Goal: Task Accomplishment & Management: Complete application form

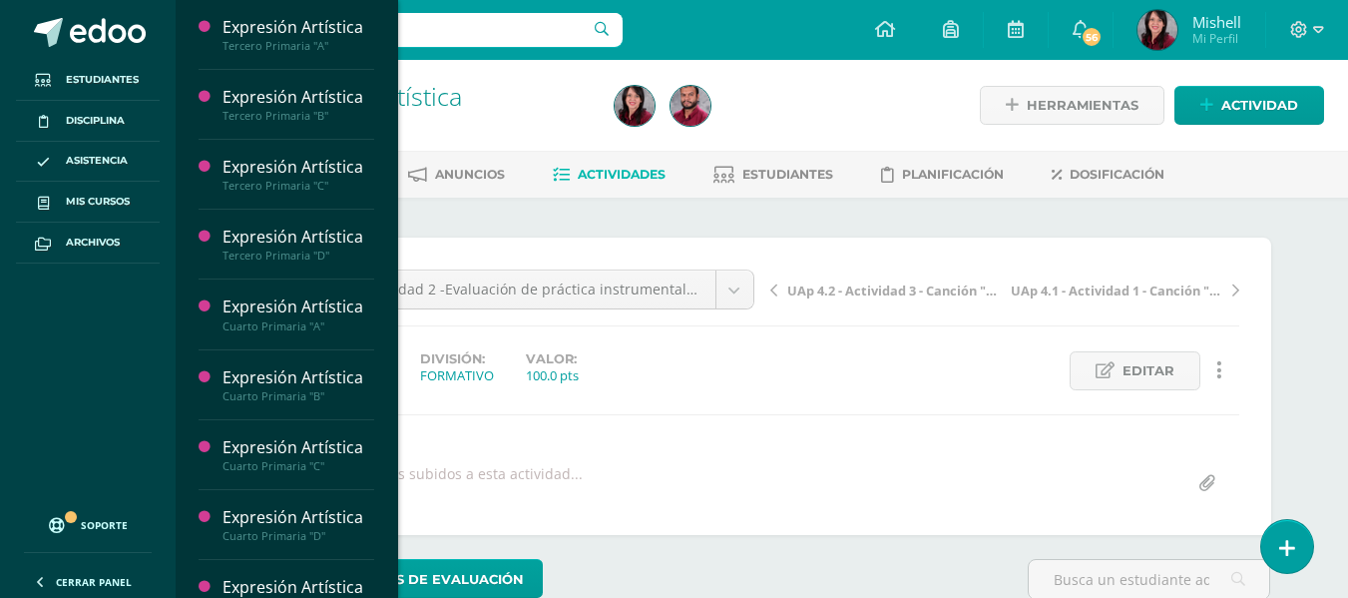
click at [276, 280] on span "Actividades" at bounding box center [282, 289] width 77 height 19
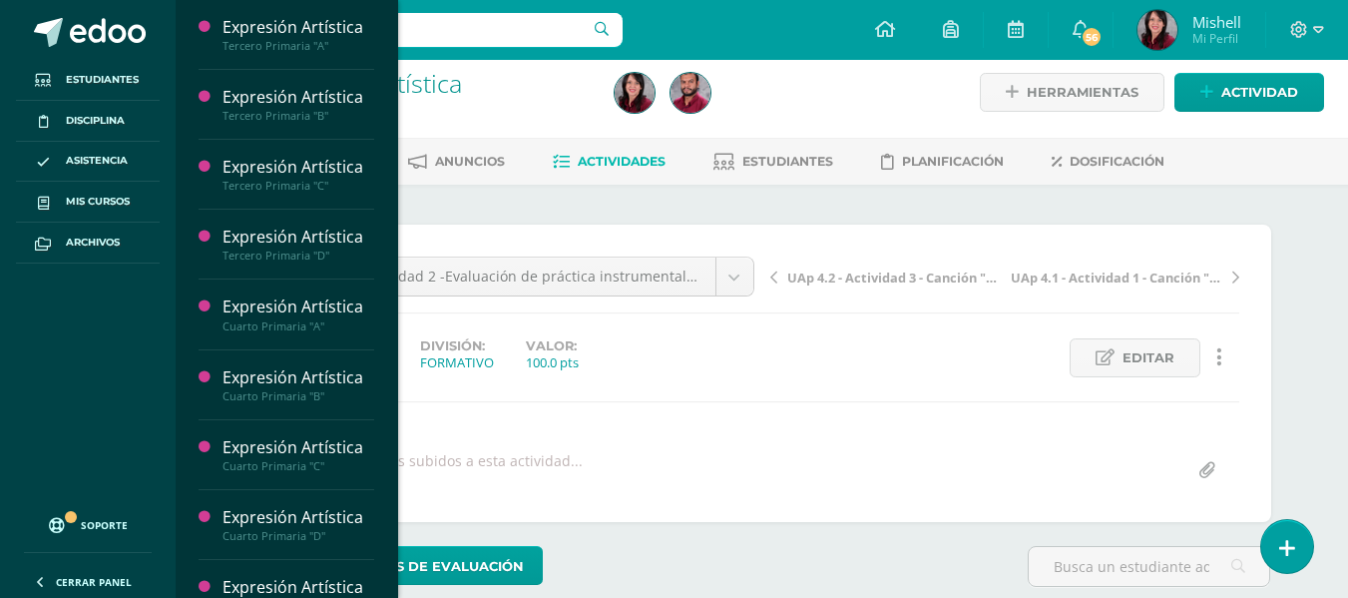
click at [276, 280] on span "Actividades" at bounding box center [282, 289] width 77 height 19
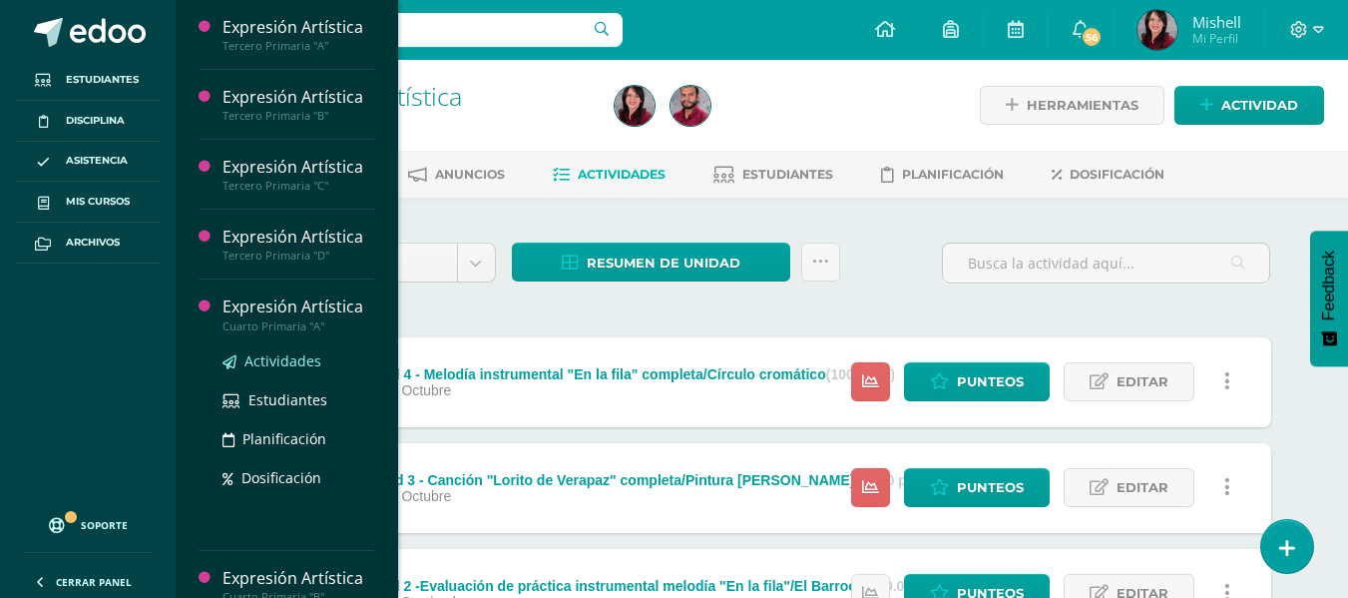
click at [283, 356] on span "Actividades" at bounding box center [282, 360] width 77 height 19
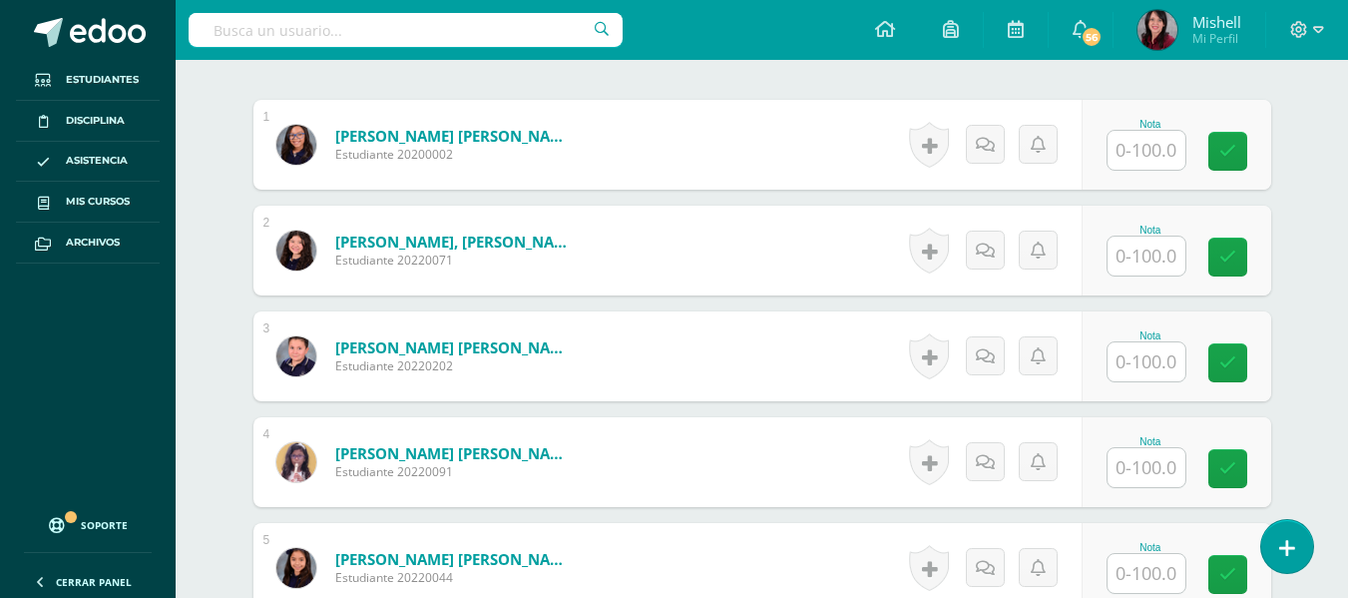
scroll to position [612, 0]
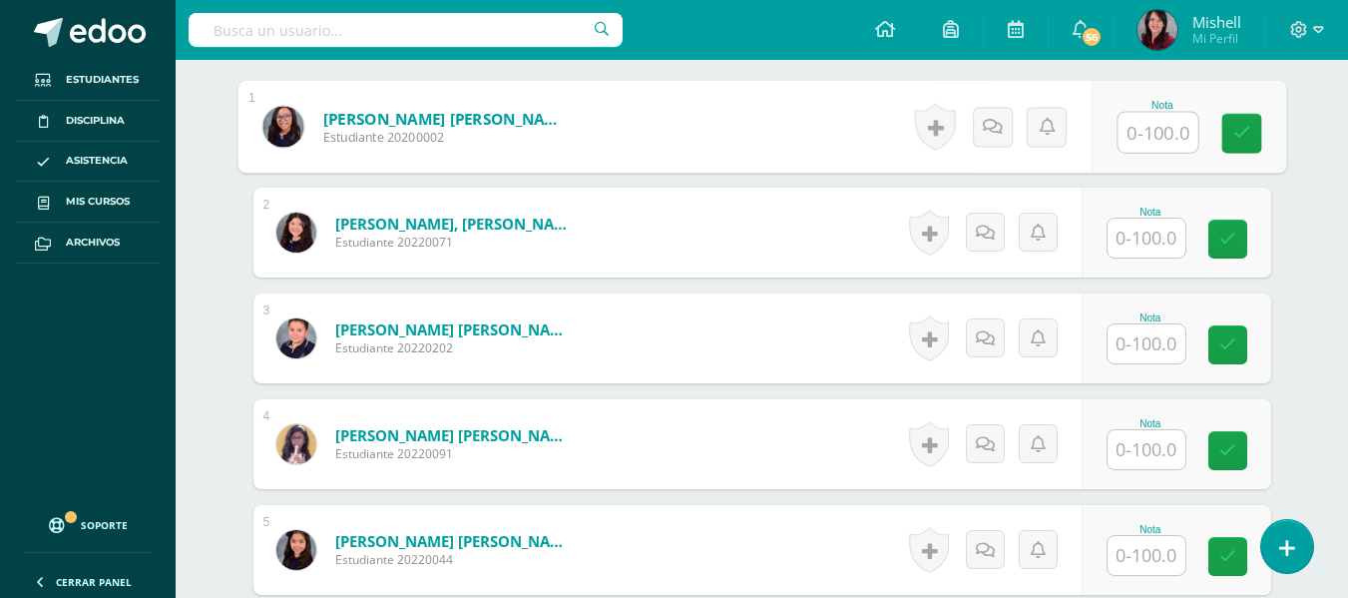
click at [1144, 131] on input "text" at bounding box center [1157, 133] width 80 height 40
type input "95"
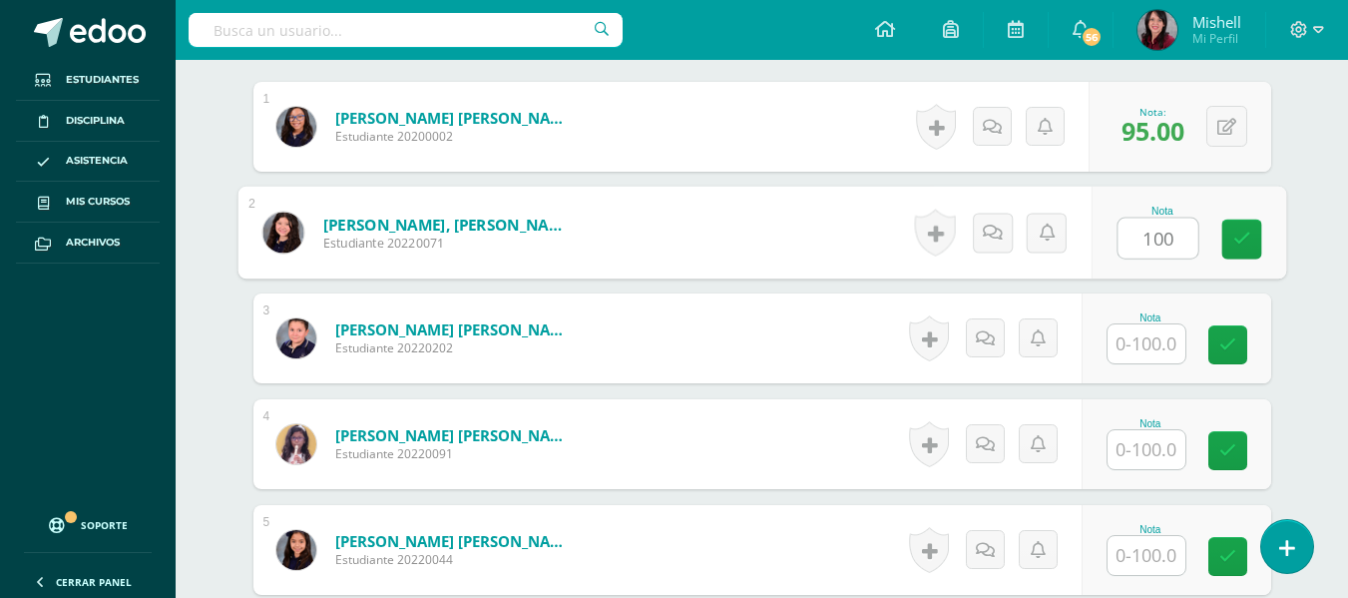
type input "100"
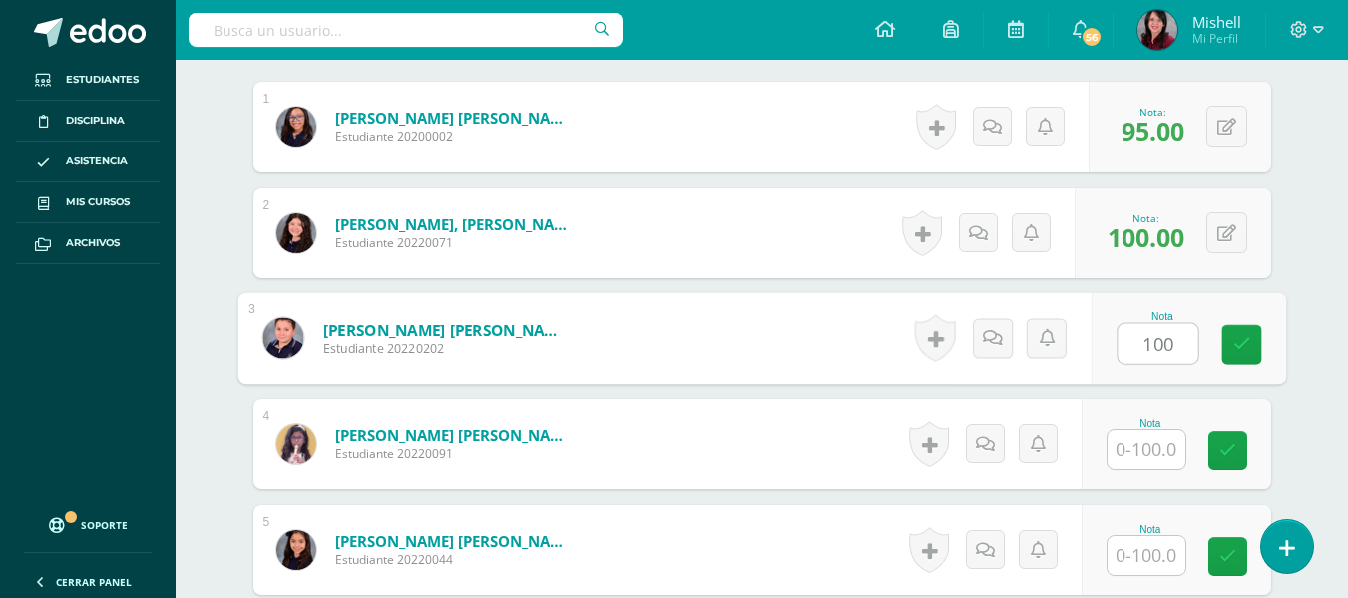
type input "100"
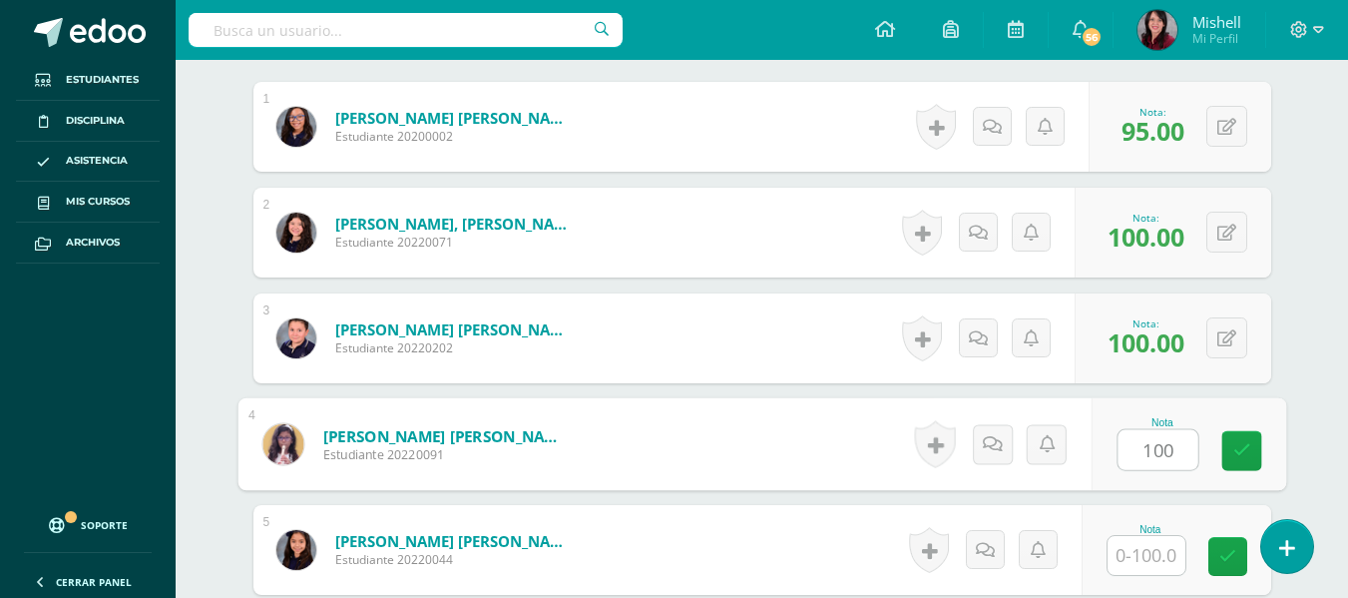
type input "100"
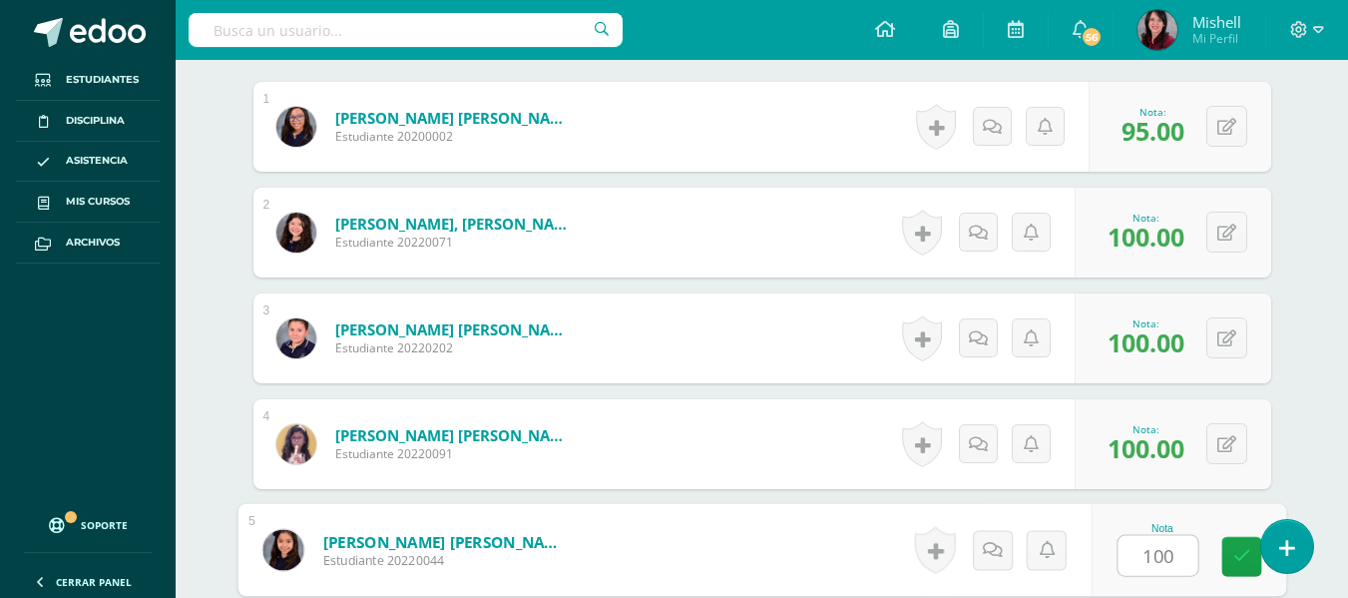
type input "100"
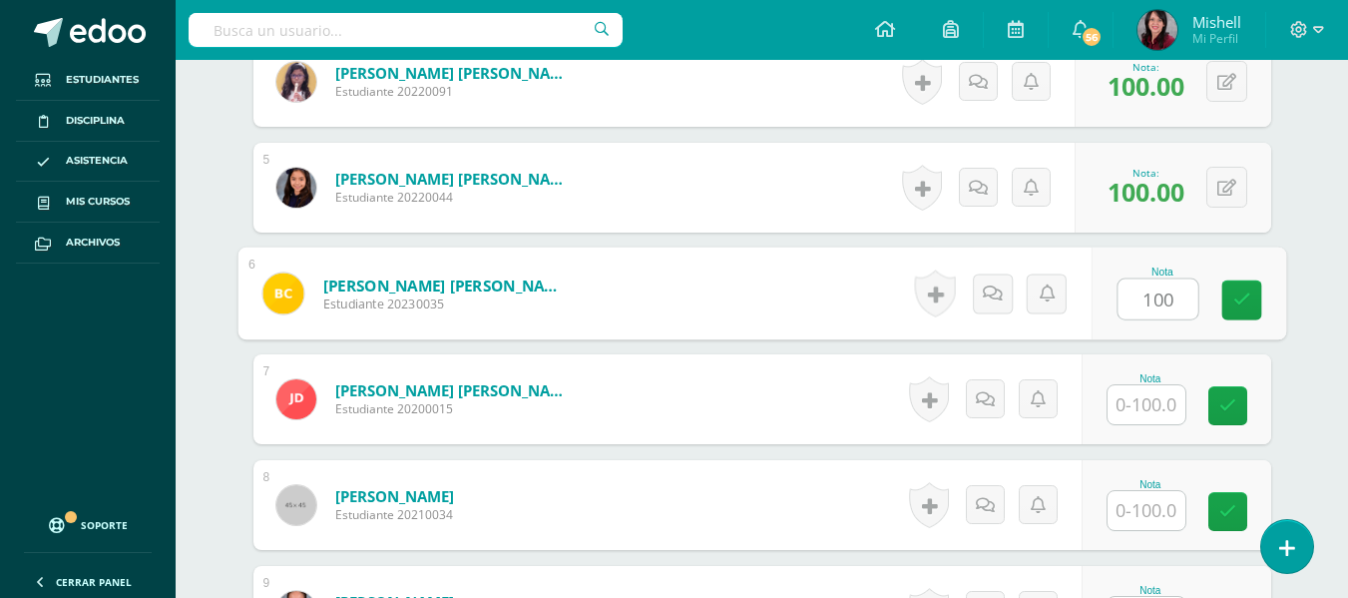
type input "100"
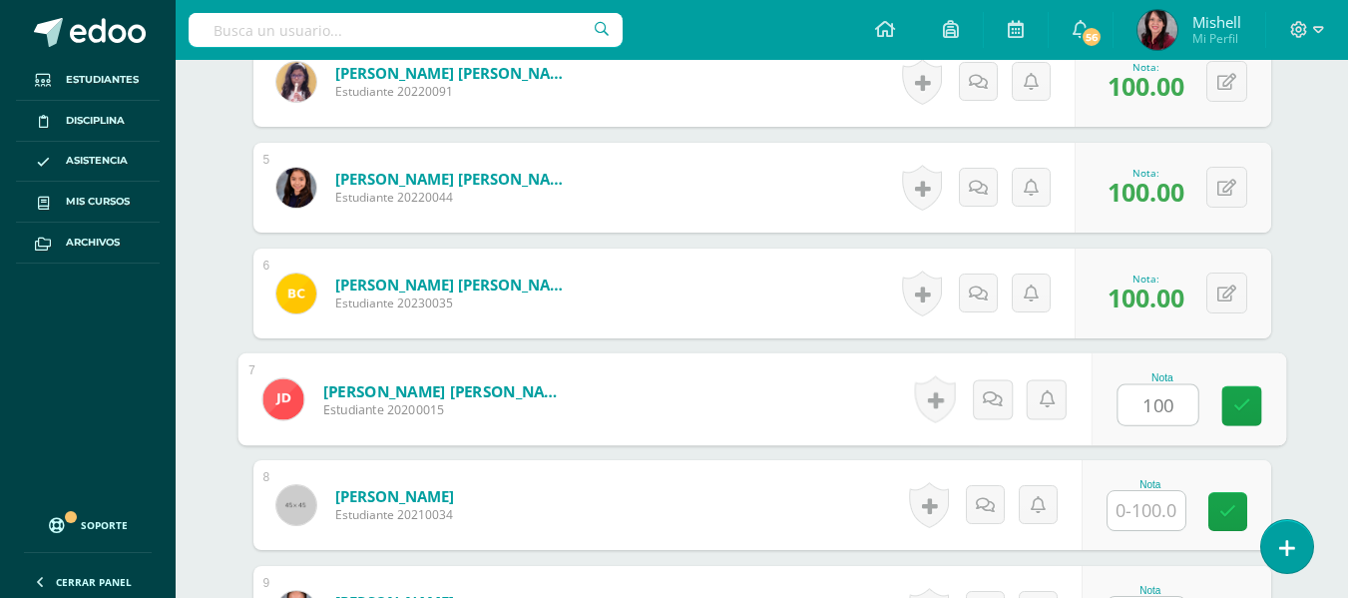
type input "100"
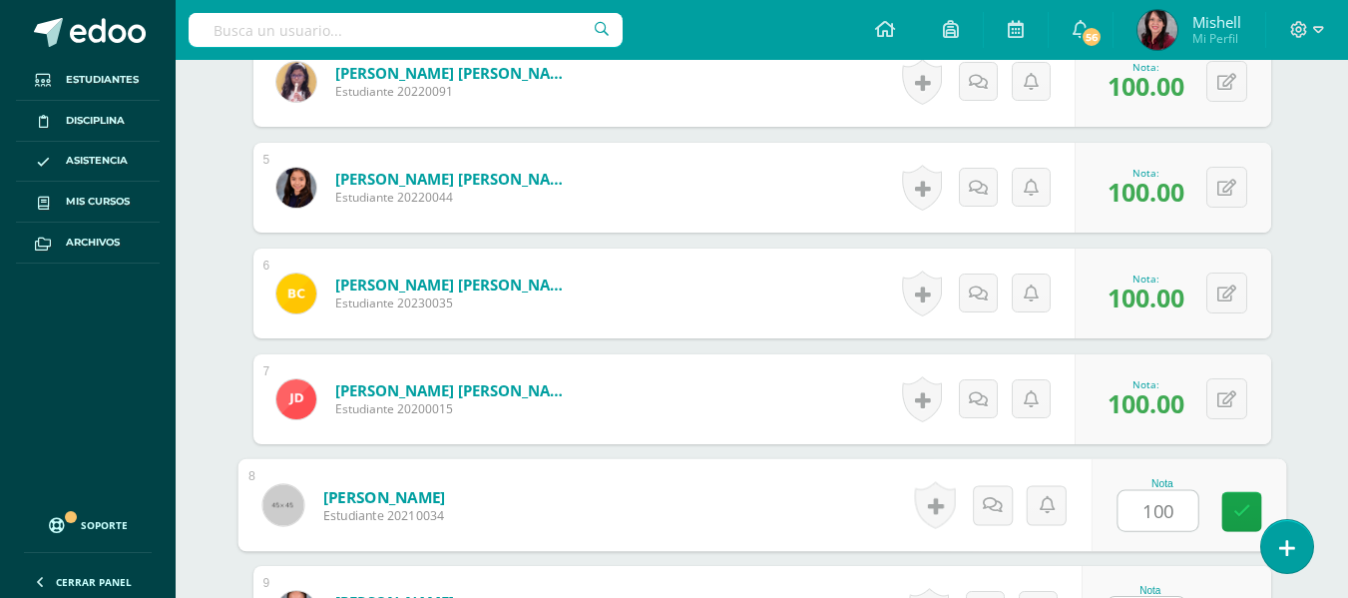
type input "100"
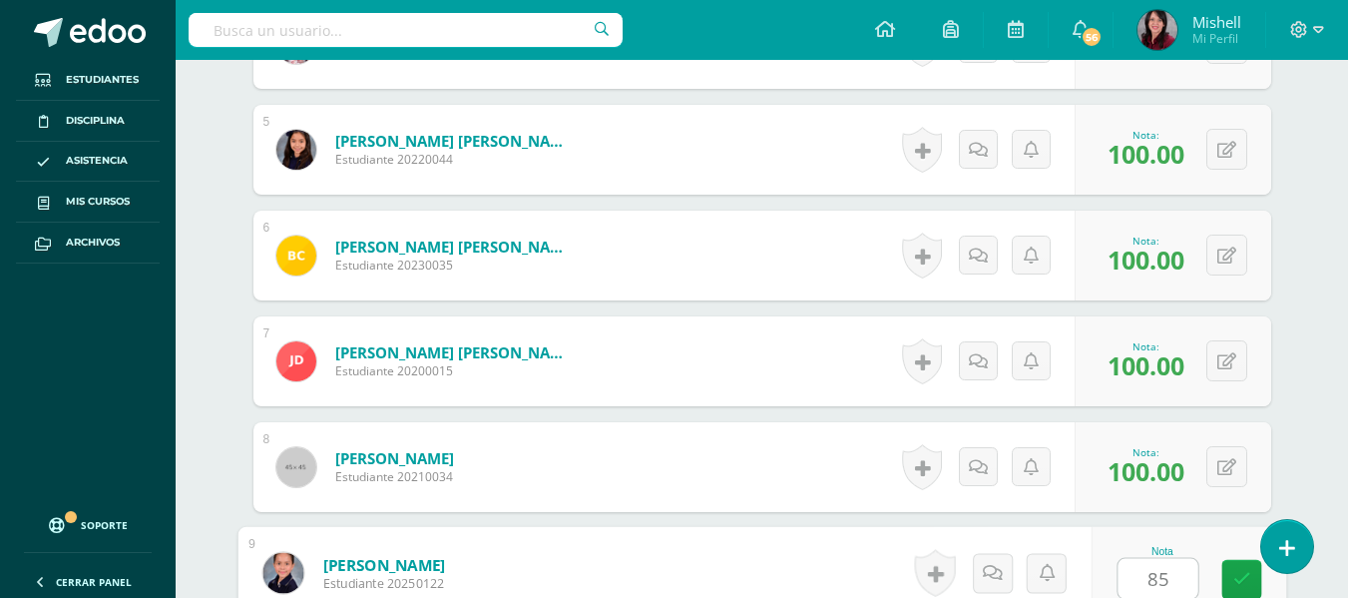
type input "85"
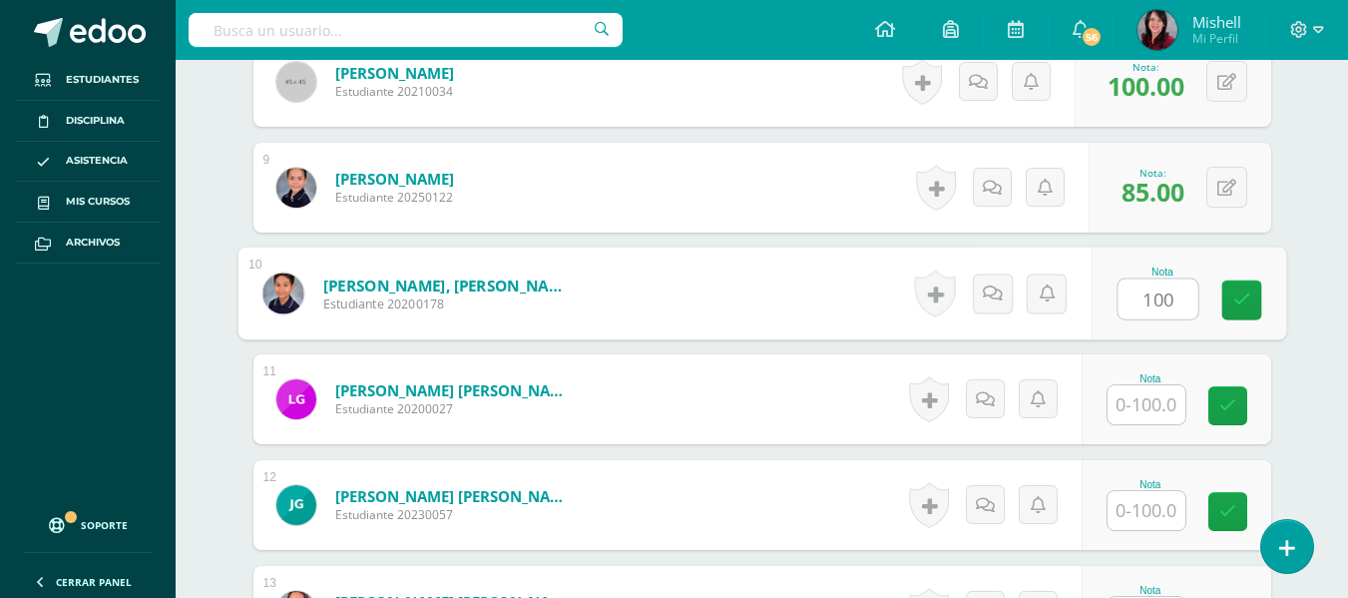
type input "100"
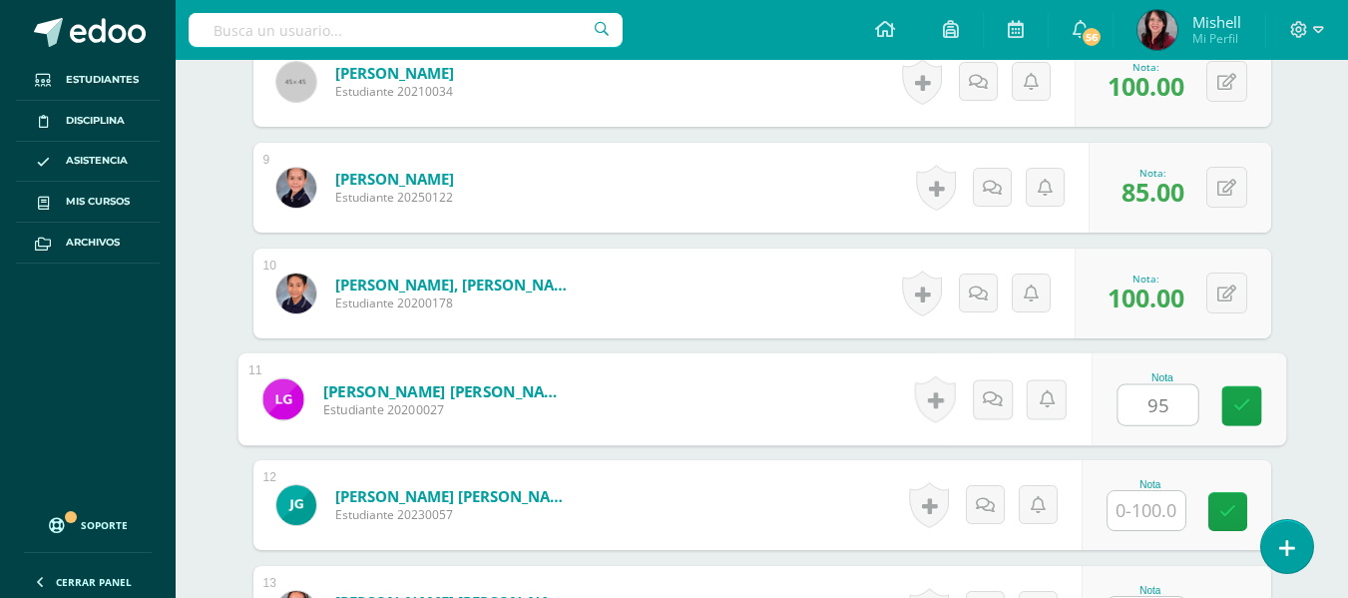
type input "95"
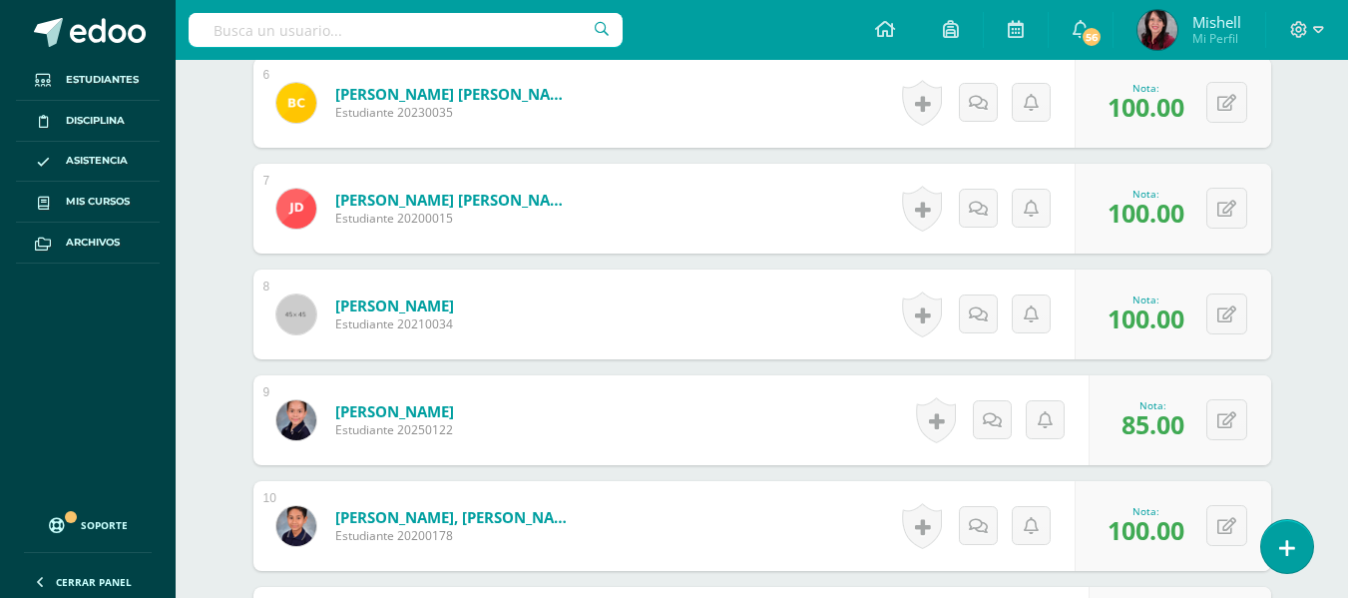
scroll to position [1155, 0]
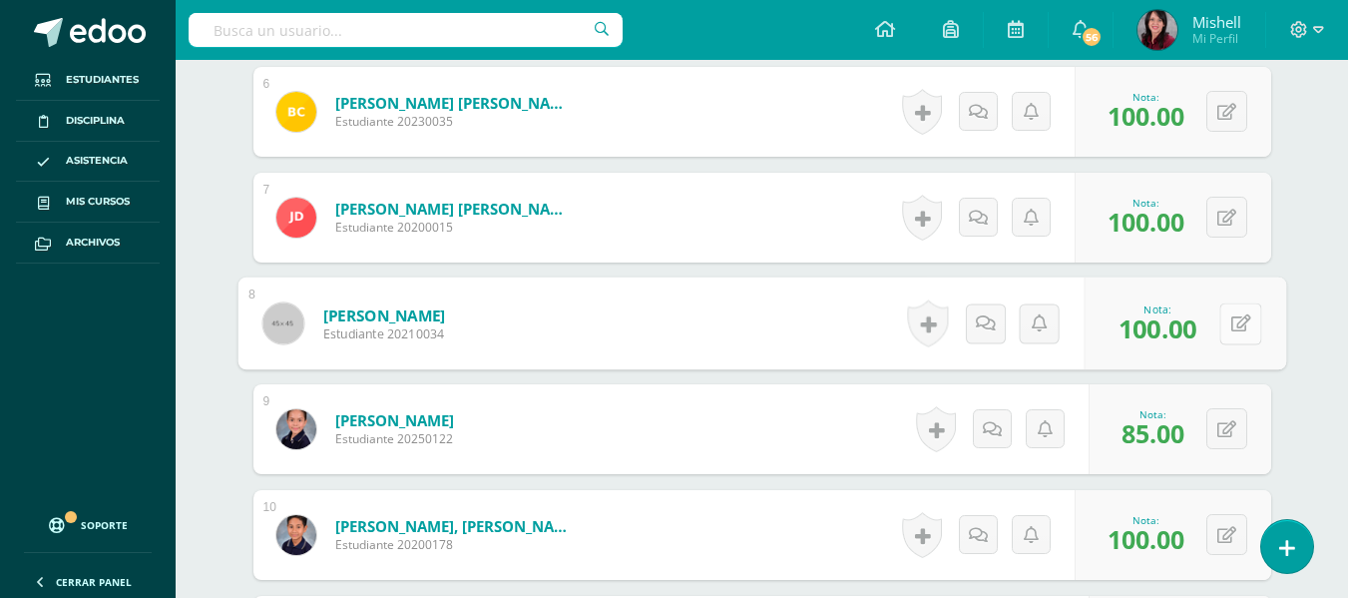
click at [1228, 320] on button at bounding box center [1240, 323] width 42 height 42
type input "85"
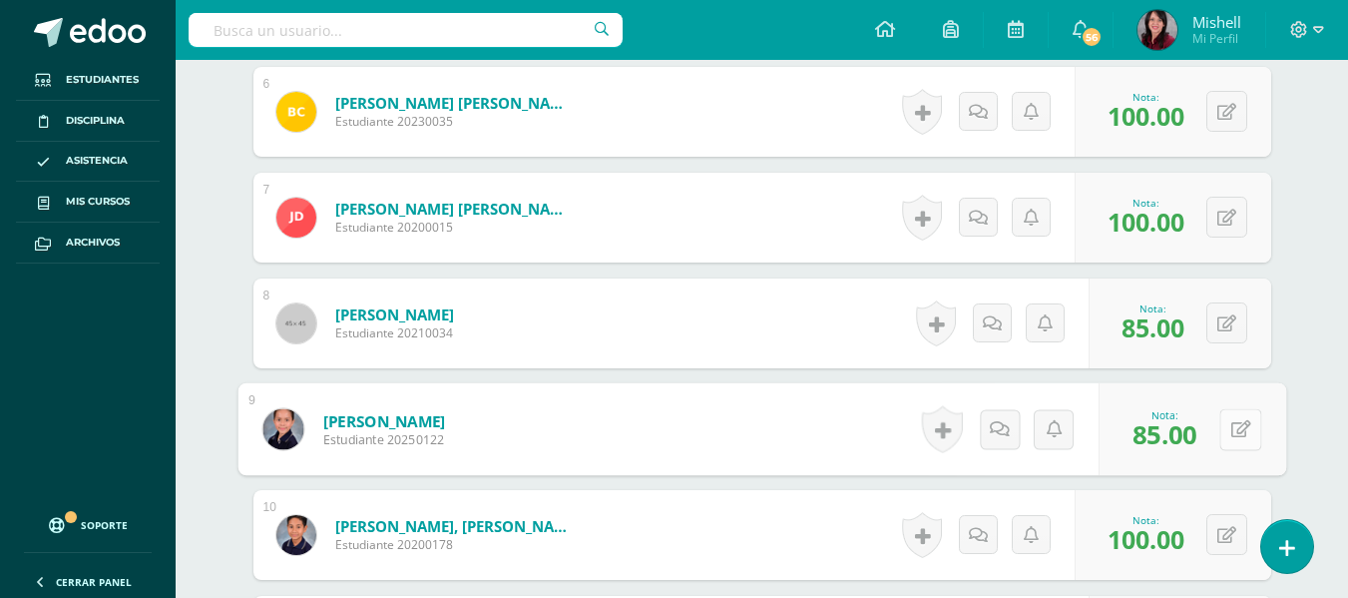
click at [1230, 422] on icon at bounding box center [1240, 428] width 20 height 17
type input "100"
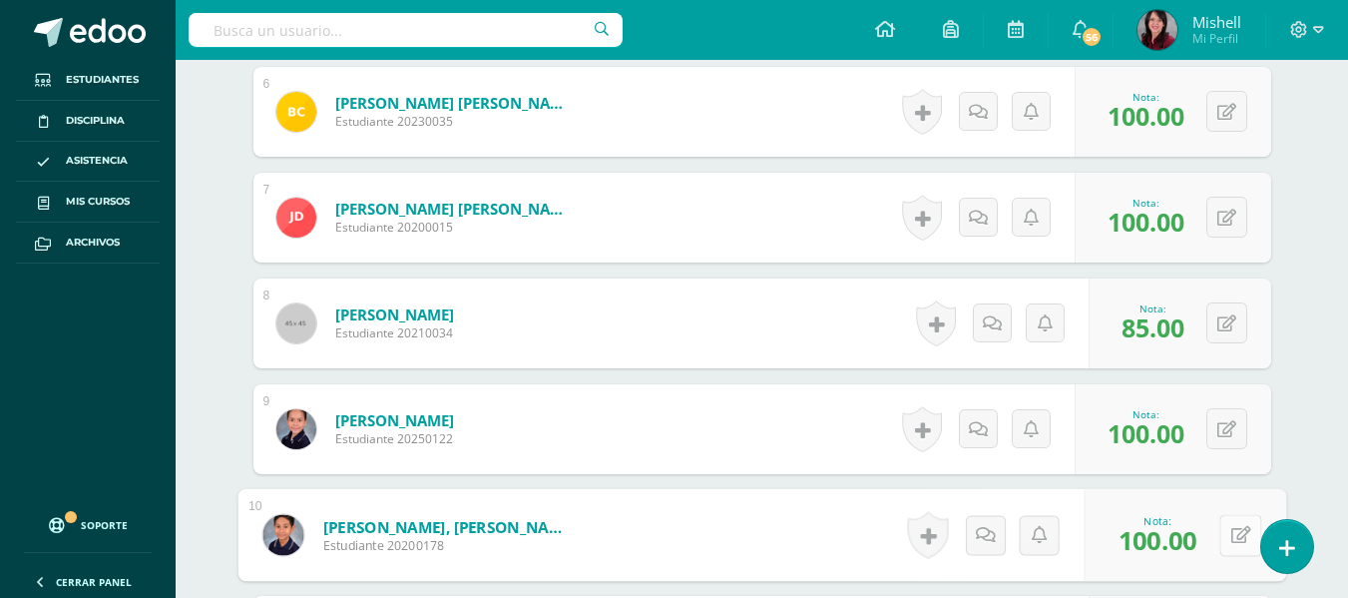
click at [1226, 523] on button at bounding box center [1240, 535] width 42 height 42
type input "95"
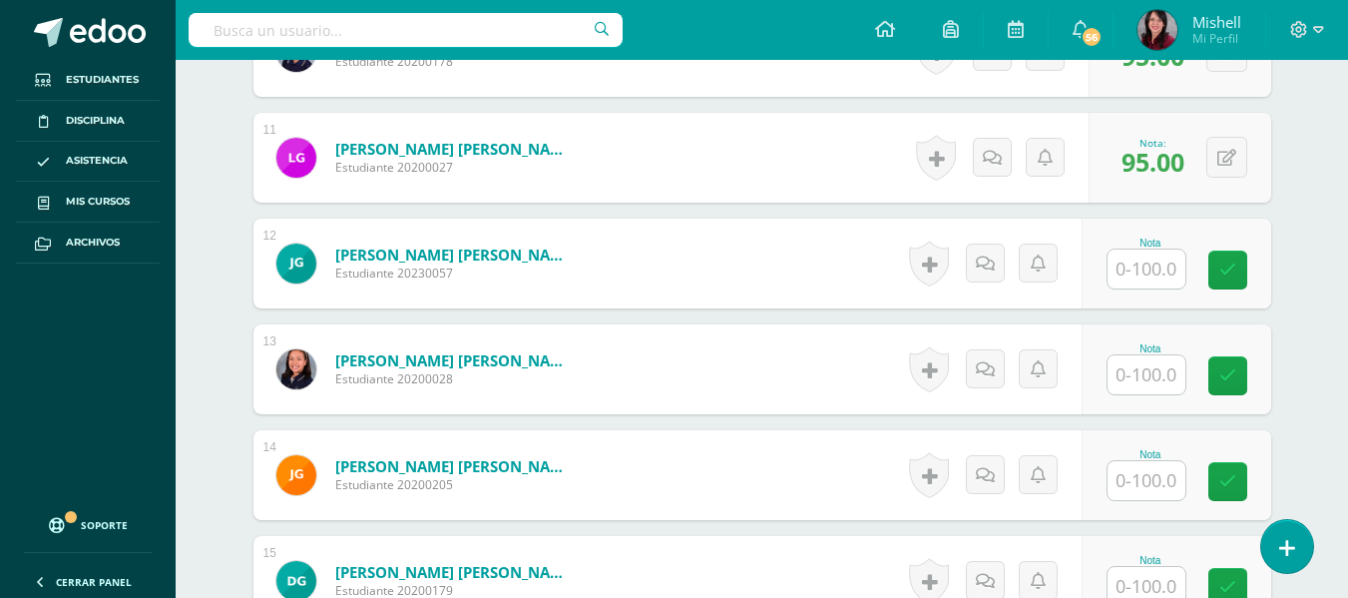
scroll to position [1665, 0]
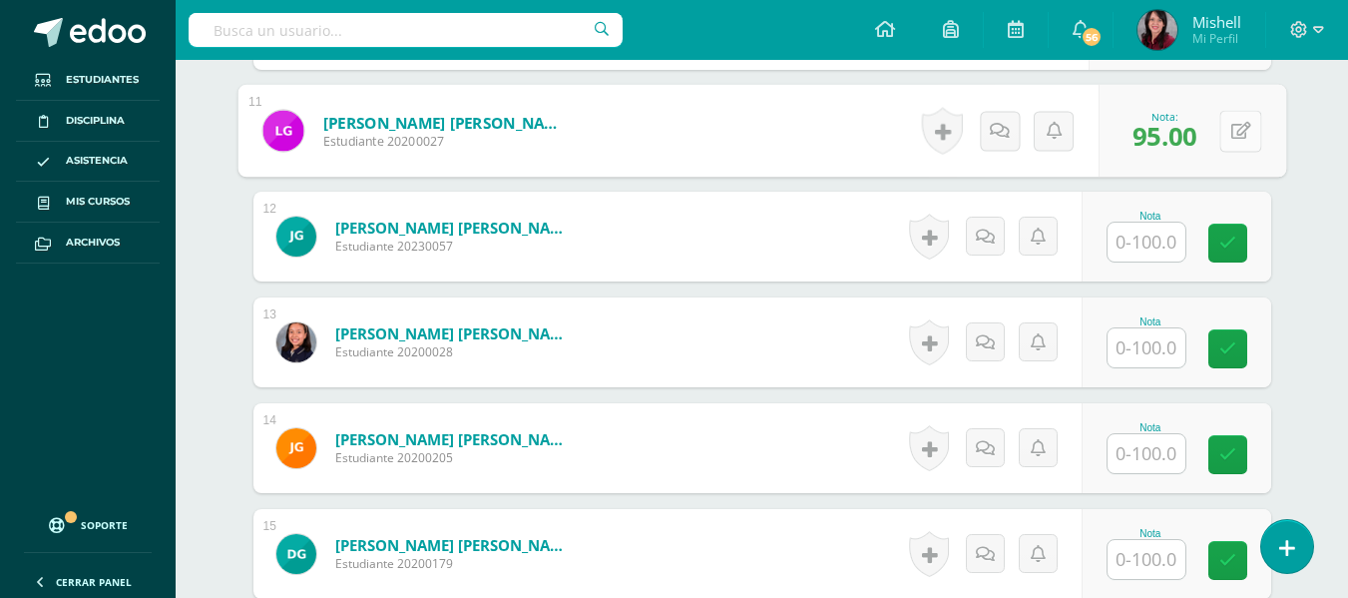
click at [1225, 130] on button at bounding box center [1240, 131] width 42 height 42
type input "90"
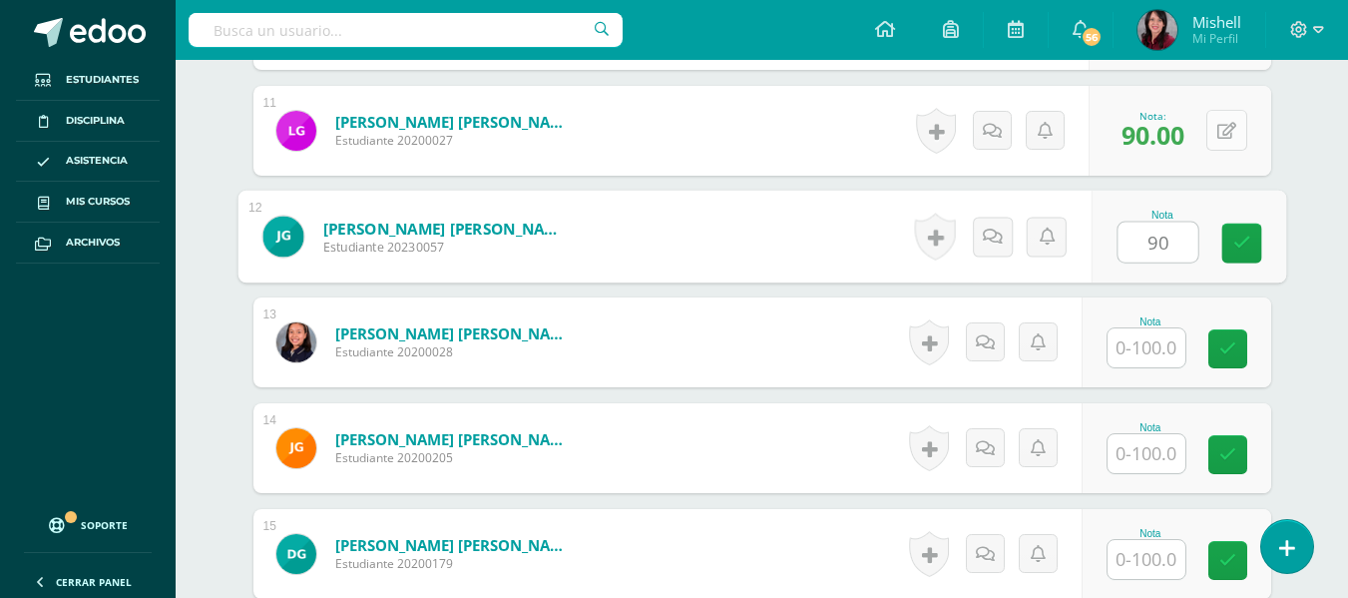
type input "90"
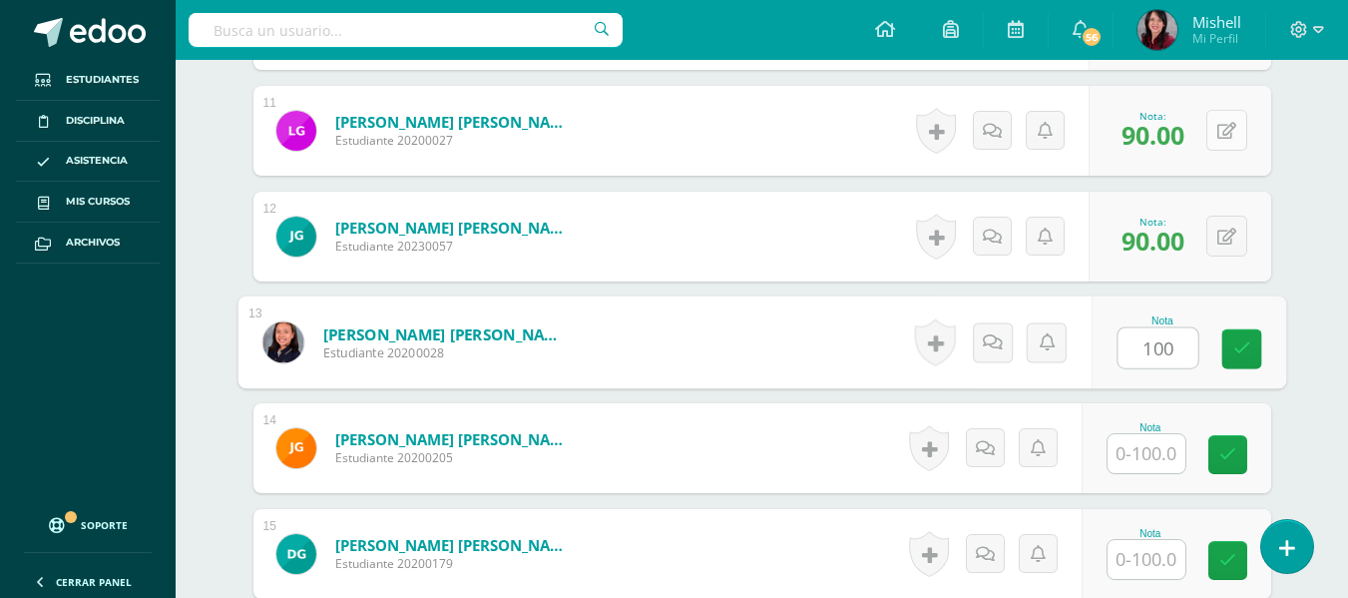
type input "100"
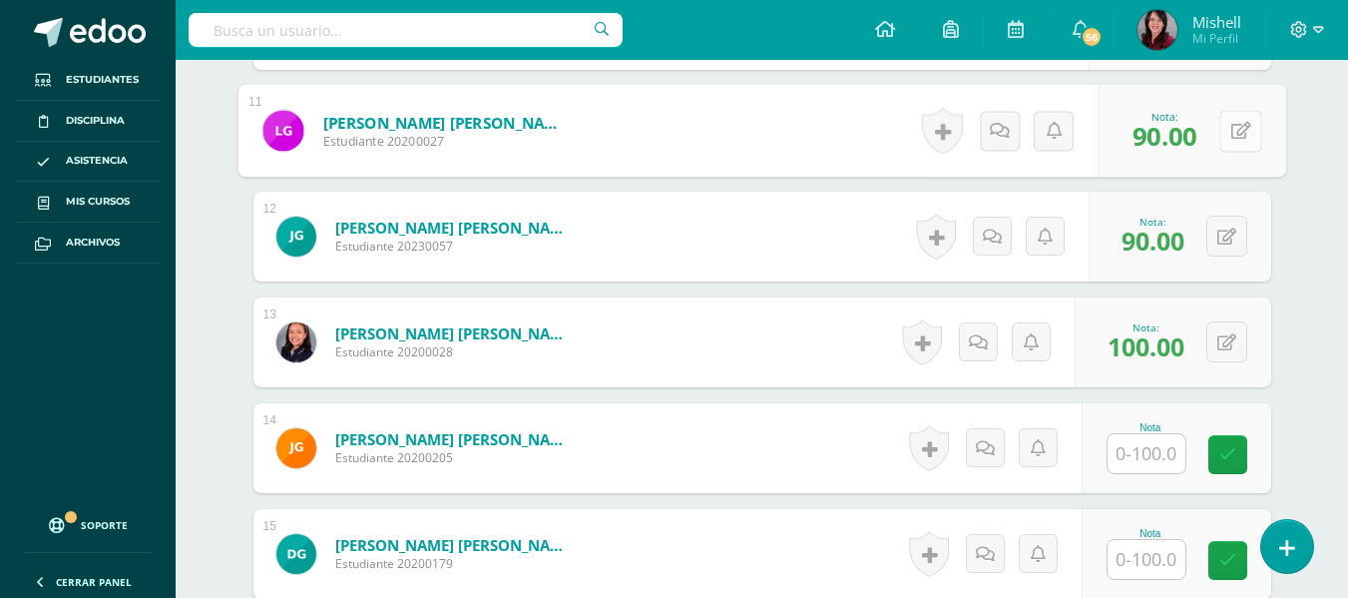
click at [1221, 128] on button at bounding box center [1240, 131] width 42 height 42
type input "100"
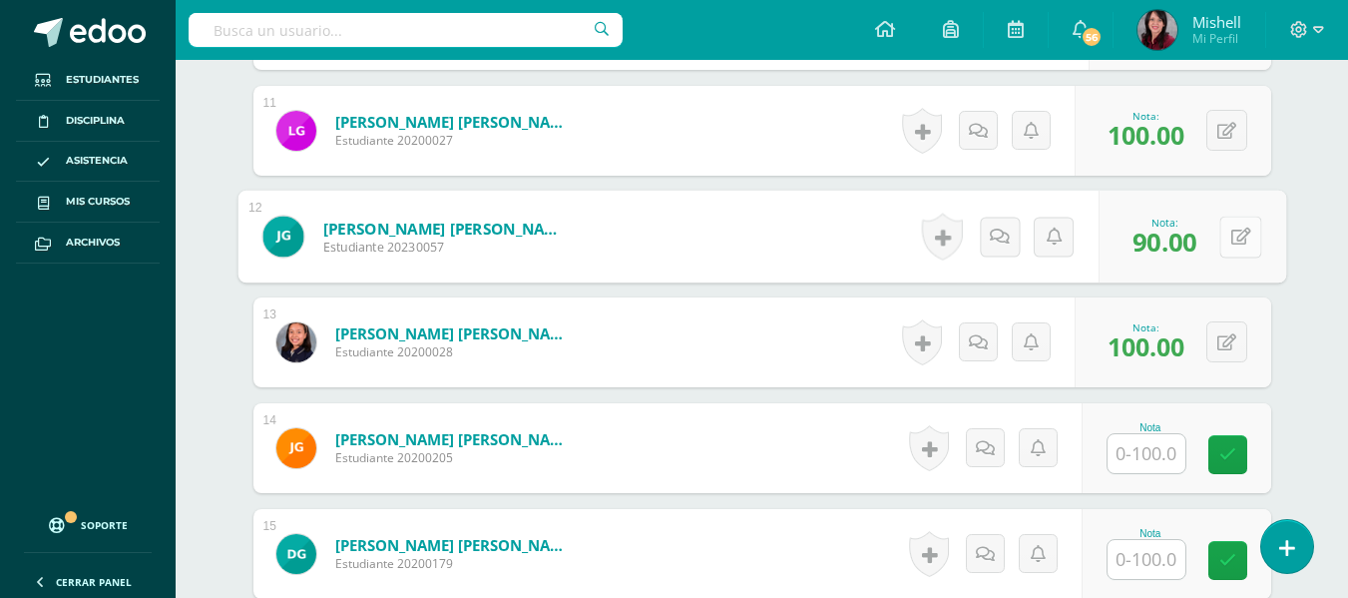
click at [1224, 229] on button at bounding box center [1240, 236] width 42 height 42
type input "100"
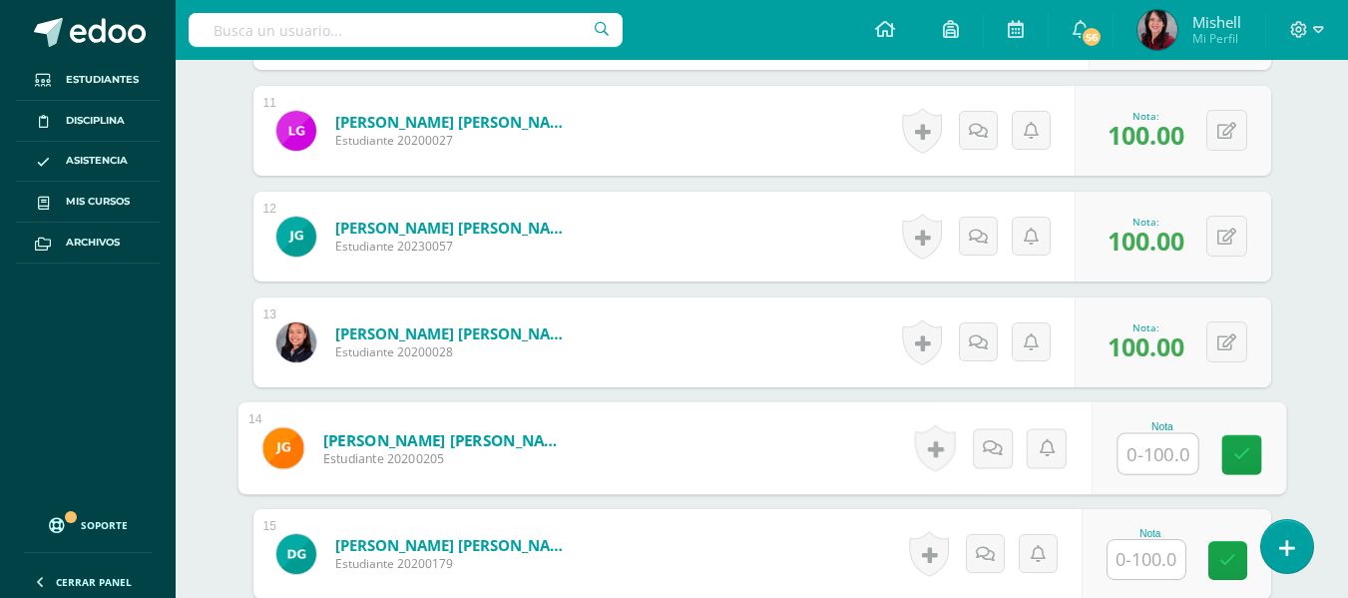
click at [1162, 446] on input "text" at bounding box center [1157, 454] width 80 height 40
type input "100"
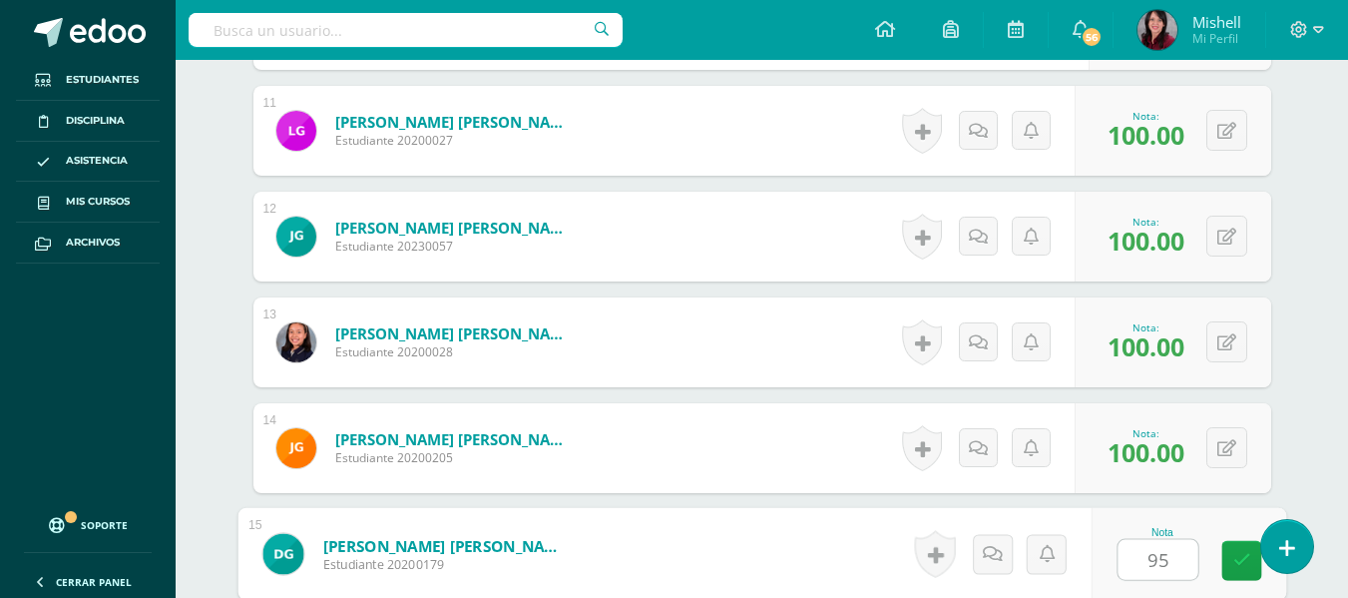
type input "95"
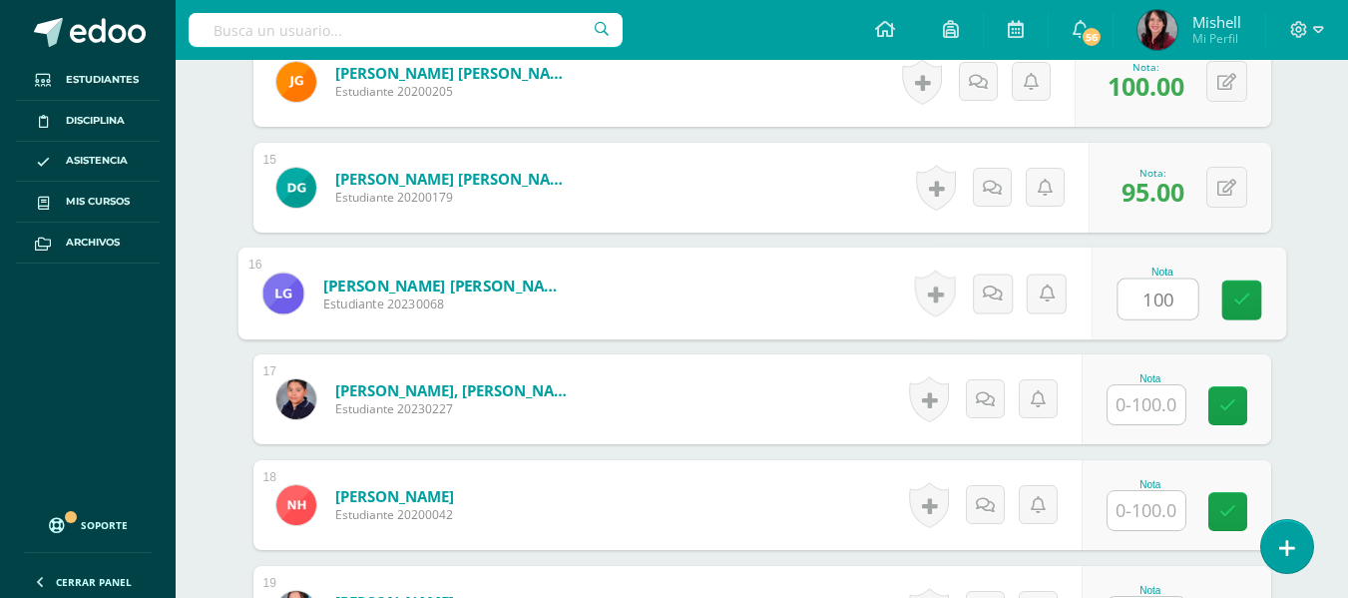
type input "100"
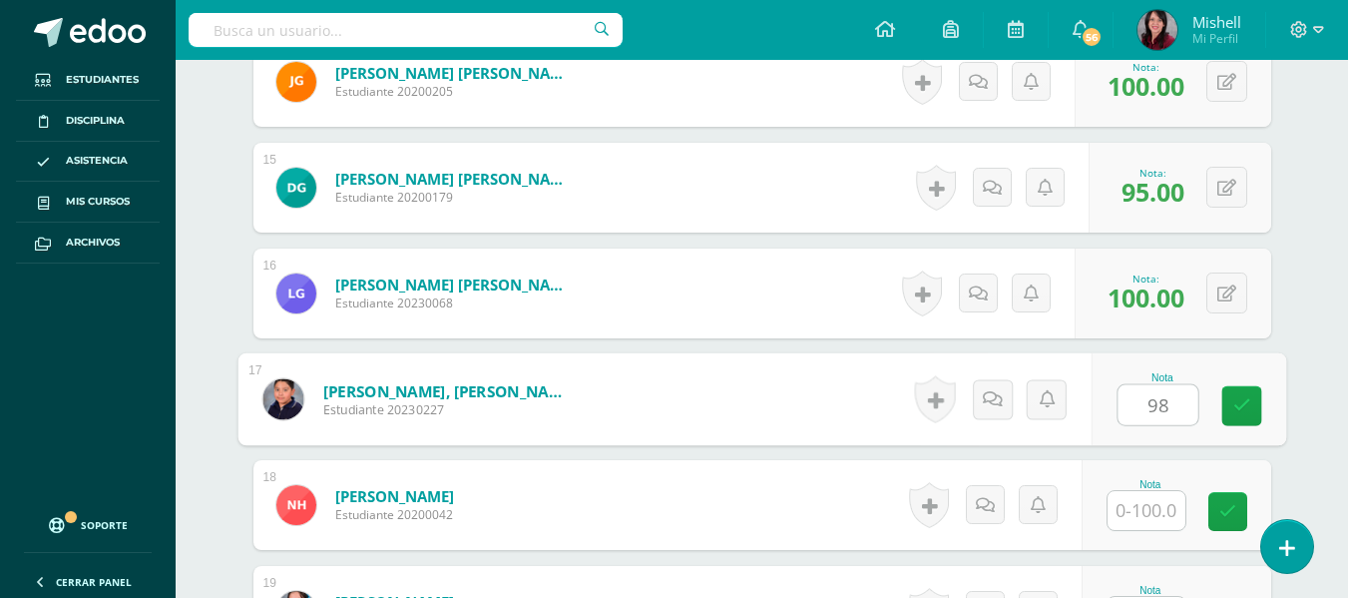
type input "98"
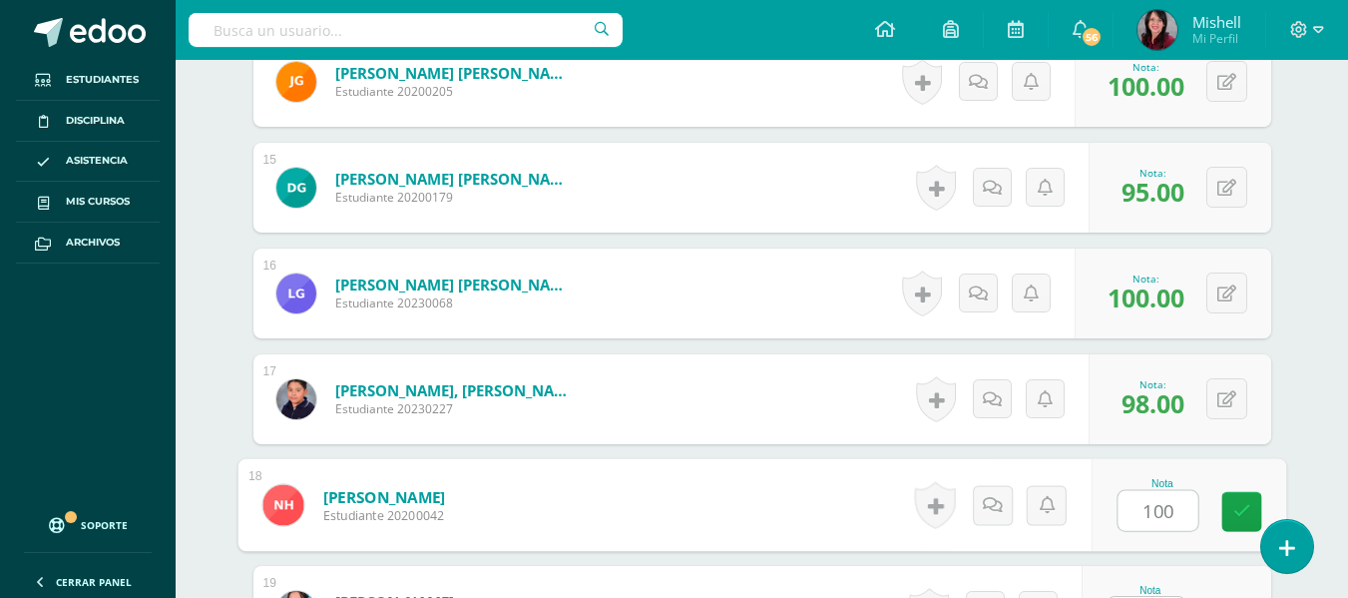
type input "100"
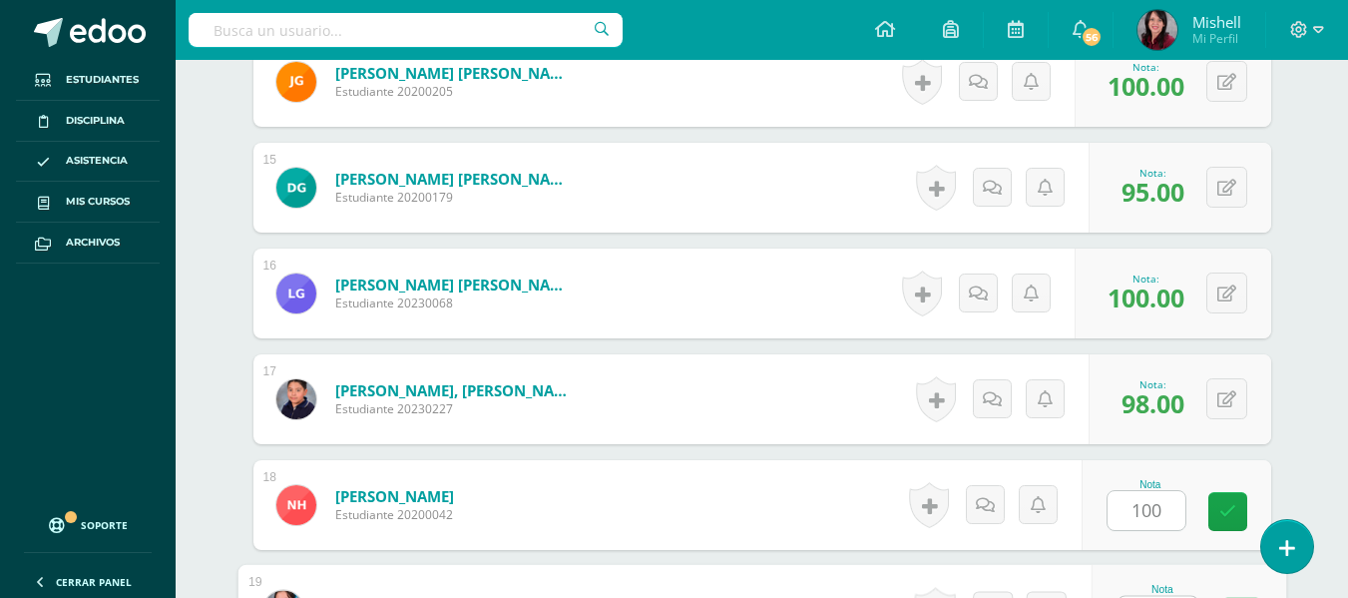
scroll to position [2069, 0]
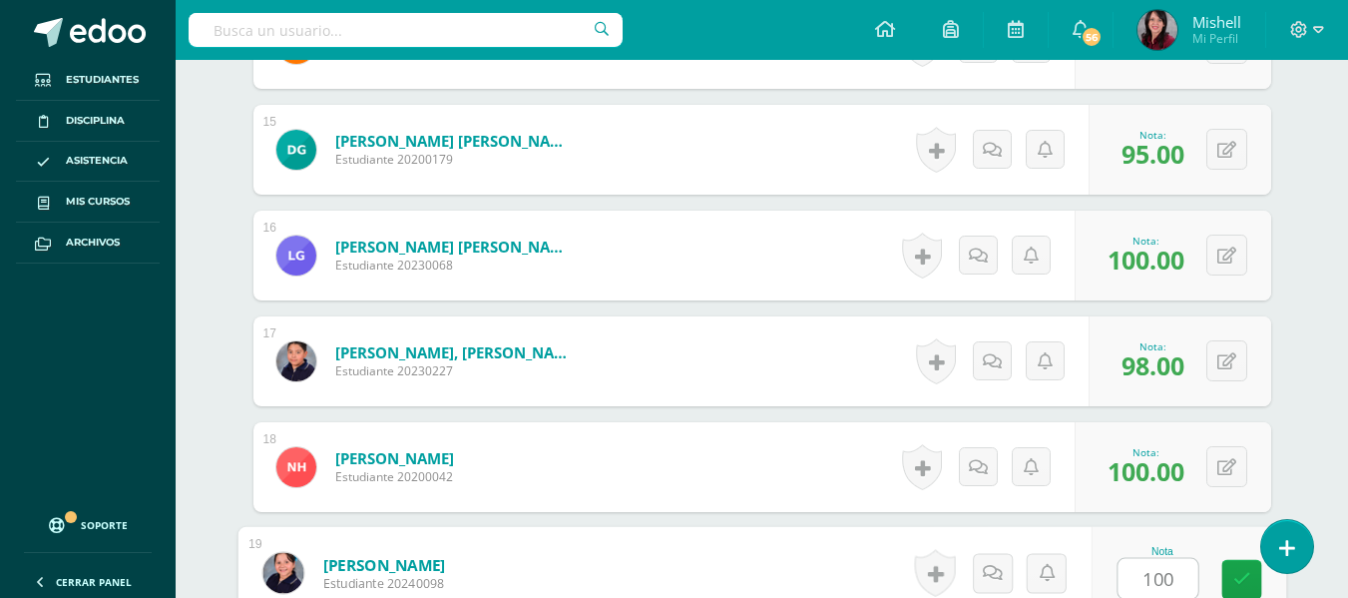
type input "100"
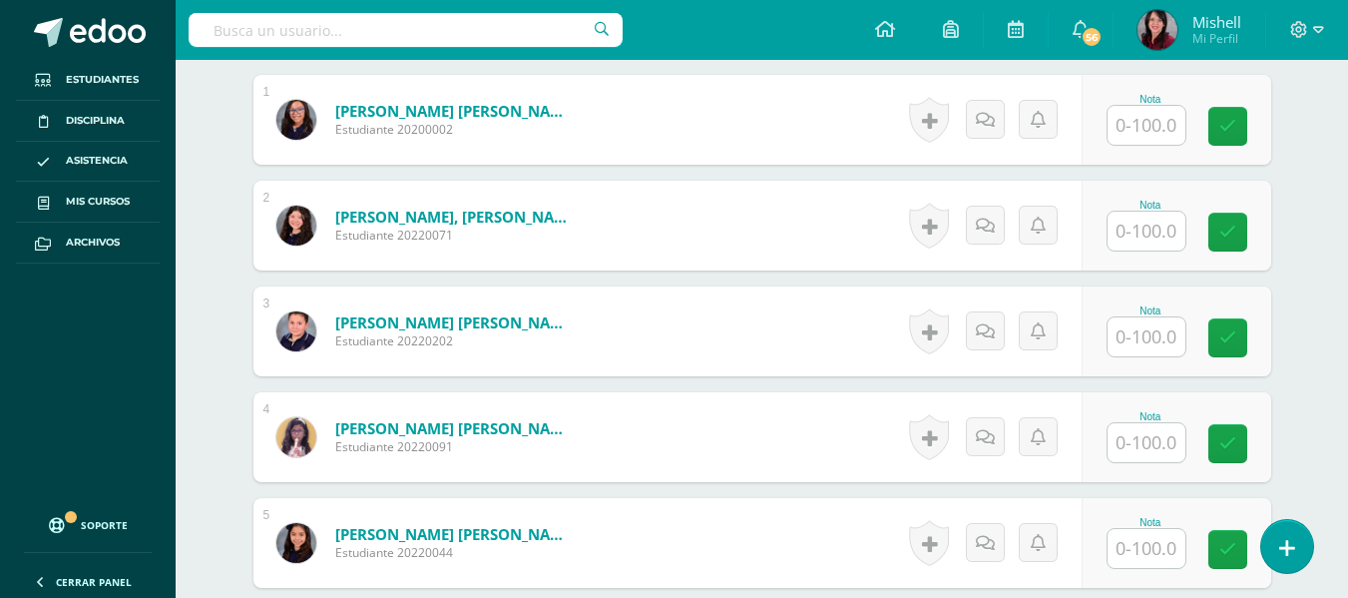
scroll to position [620, 0]
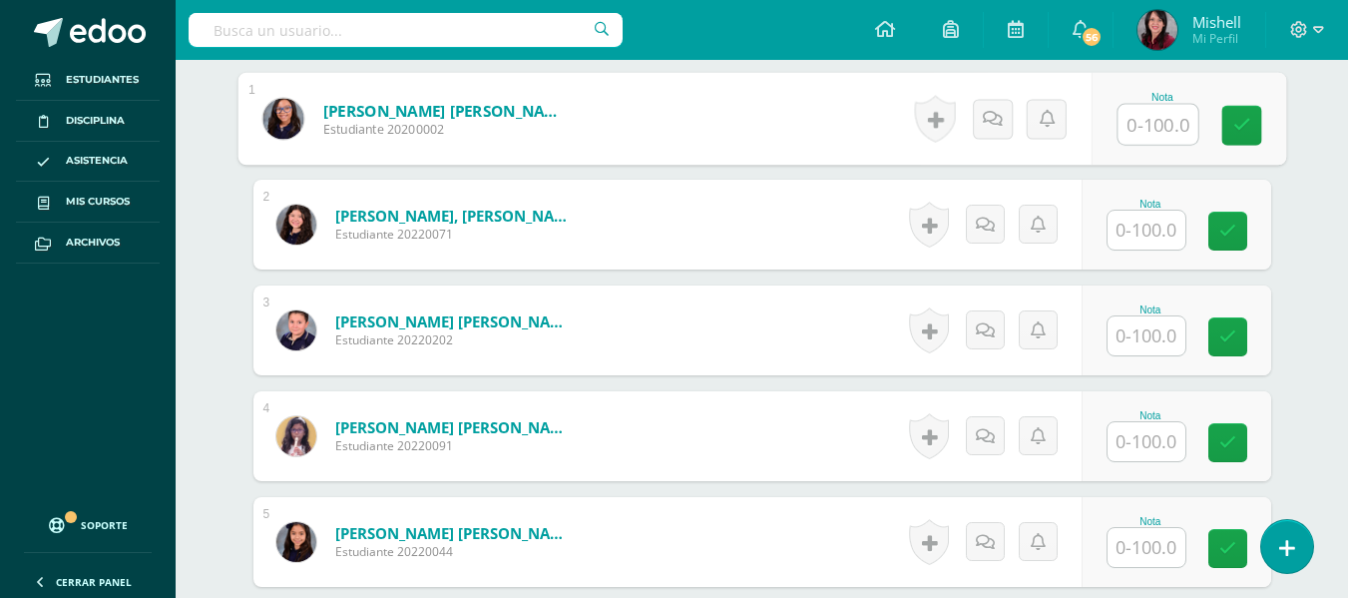
click at [1145, 127] on input "text" at bounding box center [1157, 125] width 80 height 40
type input "100"
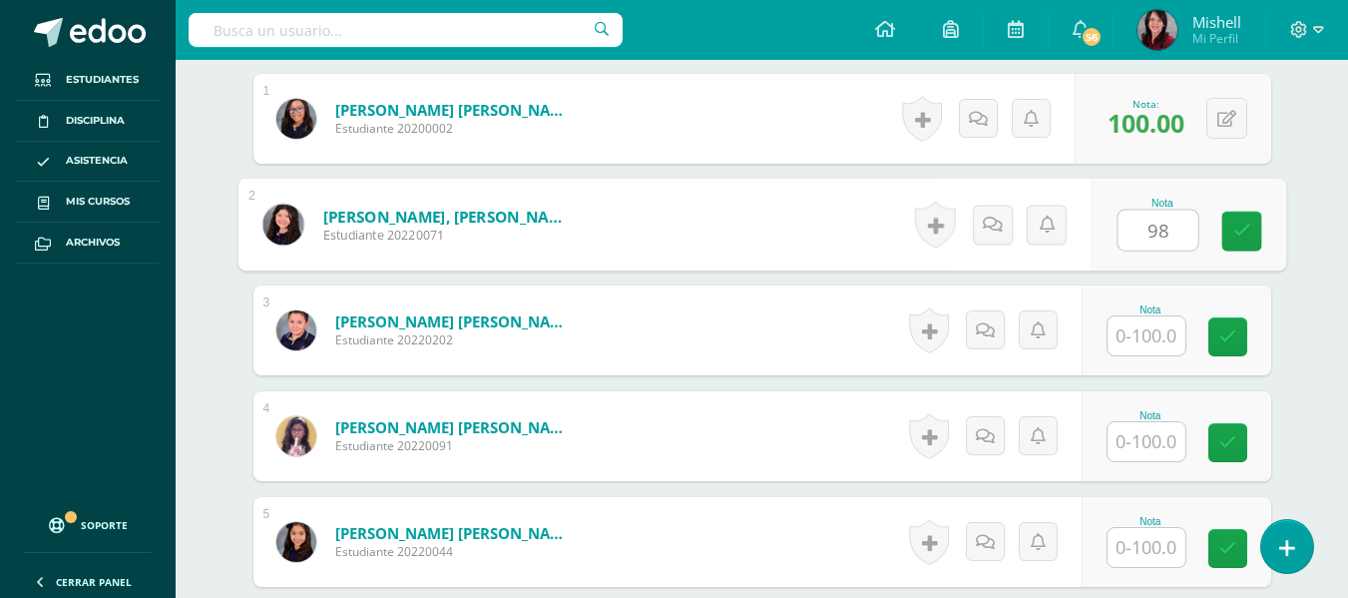
type input "98"
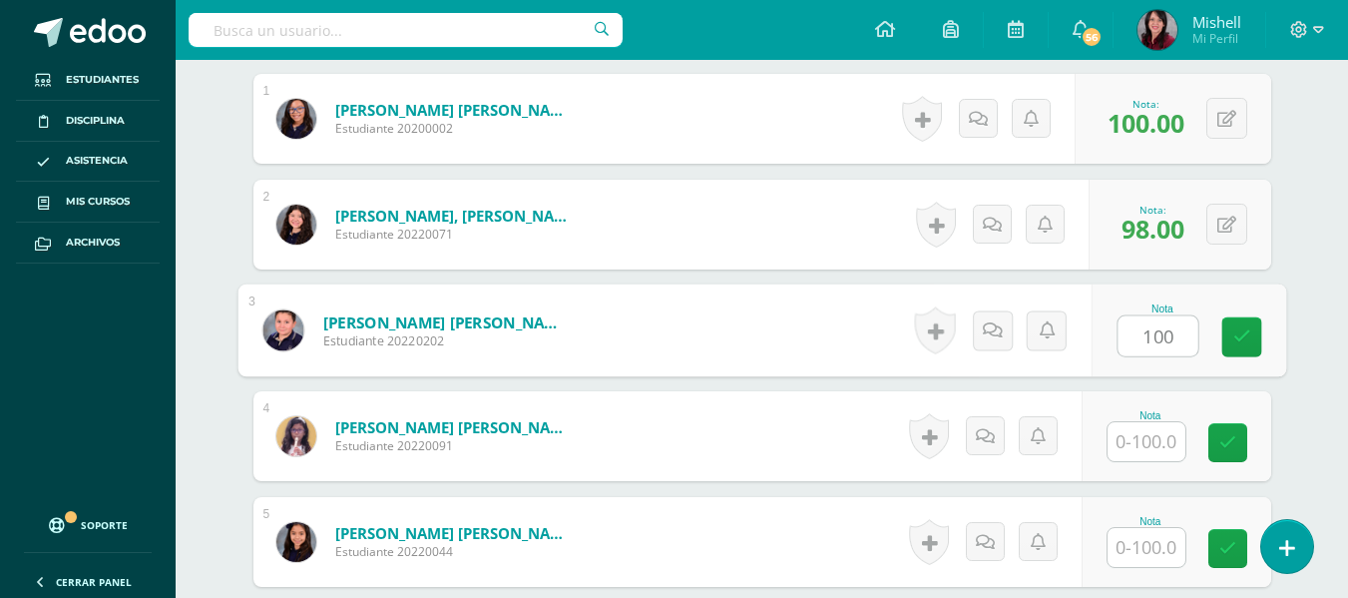
type input "100"
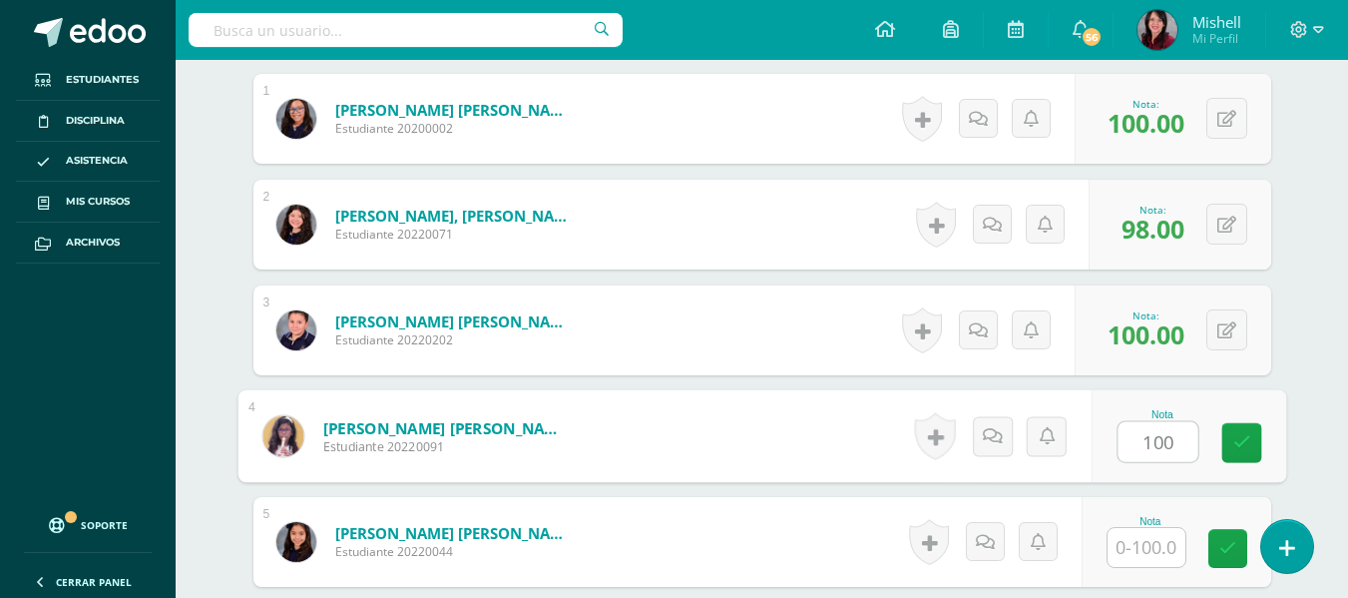
type input "100"
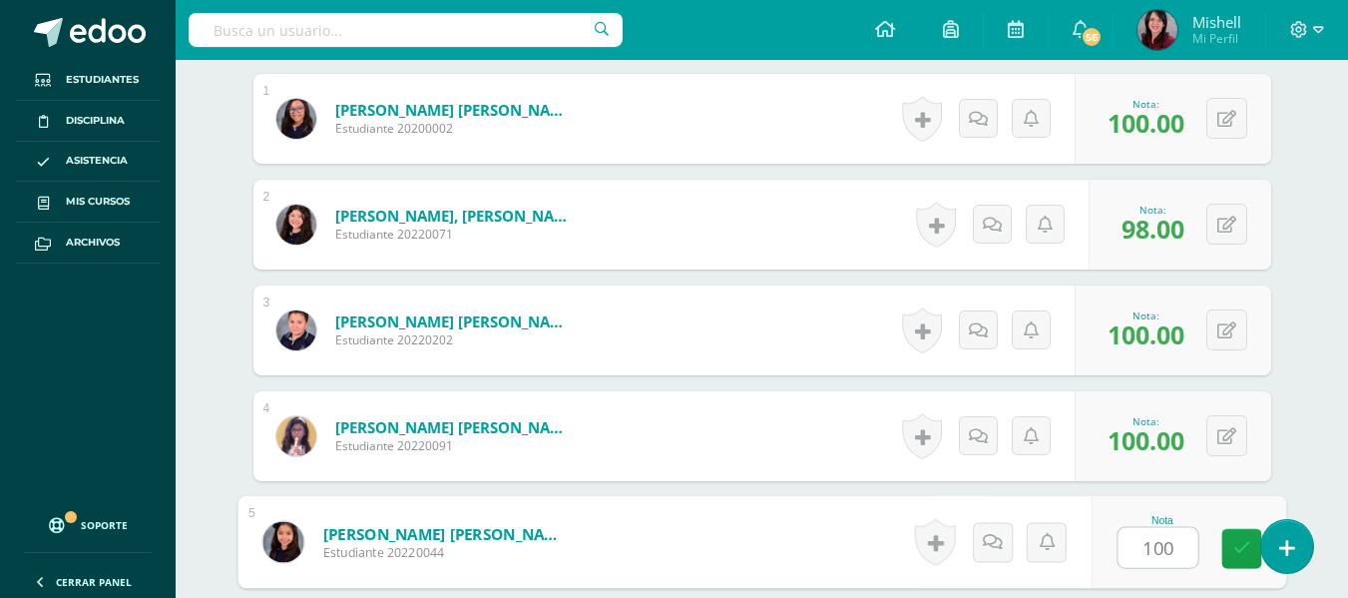
type input "100"
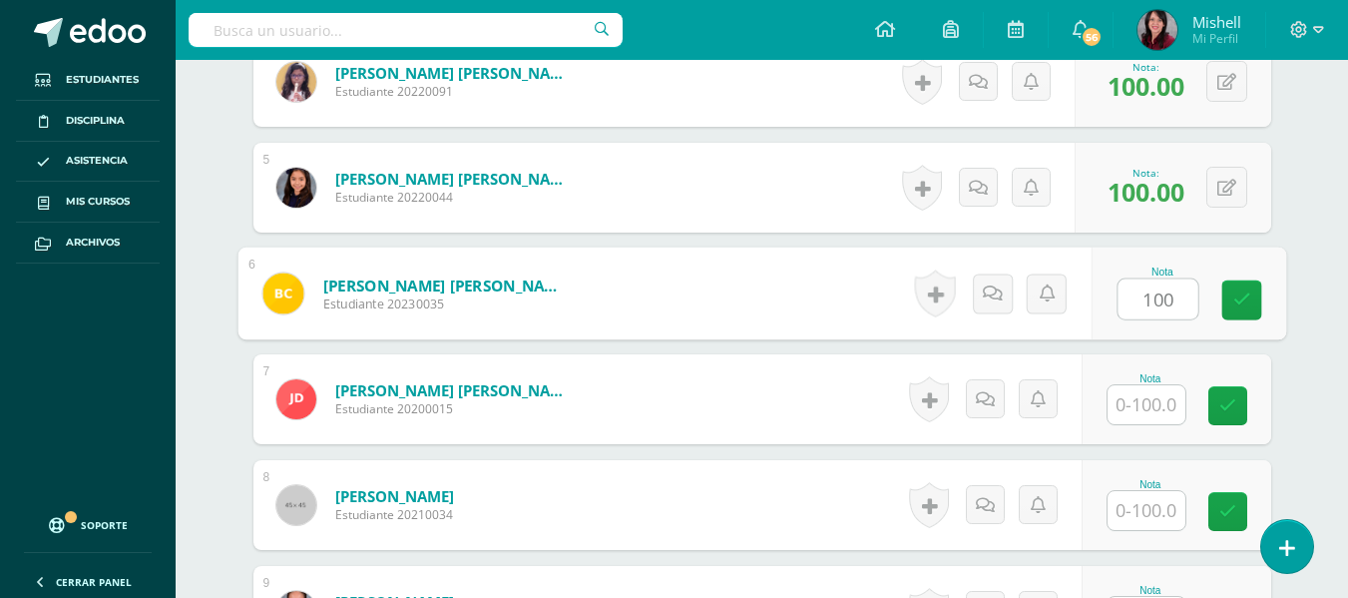
type input "100"
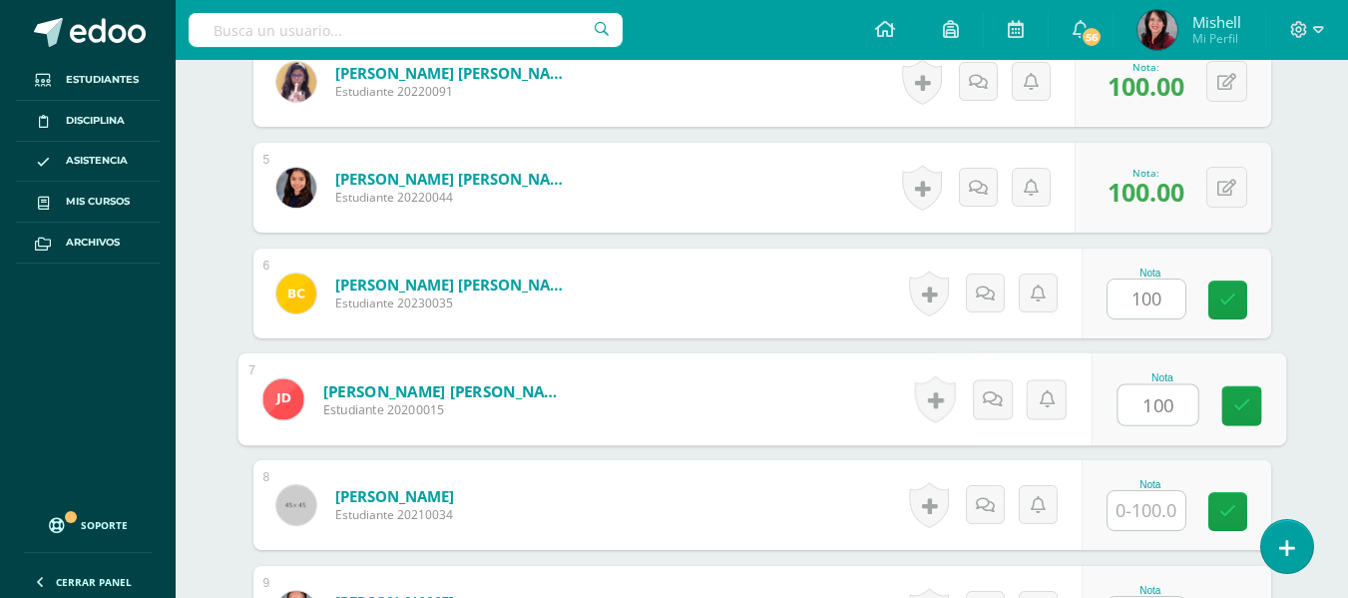
type input "100"
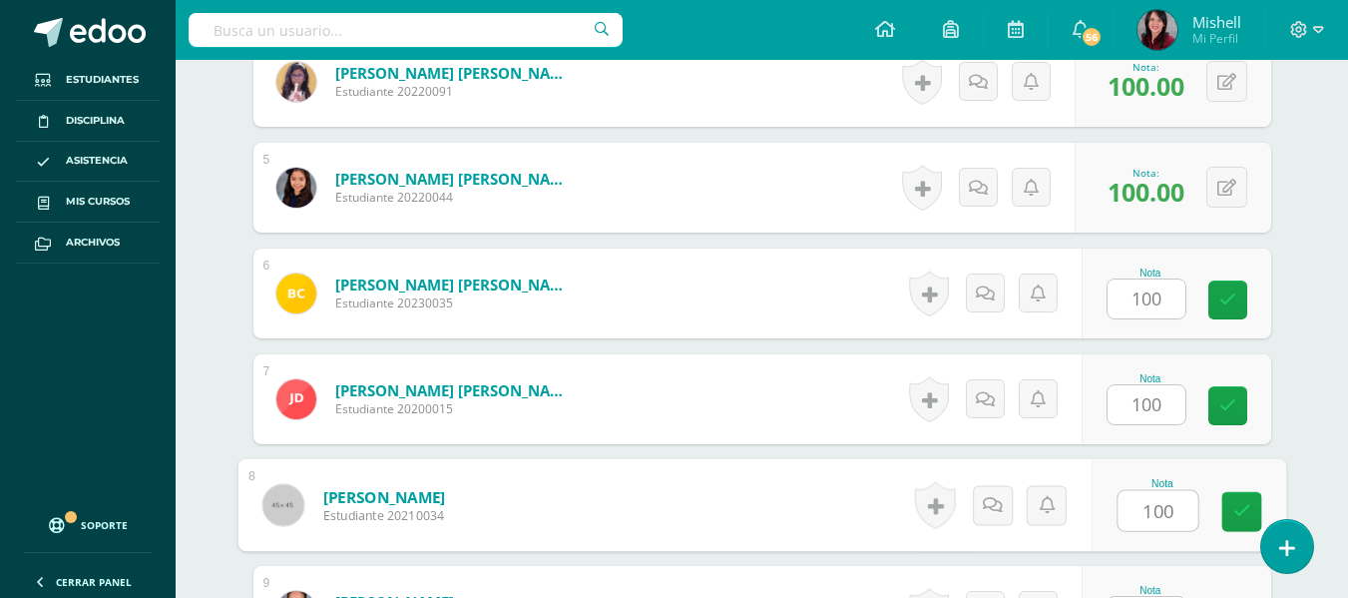
type input "100"
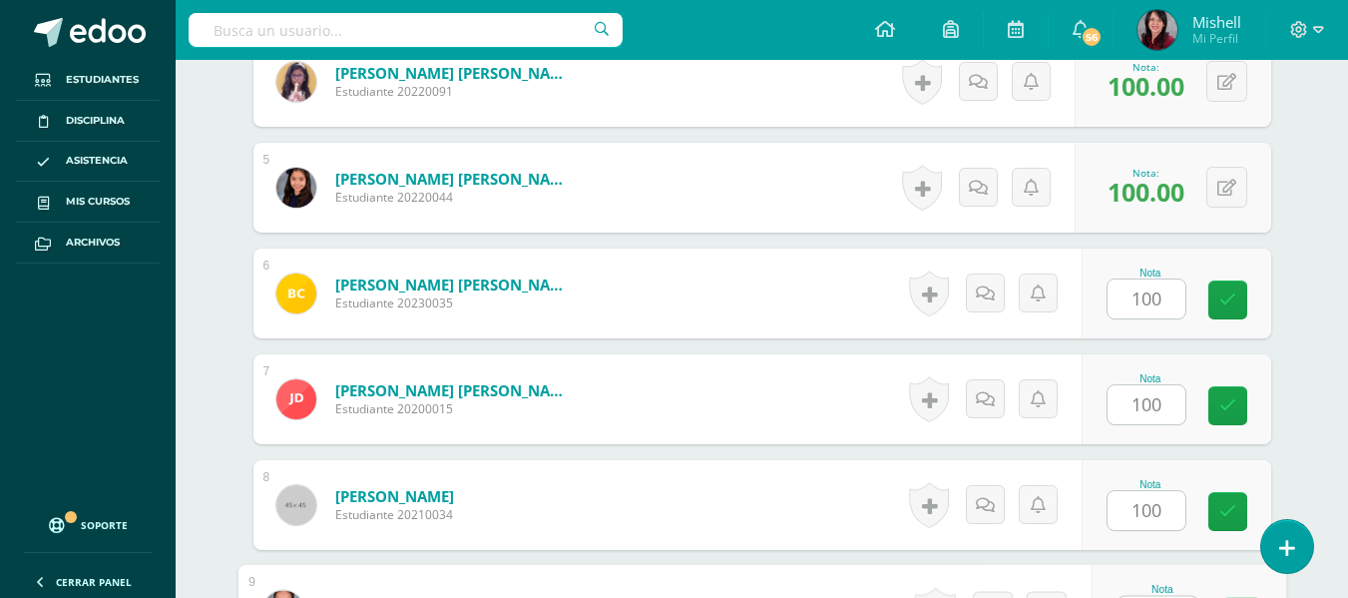
scroll to position [1012, 0]
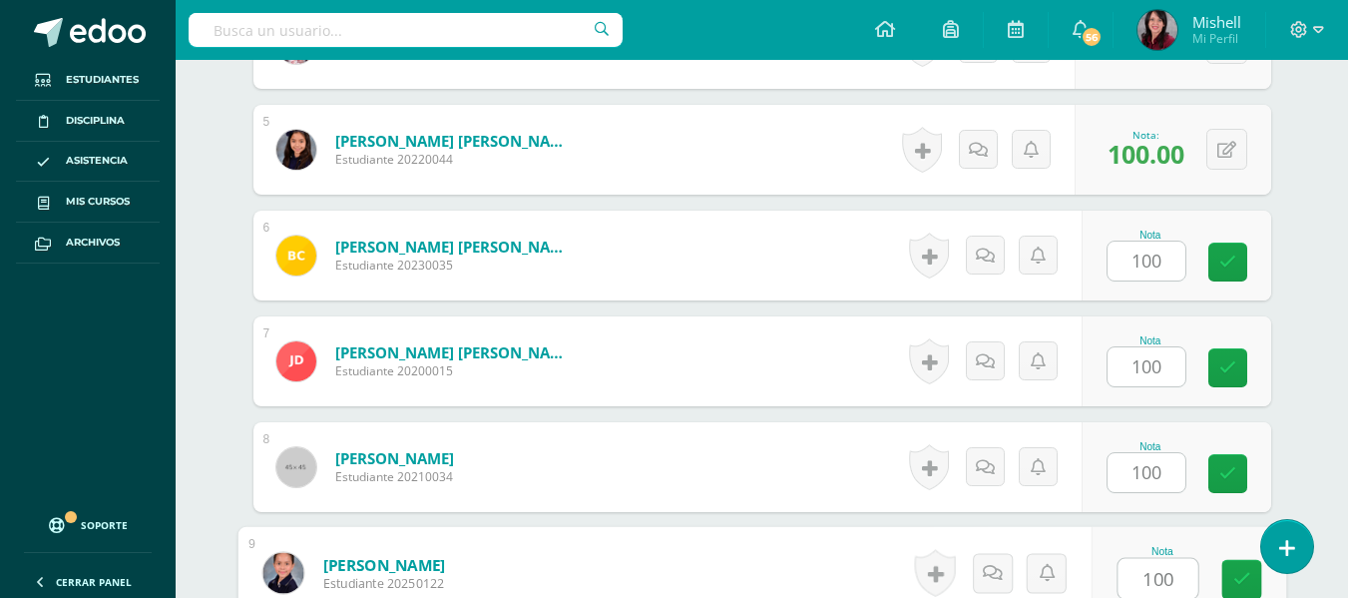
type input "100"
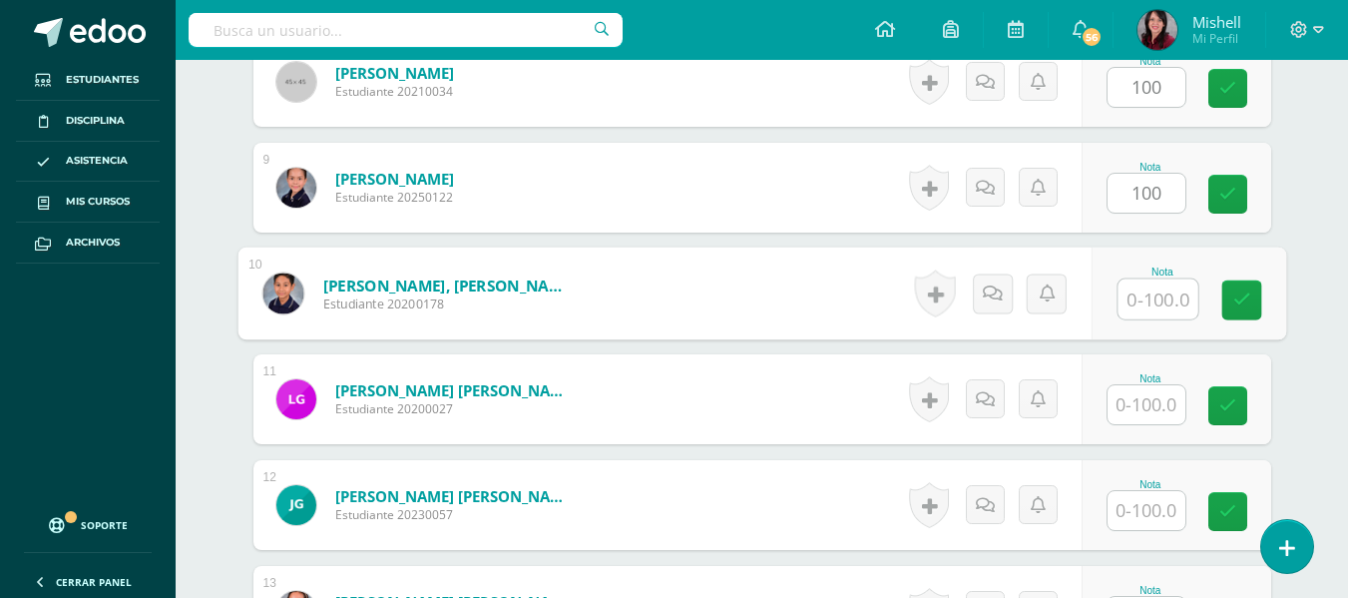
type input "1"
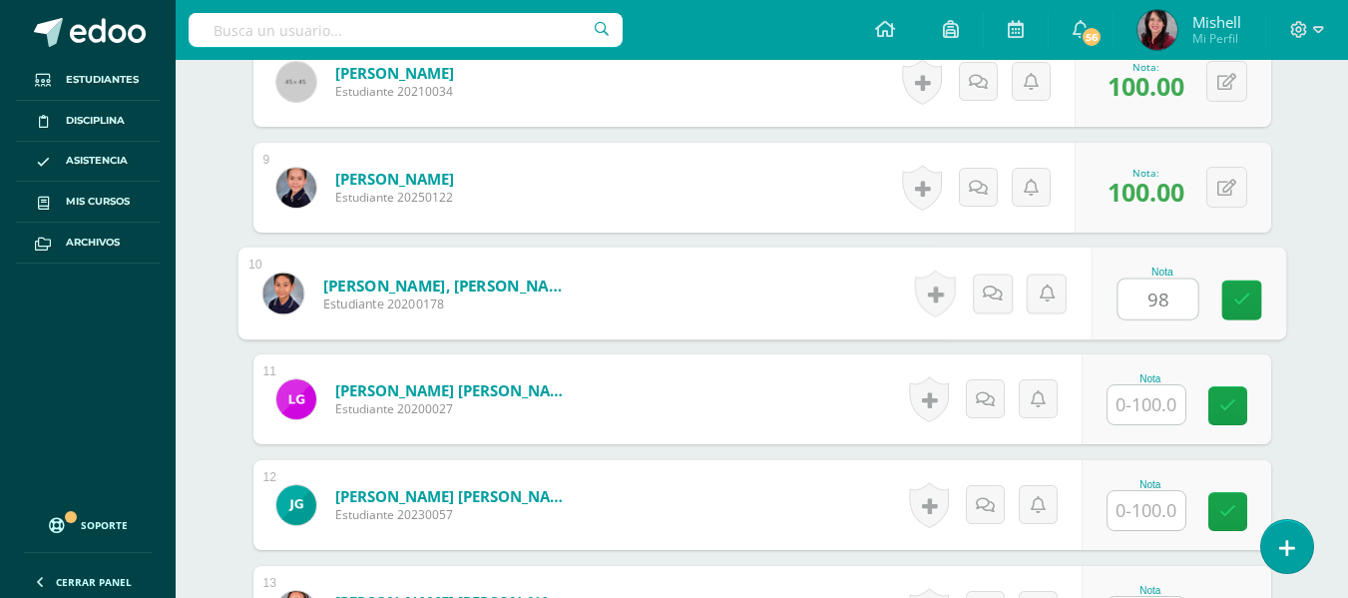
type input "98"
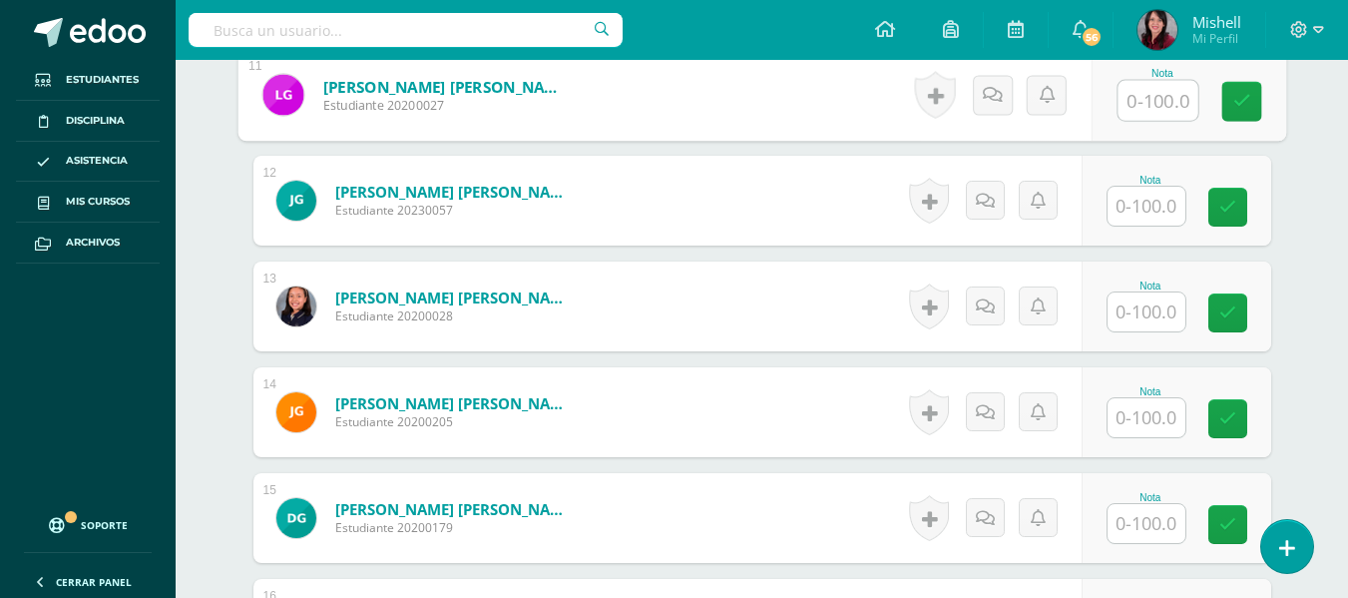
scroll to position [1656, 0]
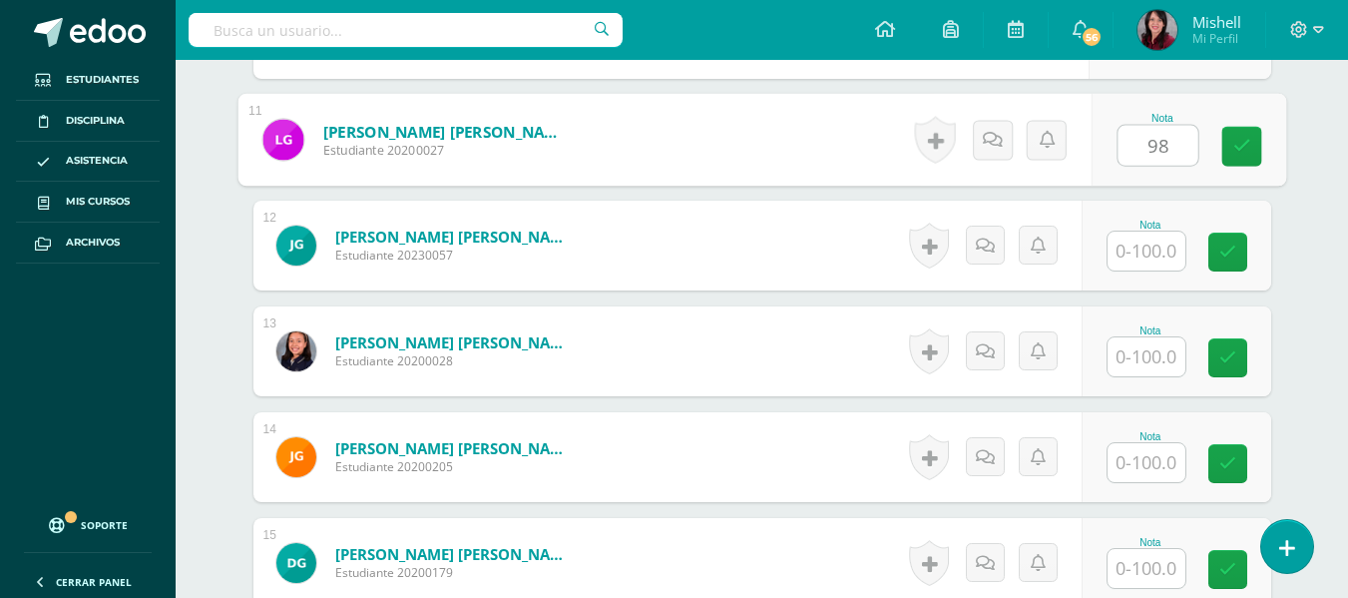
type input "98"
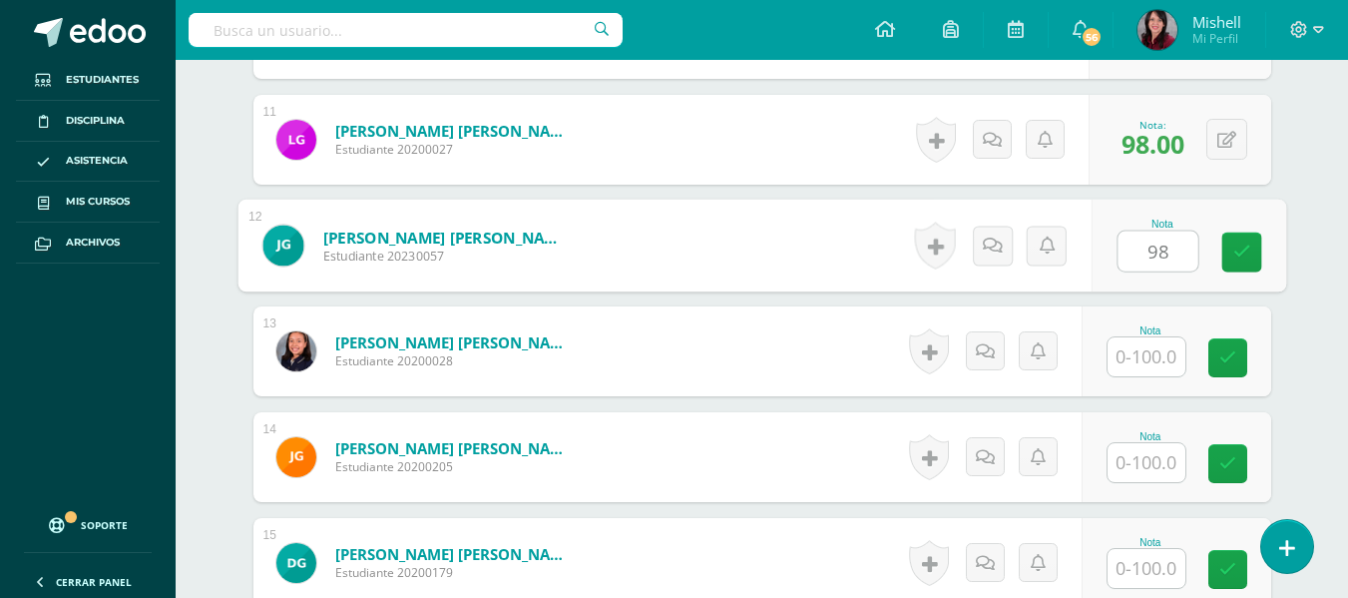
type input "98"
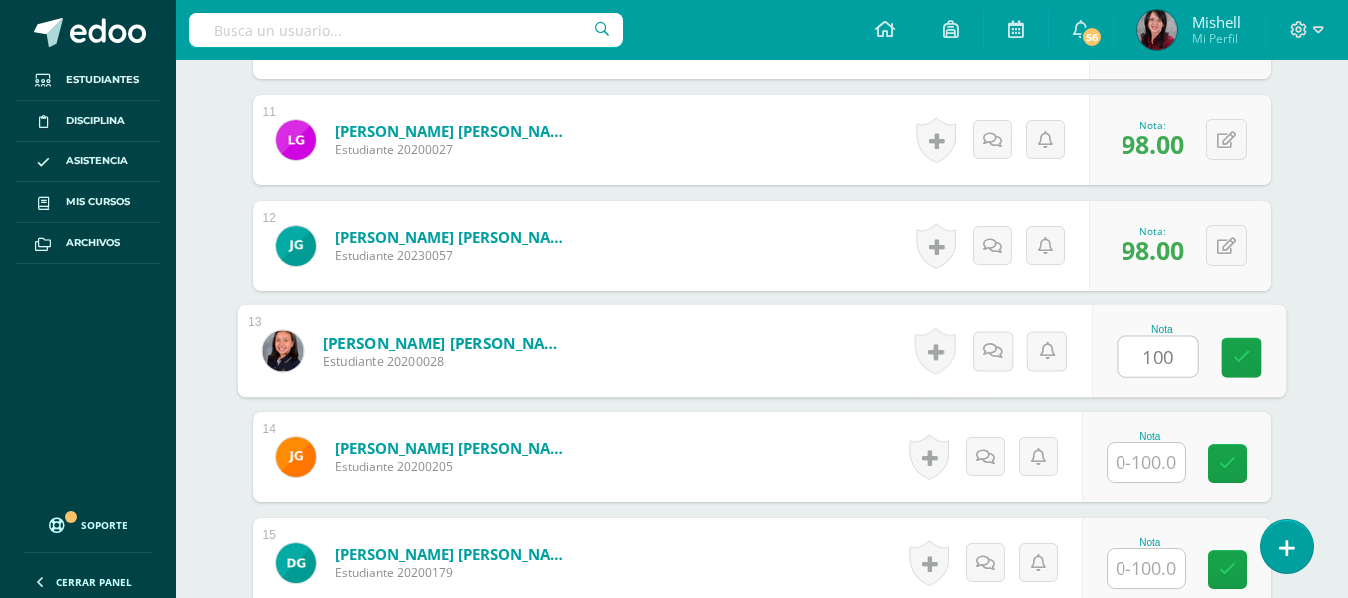
type input "100"
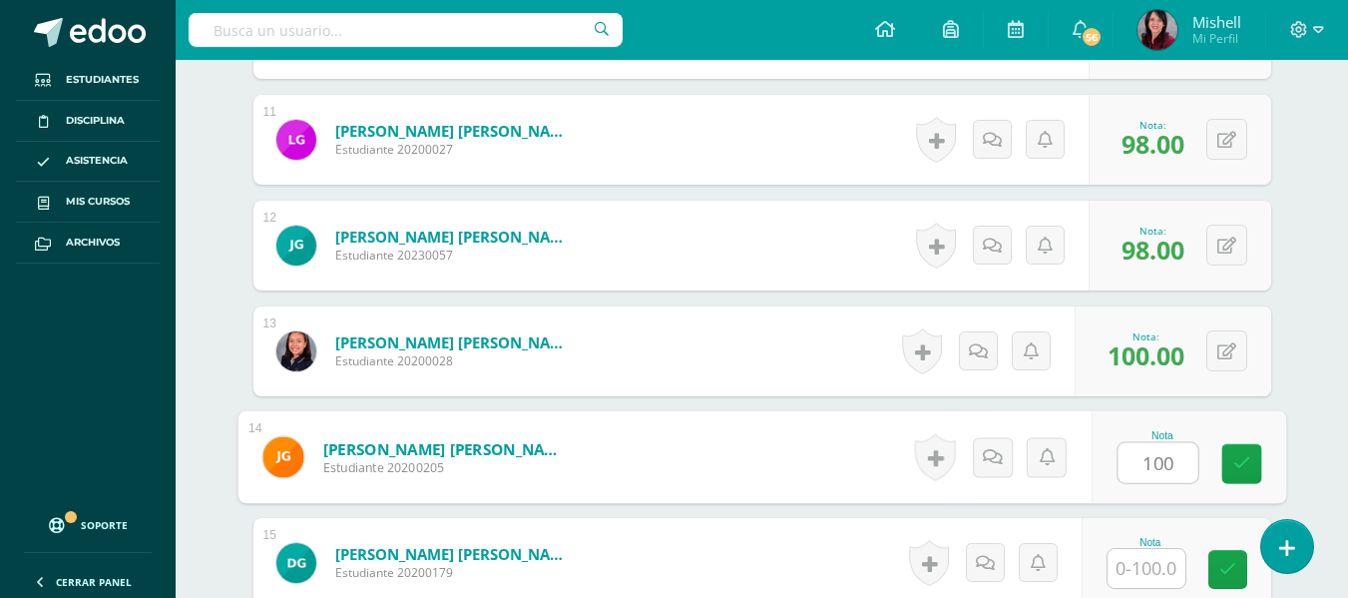
type input "100"
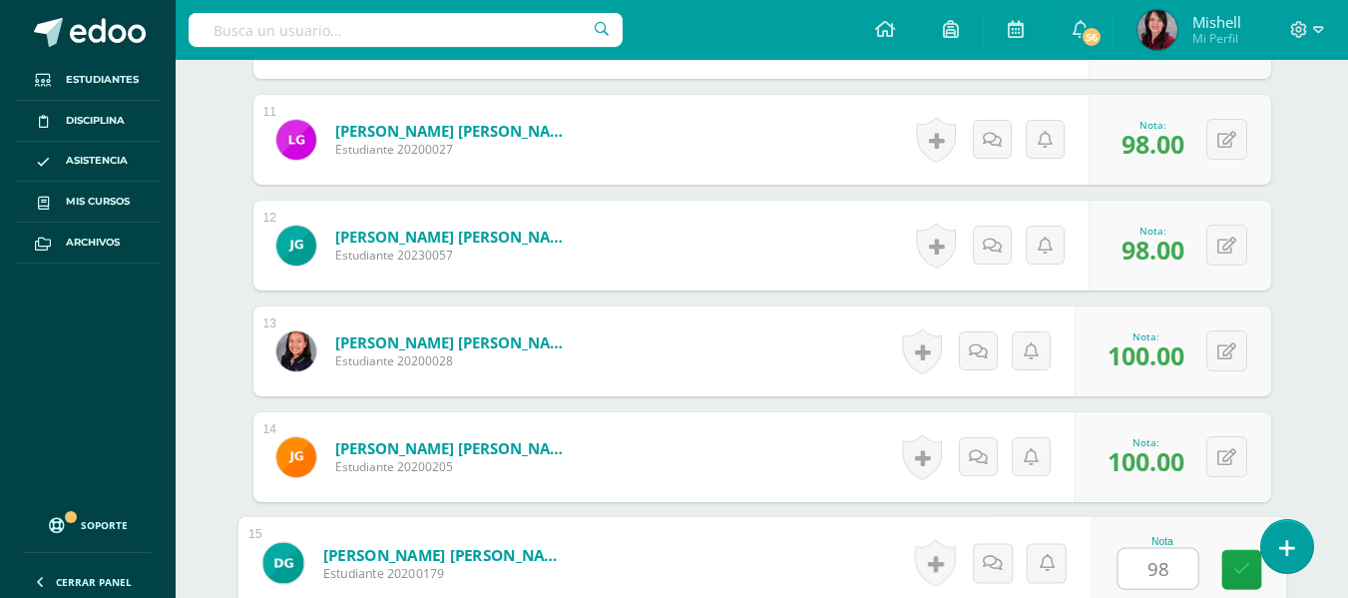
type input "98"
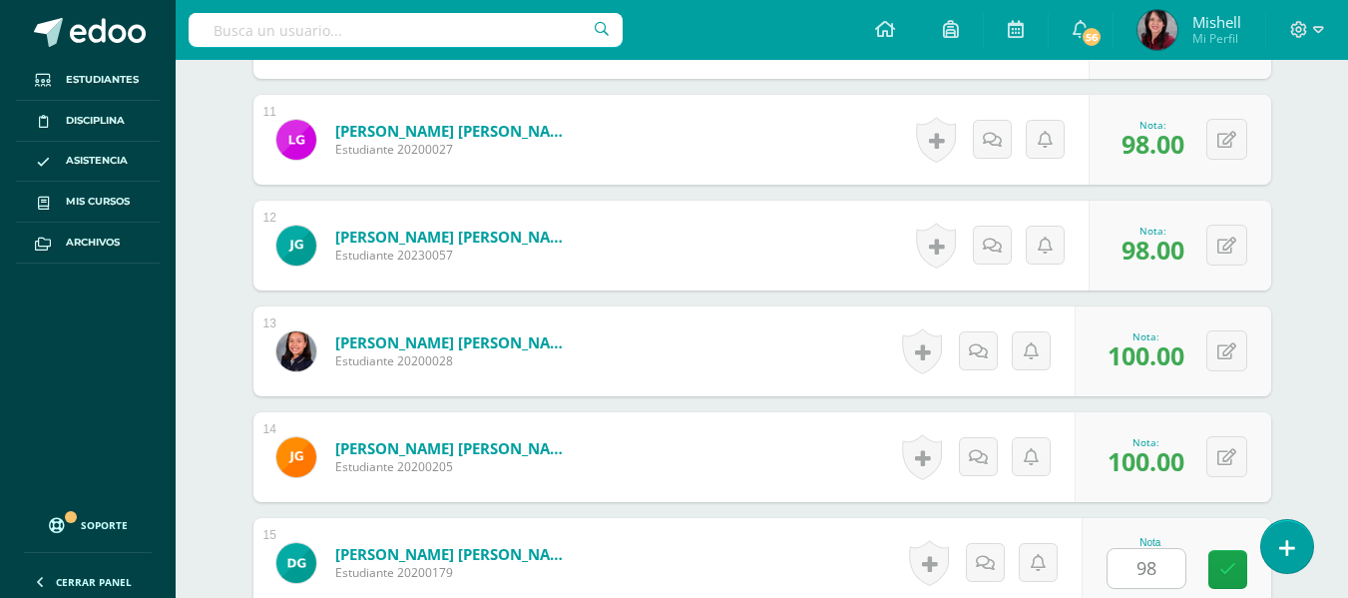
scroll to position [2031, 0]
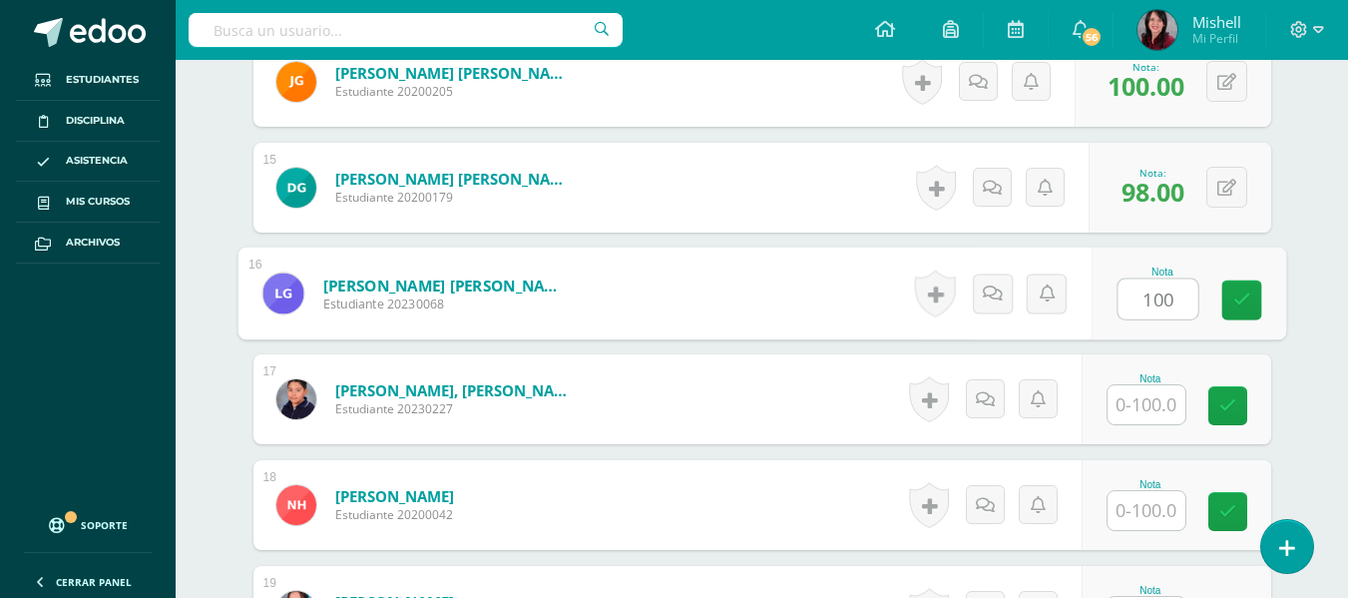
type input "100"
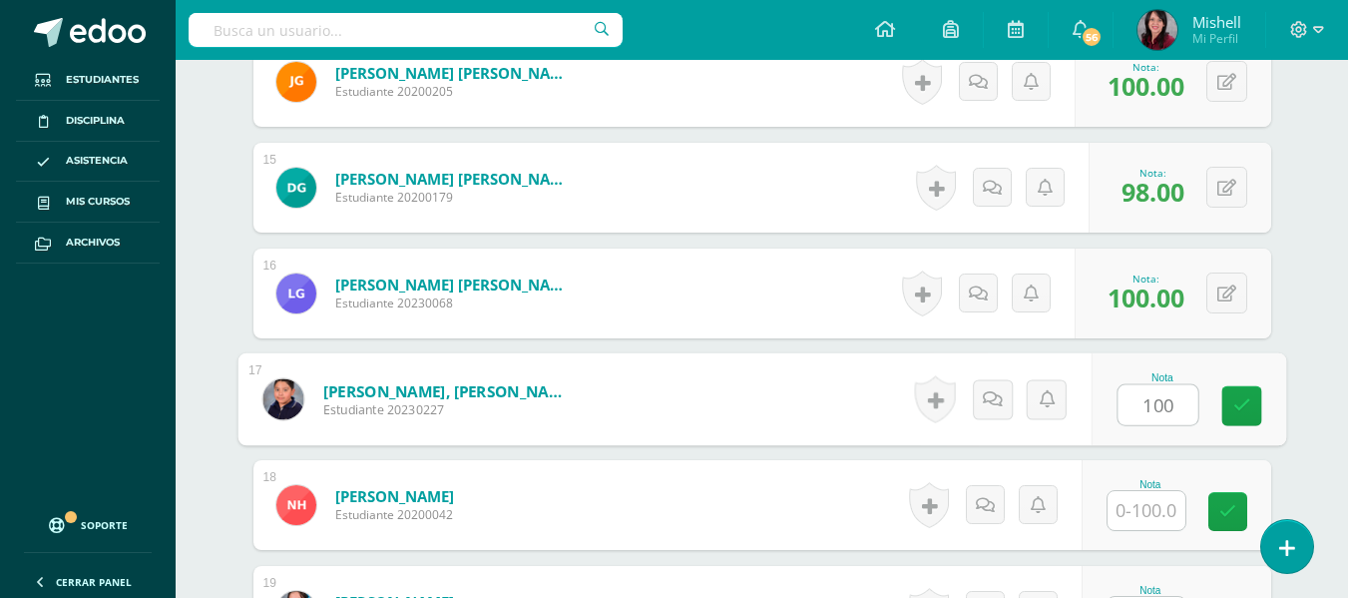
type input "100"
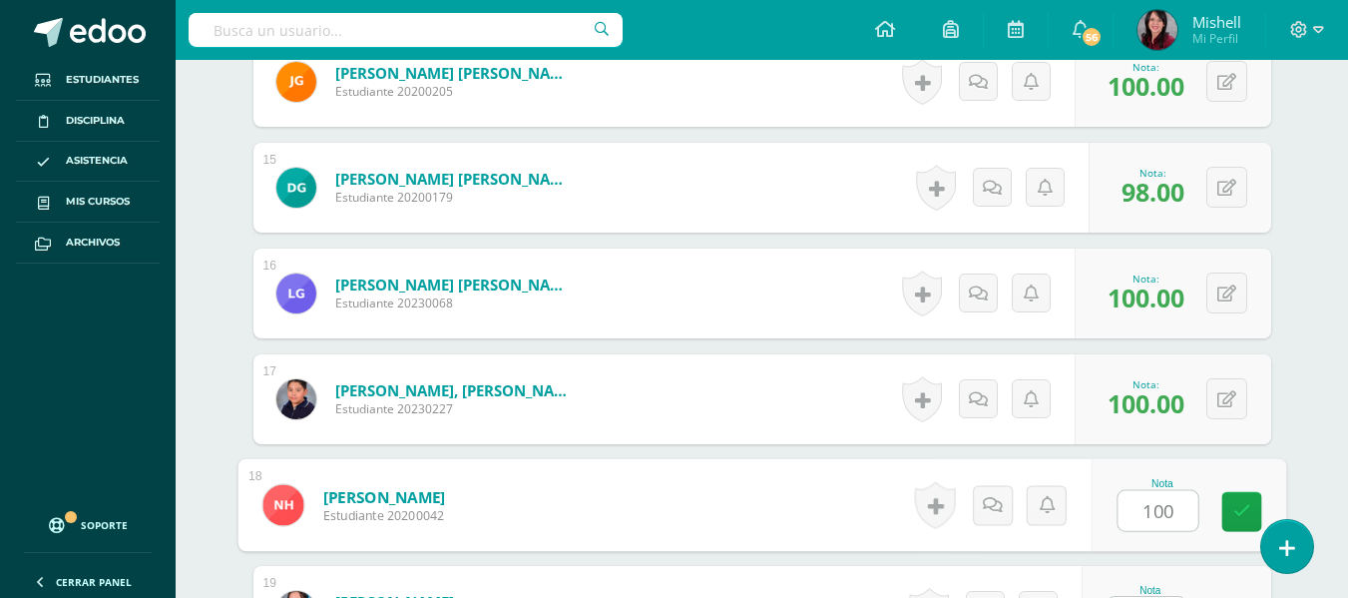
type input "100"
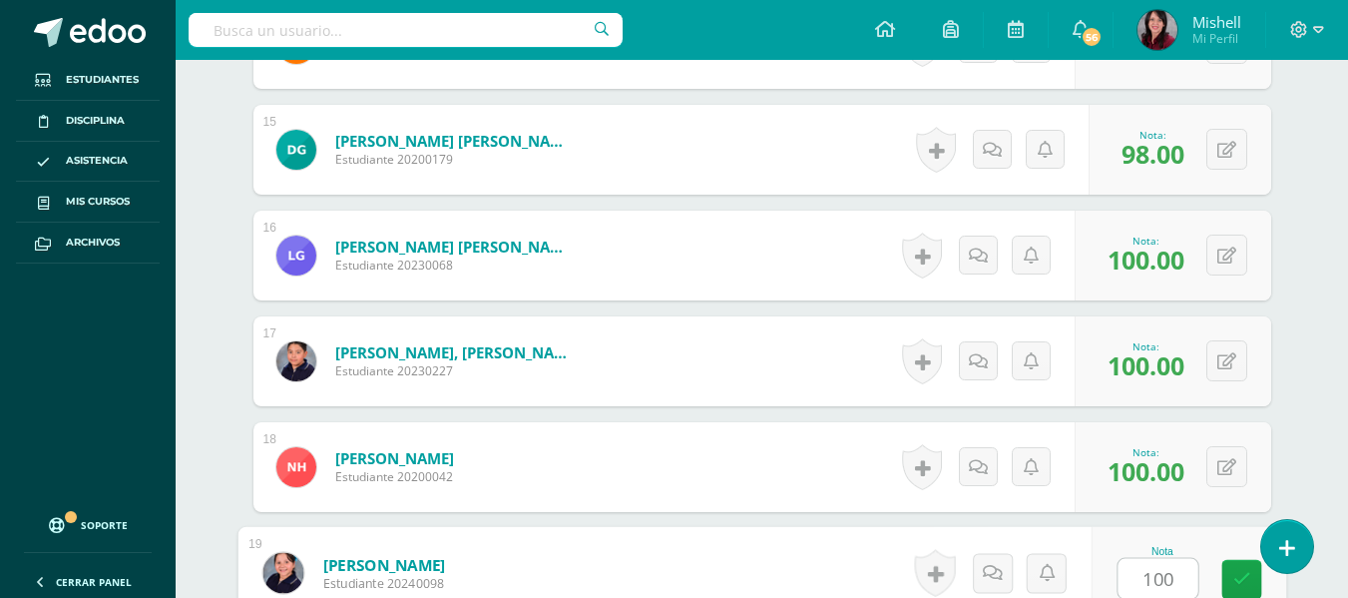
type input "100"
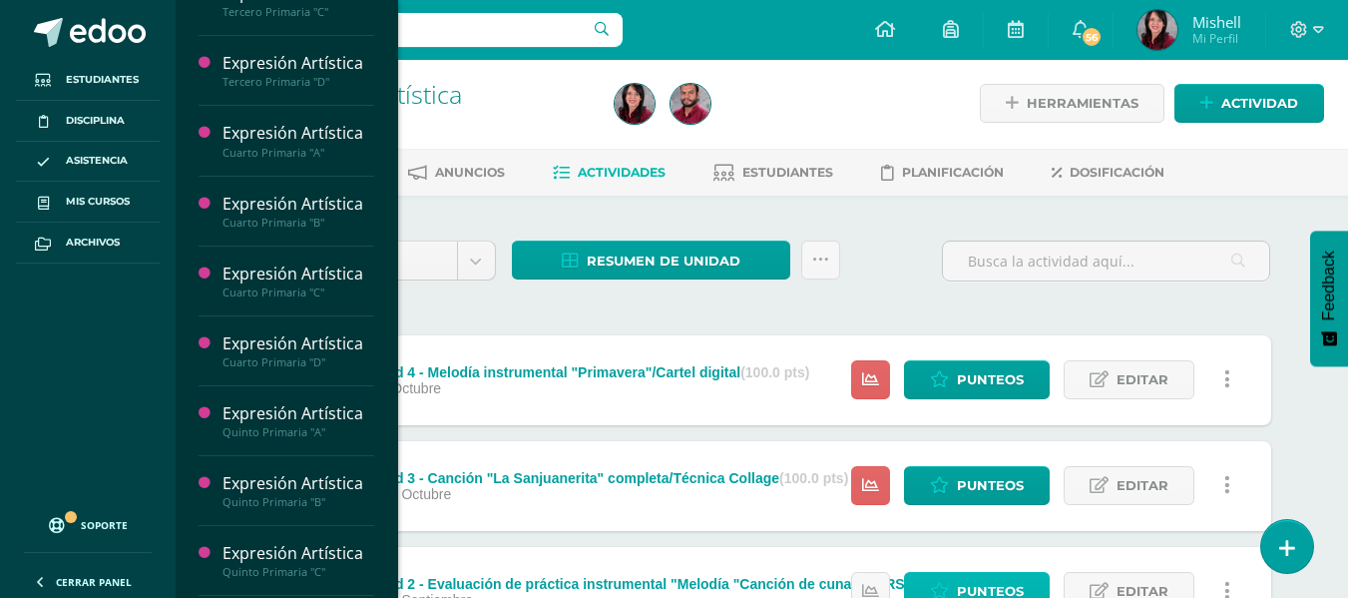
scroll to position [221, 0]
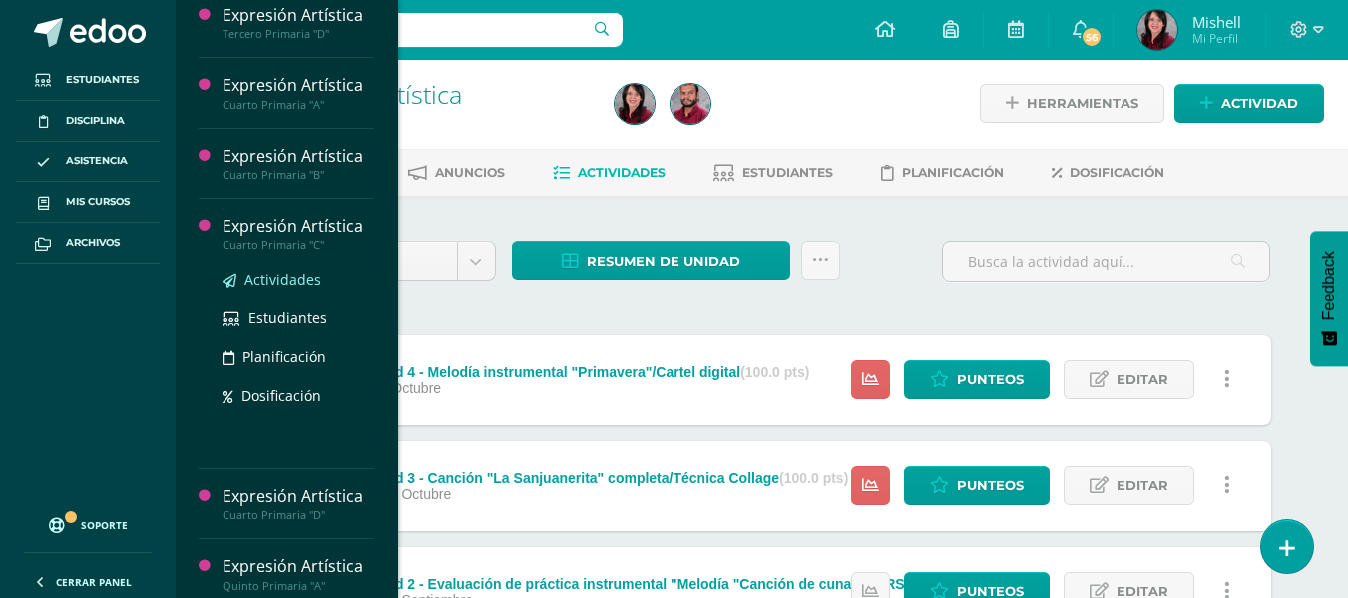
click at [275, 275] on span "Actividades" at bounding box center [282, 278] width 77 height 19
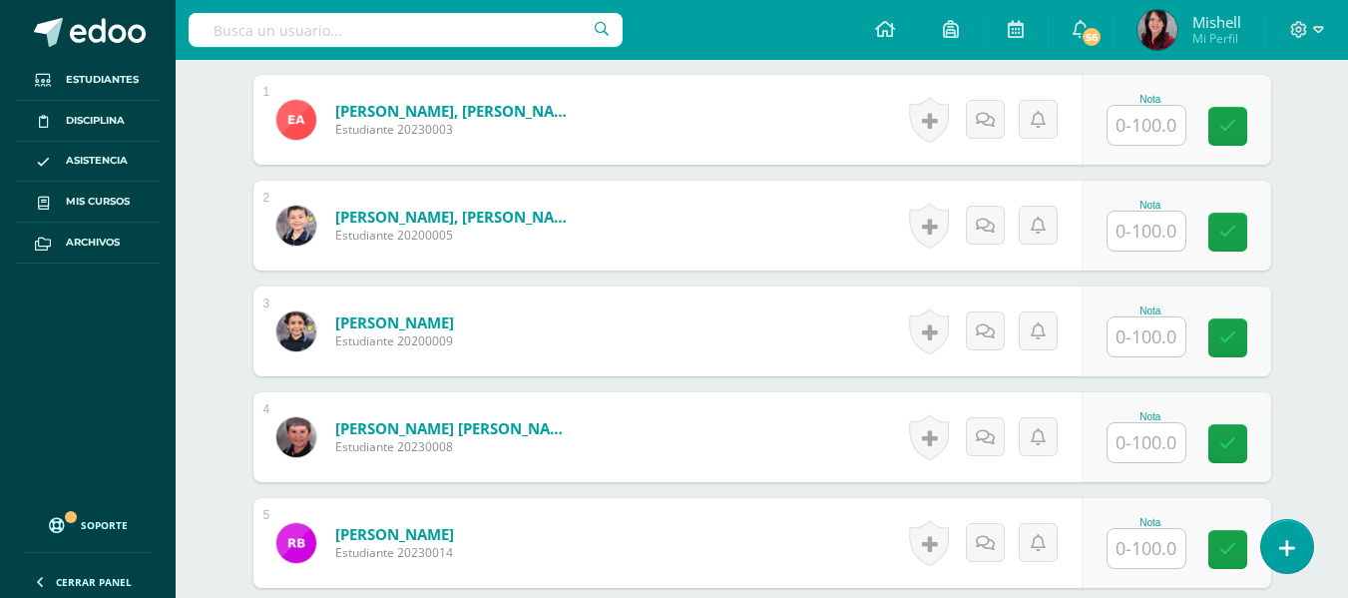
scroll to position [620, 0]
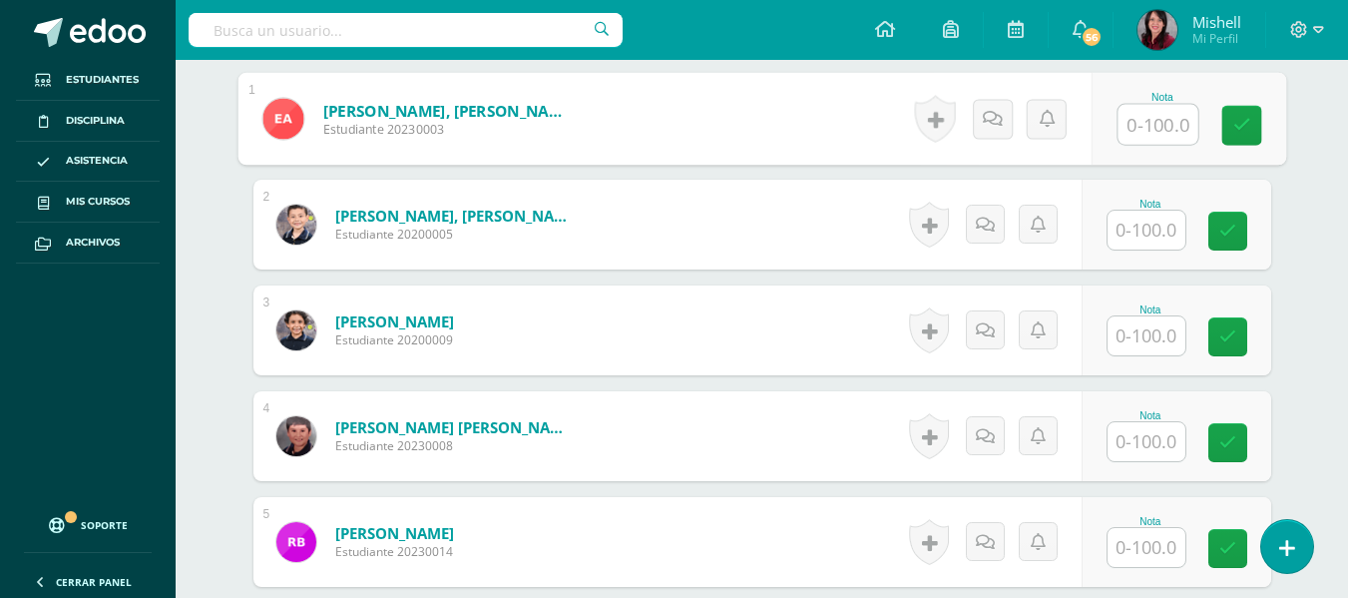
click at [1150, 125] on input "text" at bounding box center [1157, 125] width 80 height 40
click at [1219, 116] on button at bounding box center [1240, 119] width 42 height 42
type input "95"
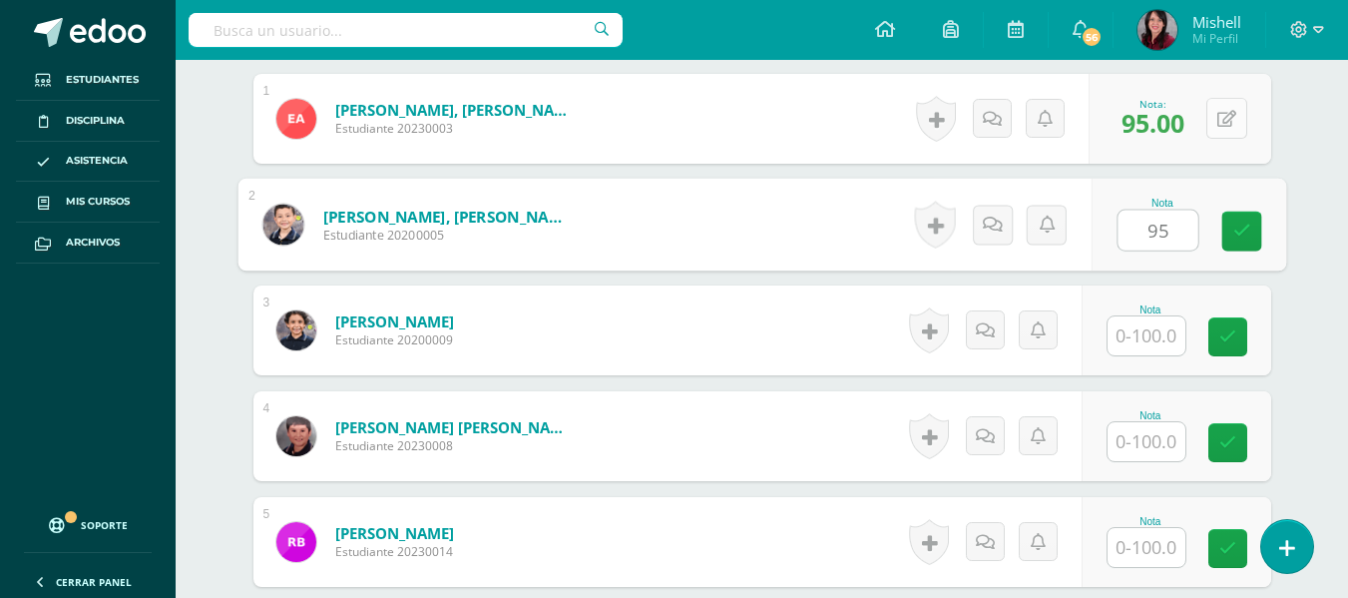
type input "95"
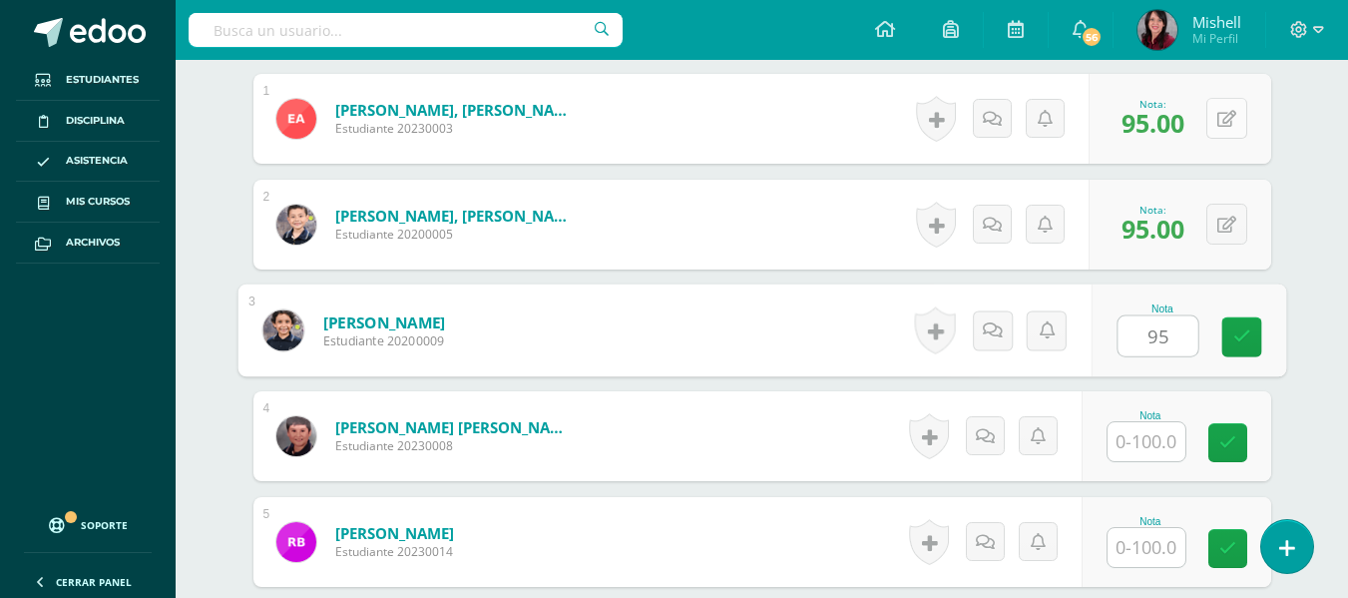
type input "95"
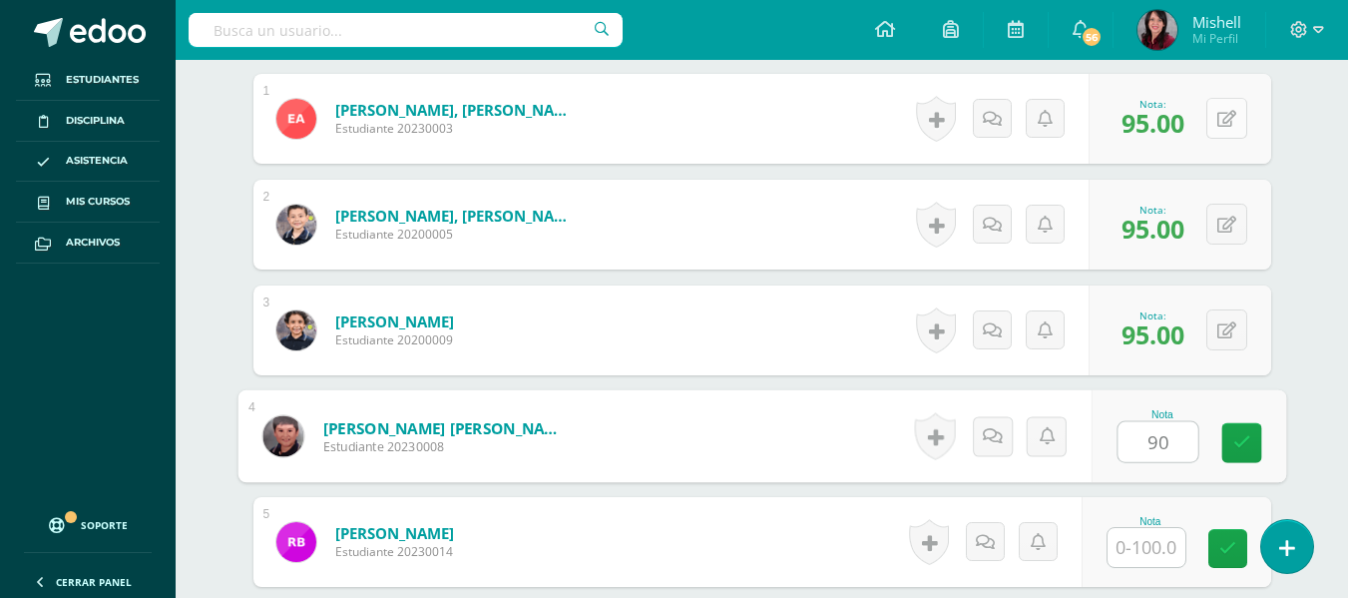
type input "90"
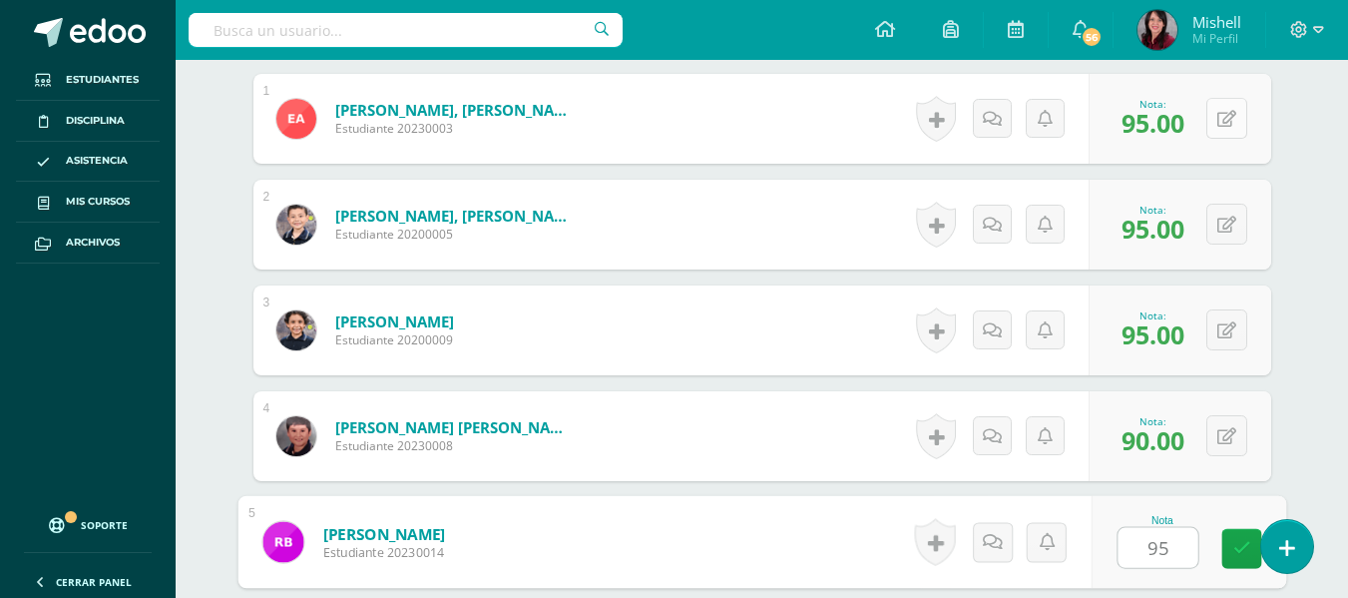
type input "95"
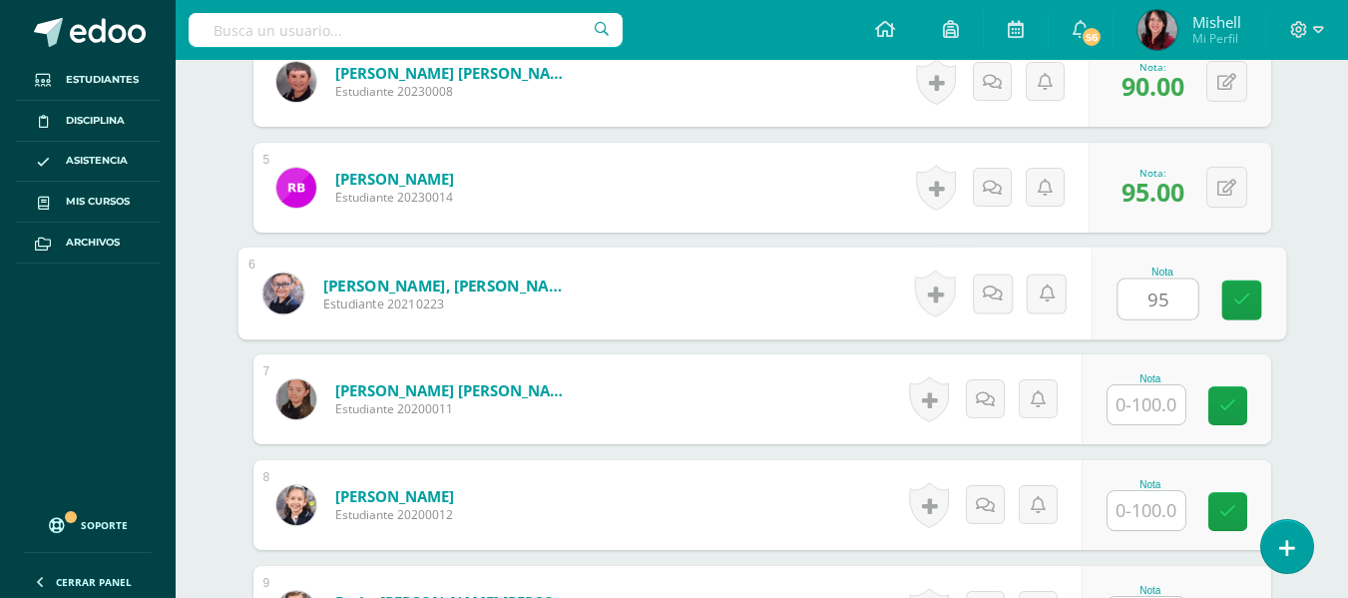
type input "95"
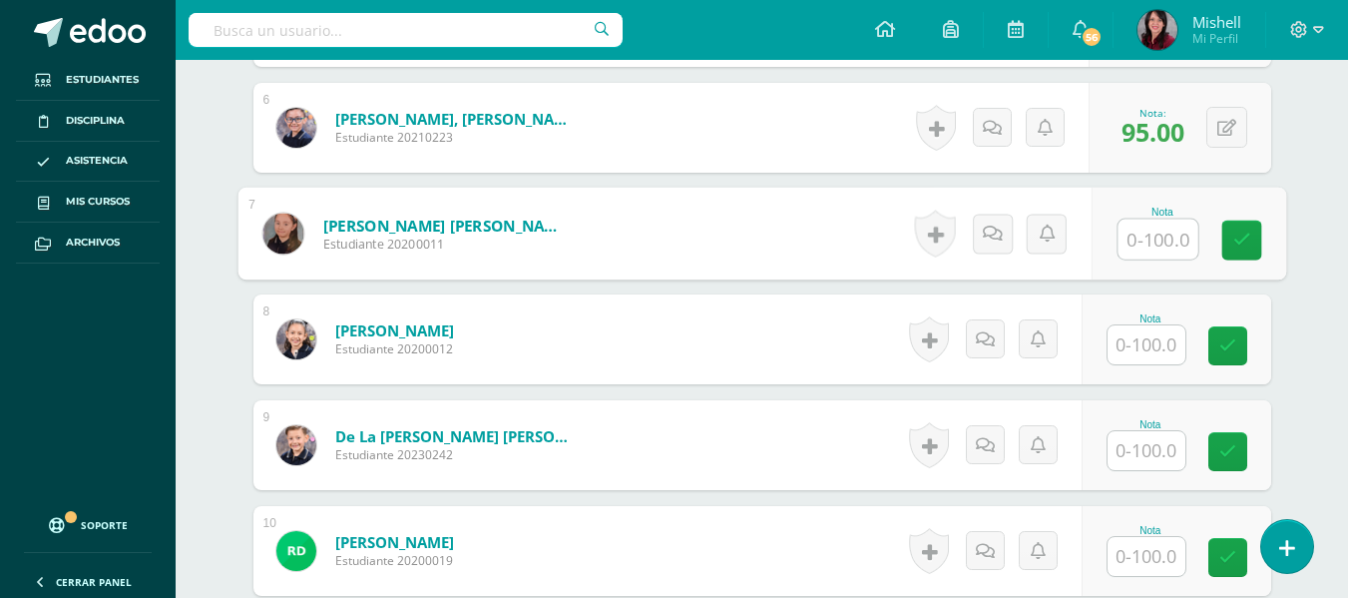
scroll to position [1147, 0]
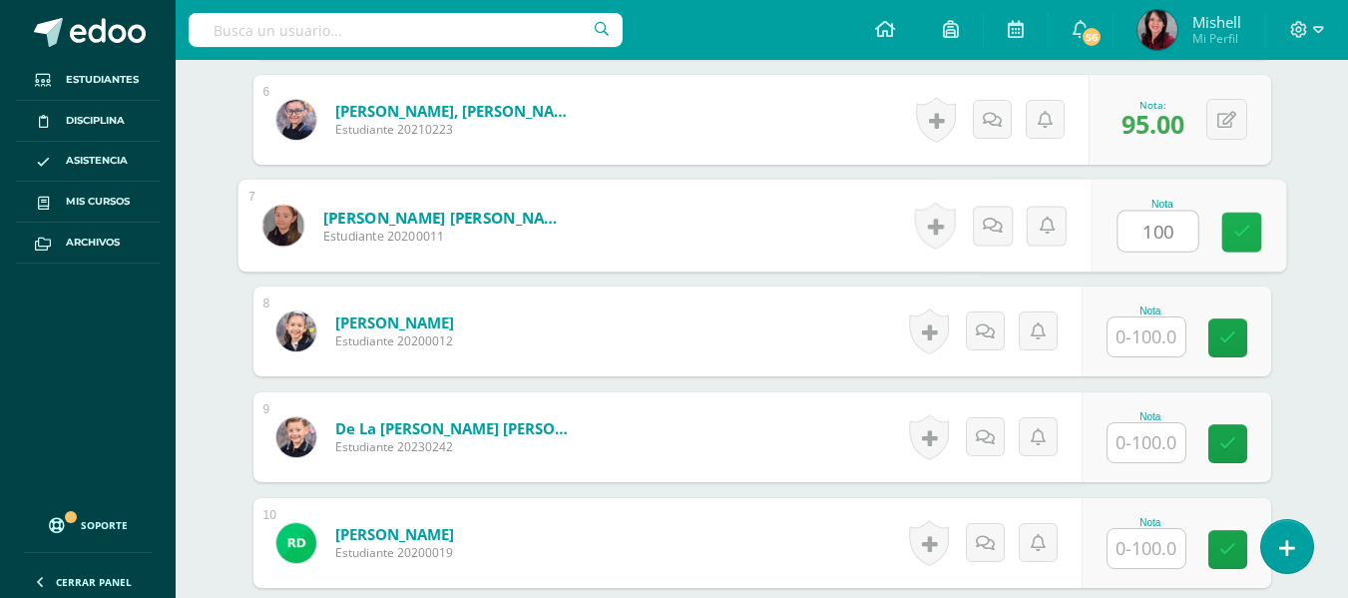
type input "100"
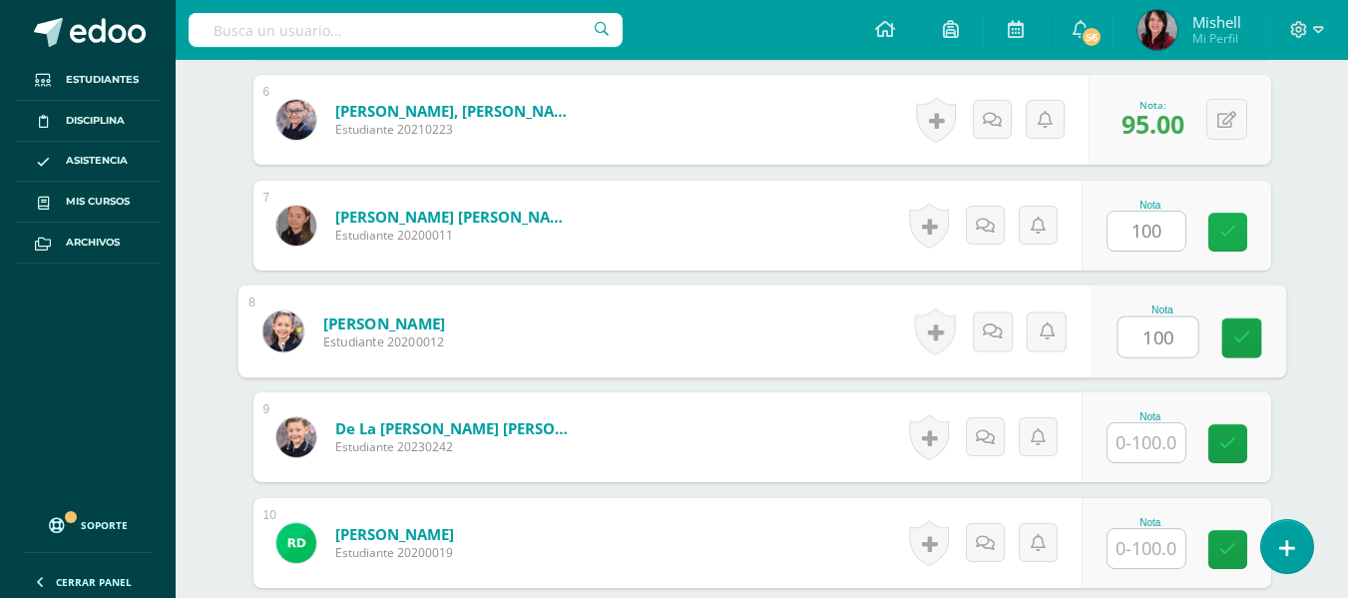
type input "100"
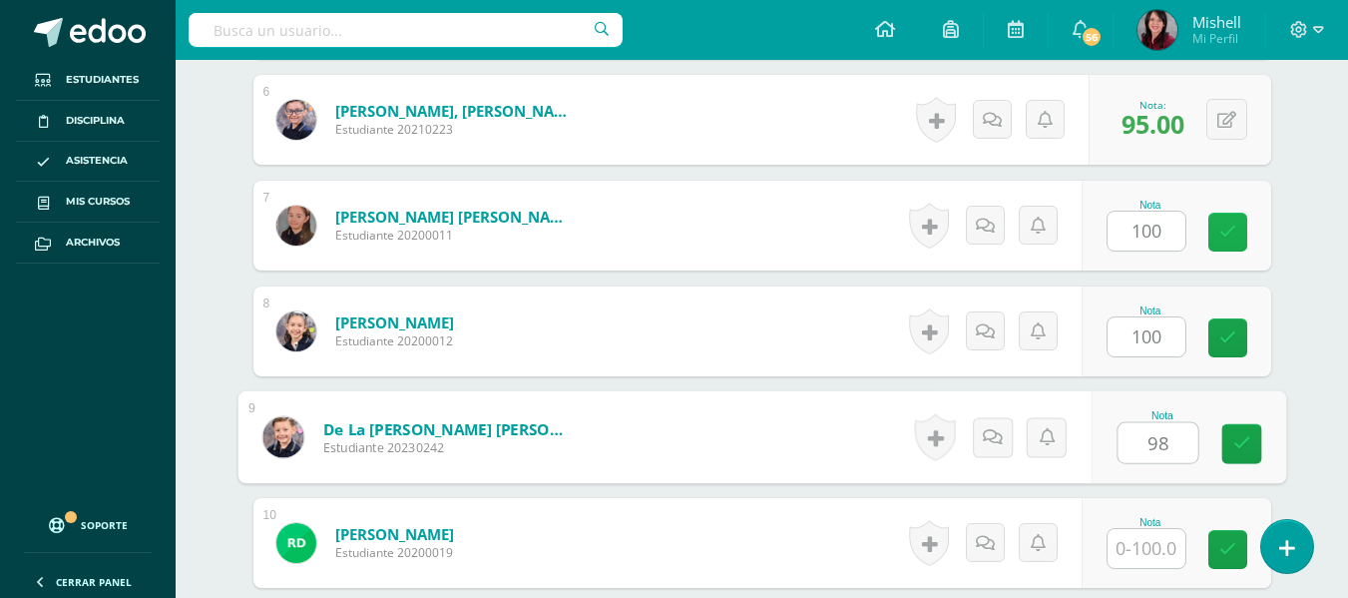
type input "98"
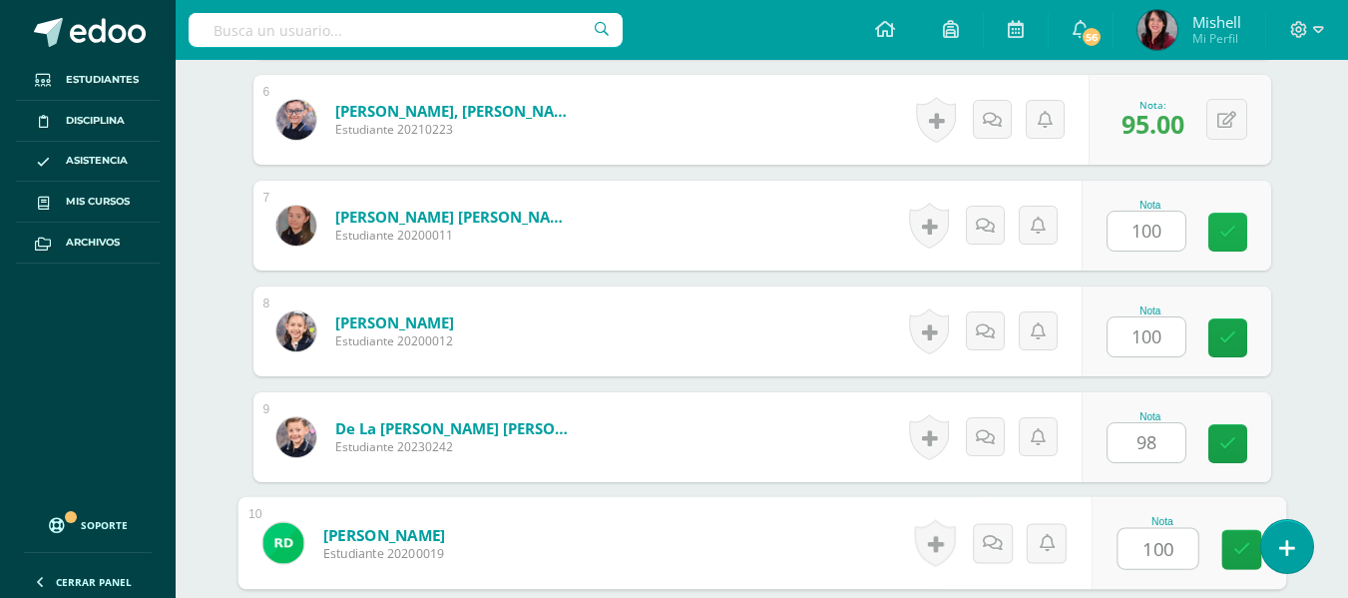
type input "100"
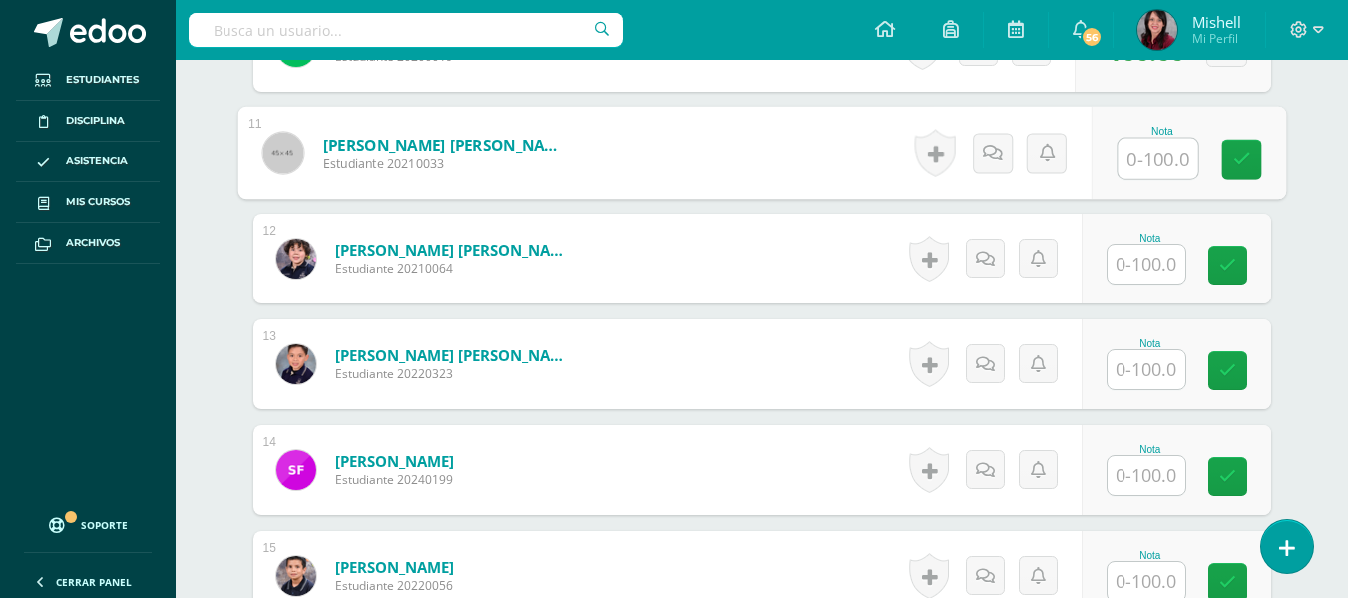
scroll to position [1660, 0]
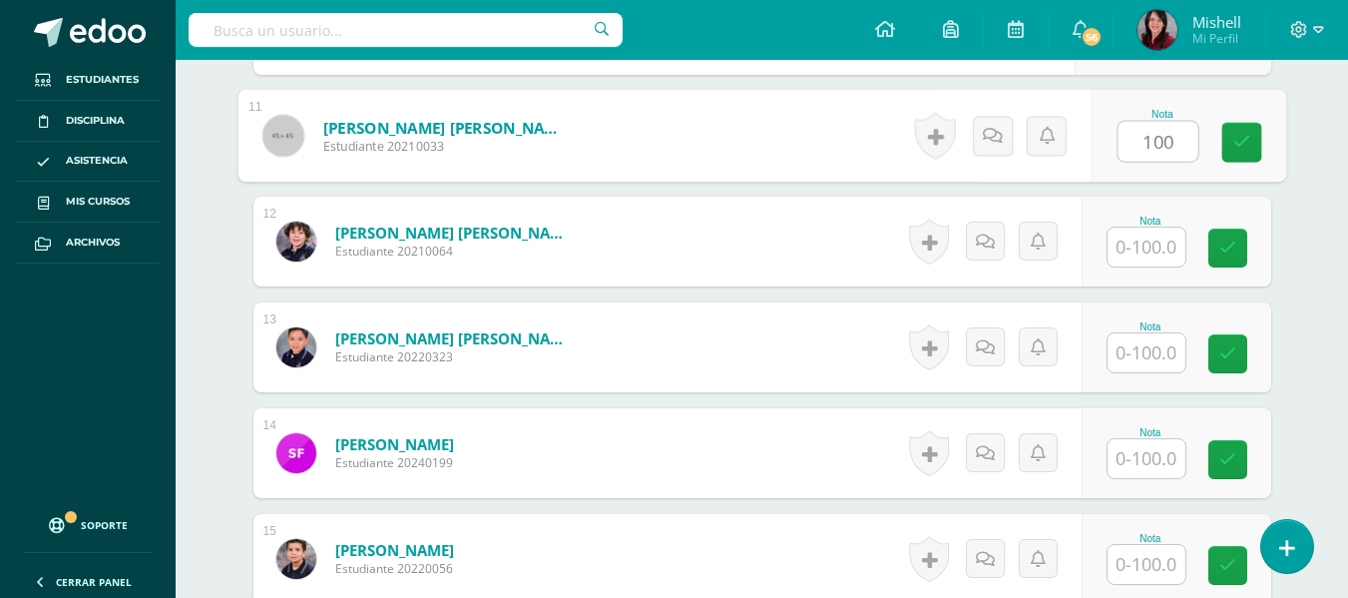
type input "100"
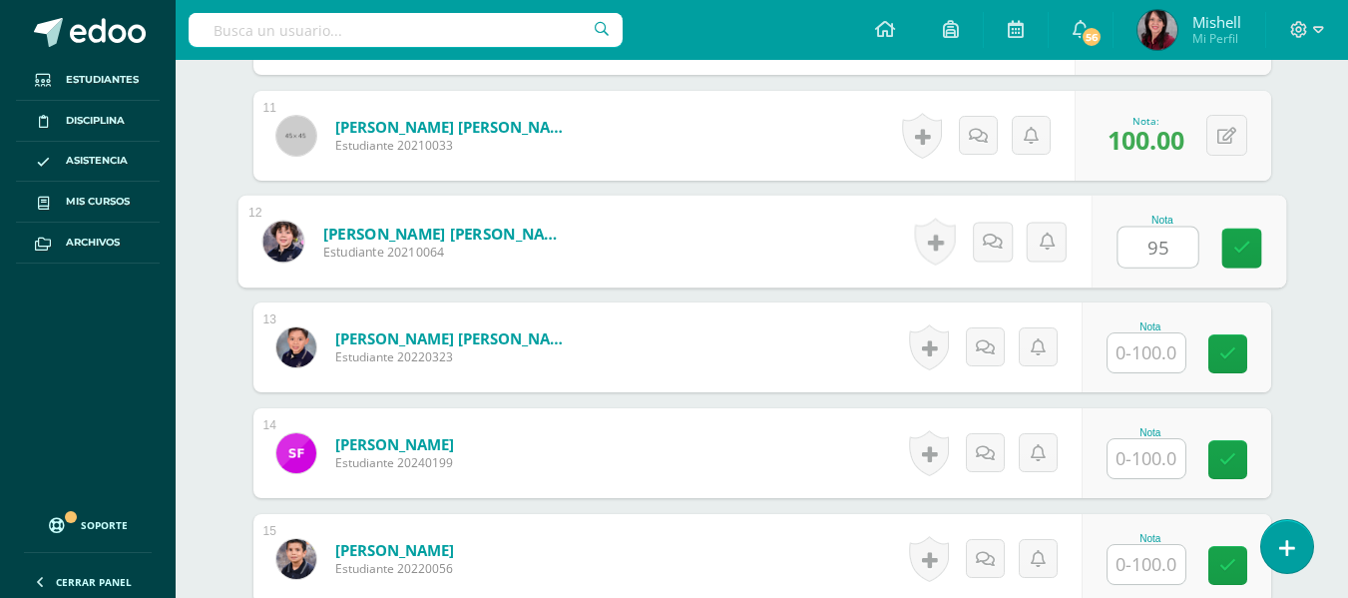
type input "95"
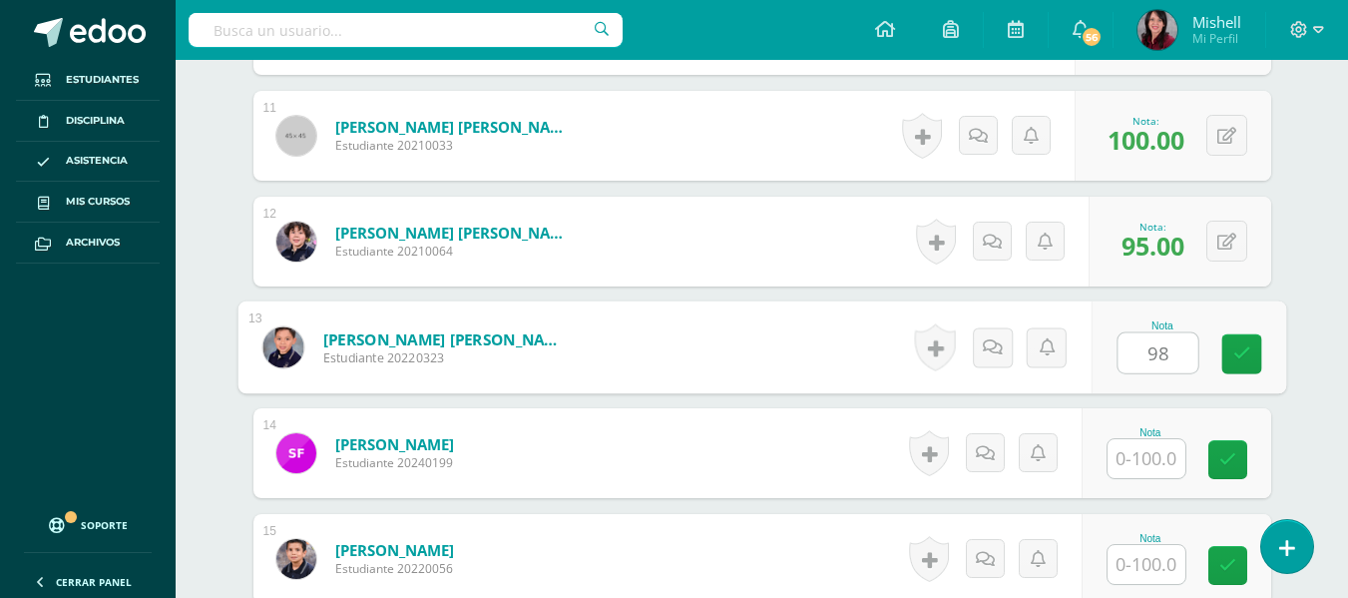
type input "98"
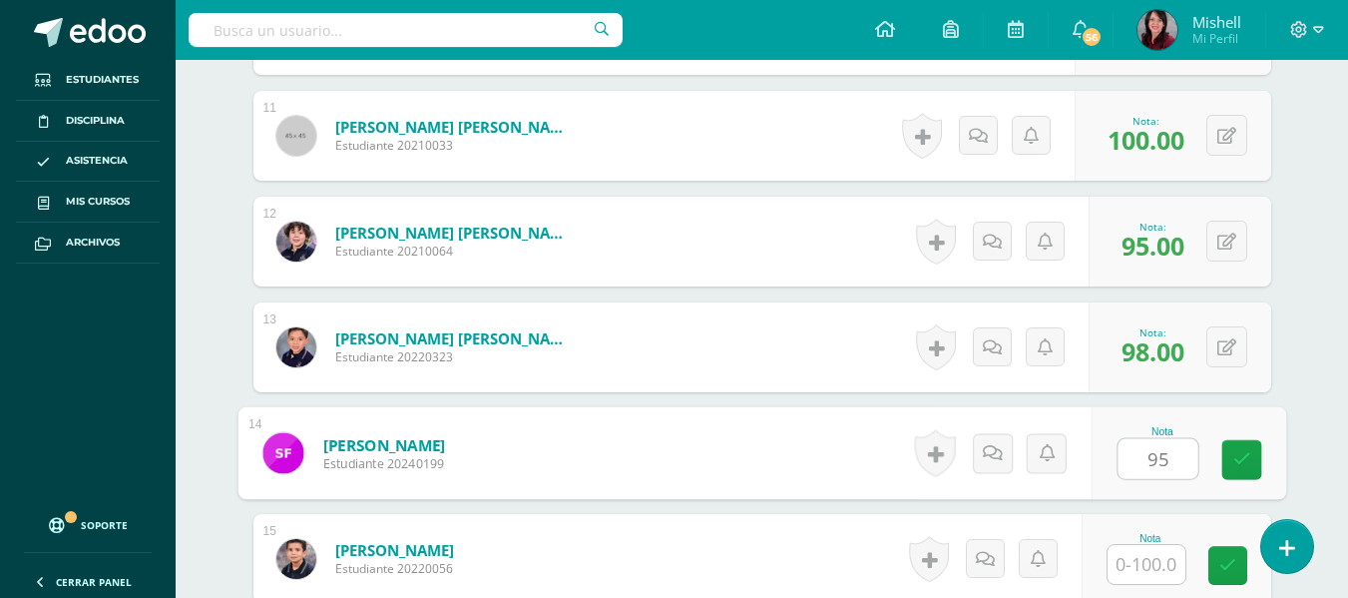
type input "95"
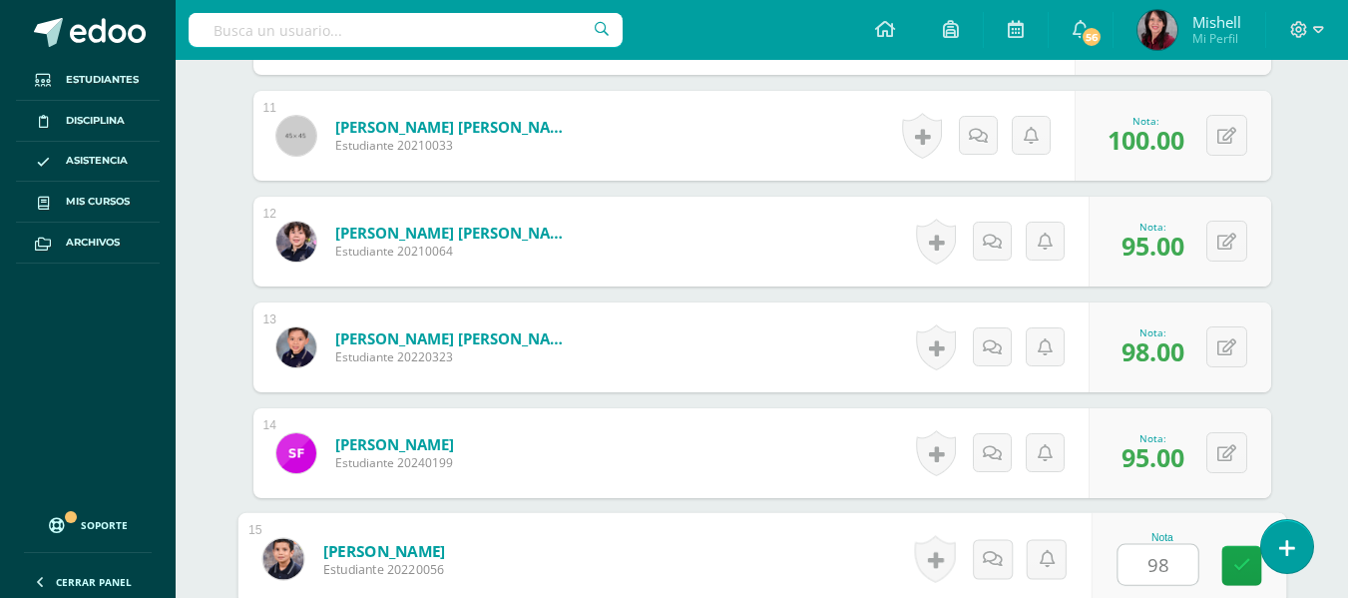
type input "98"
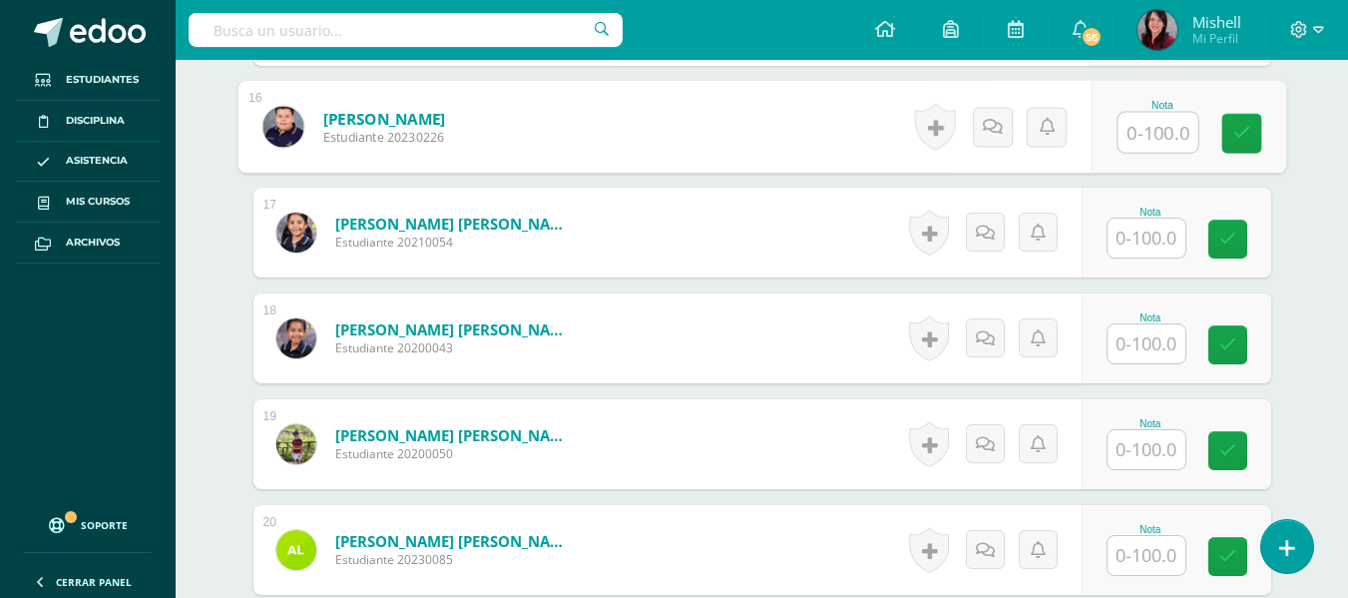
scroll to position [2206, 0]
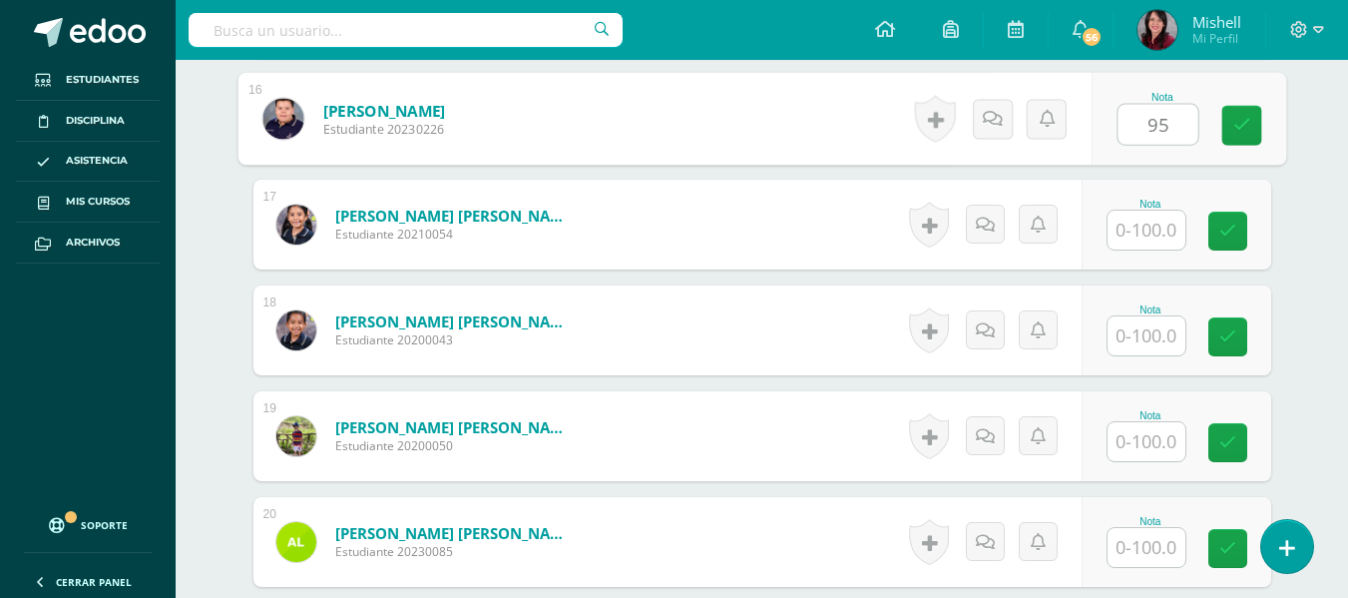
type input "95"
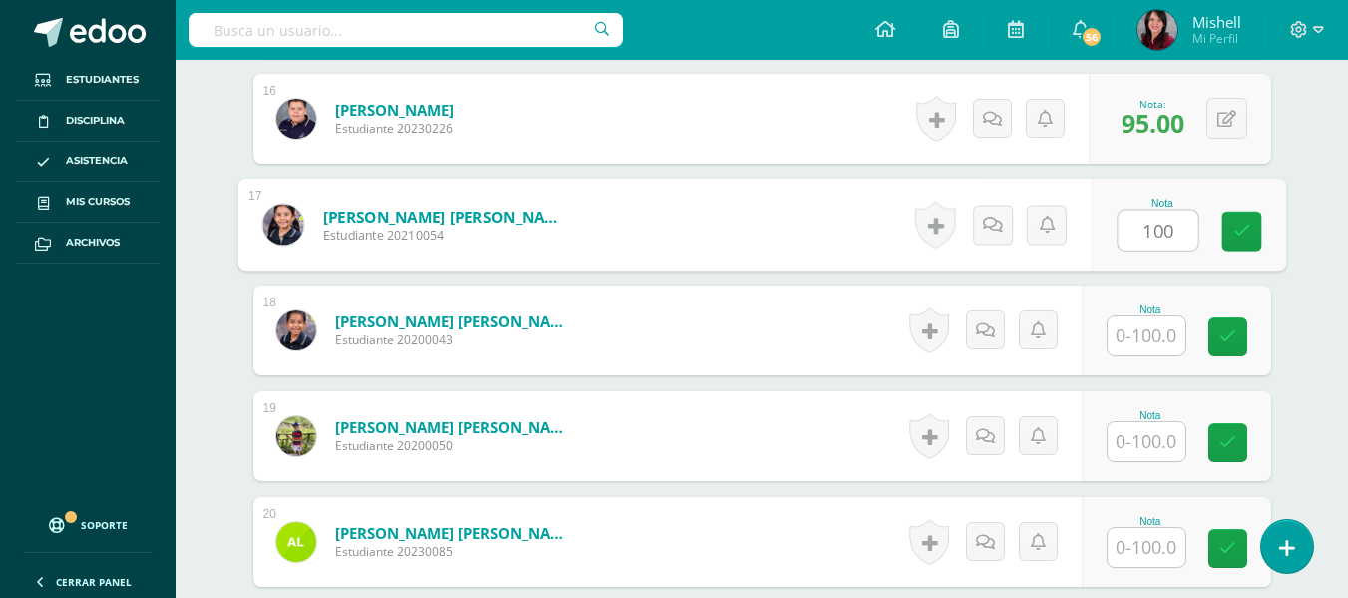
type input "100"
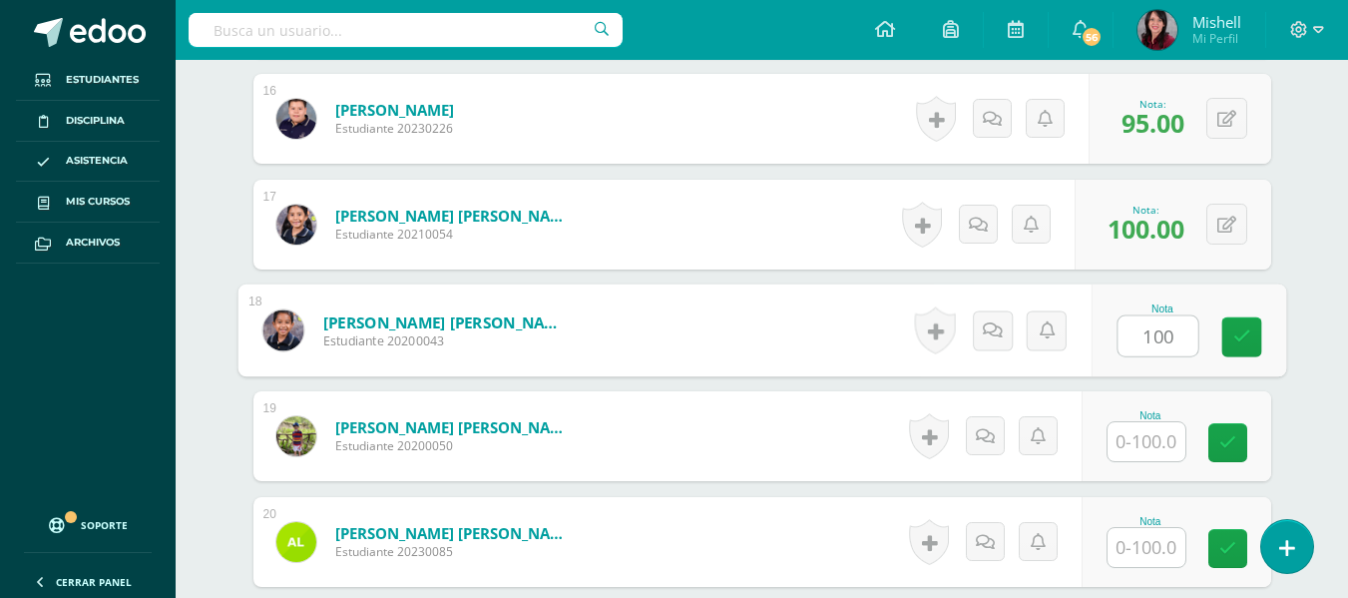
type input "100"
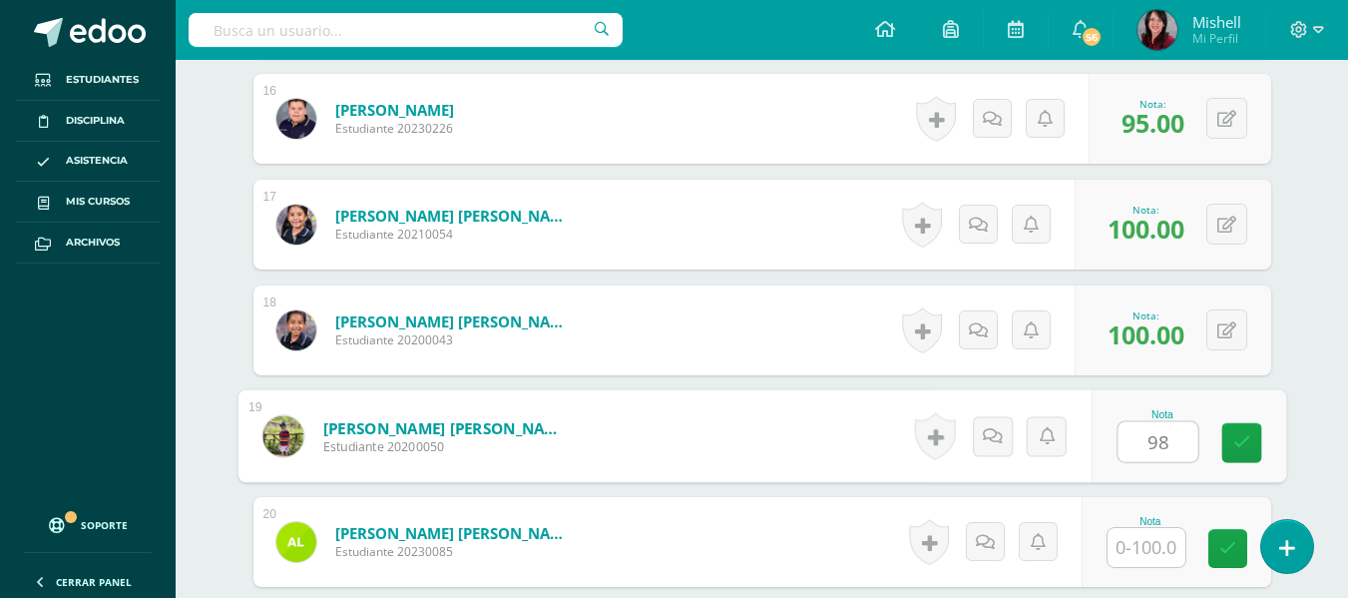
type input "98"
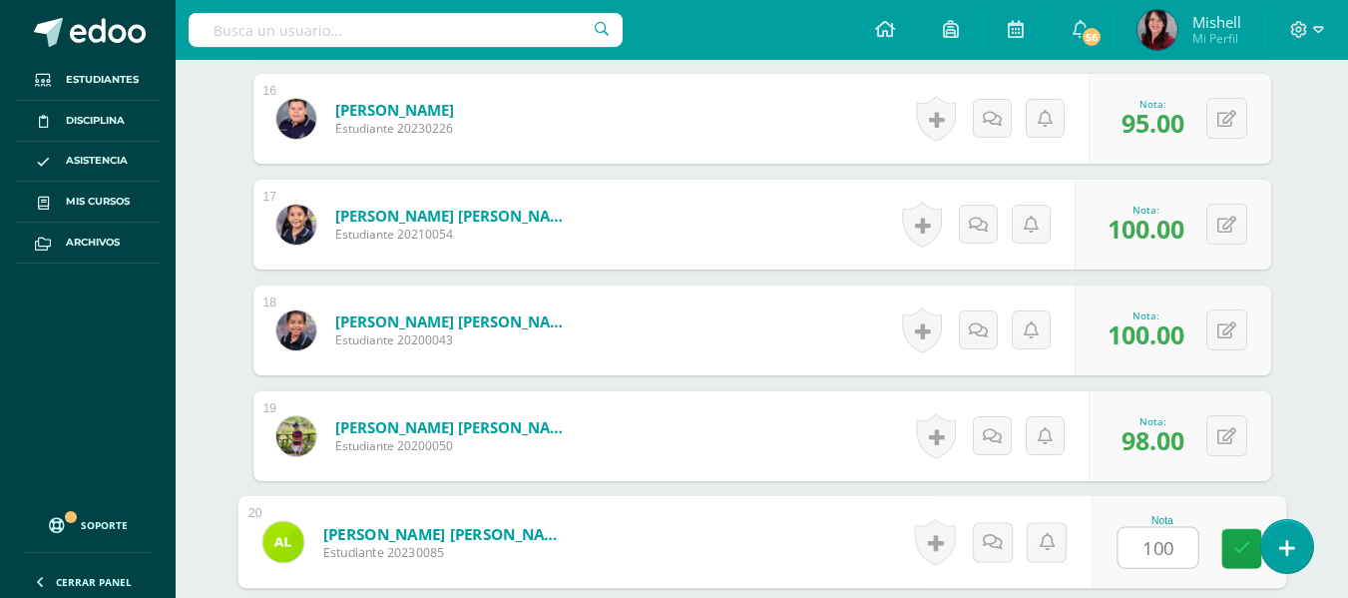
type input "100"
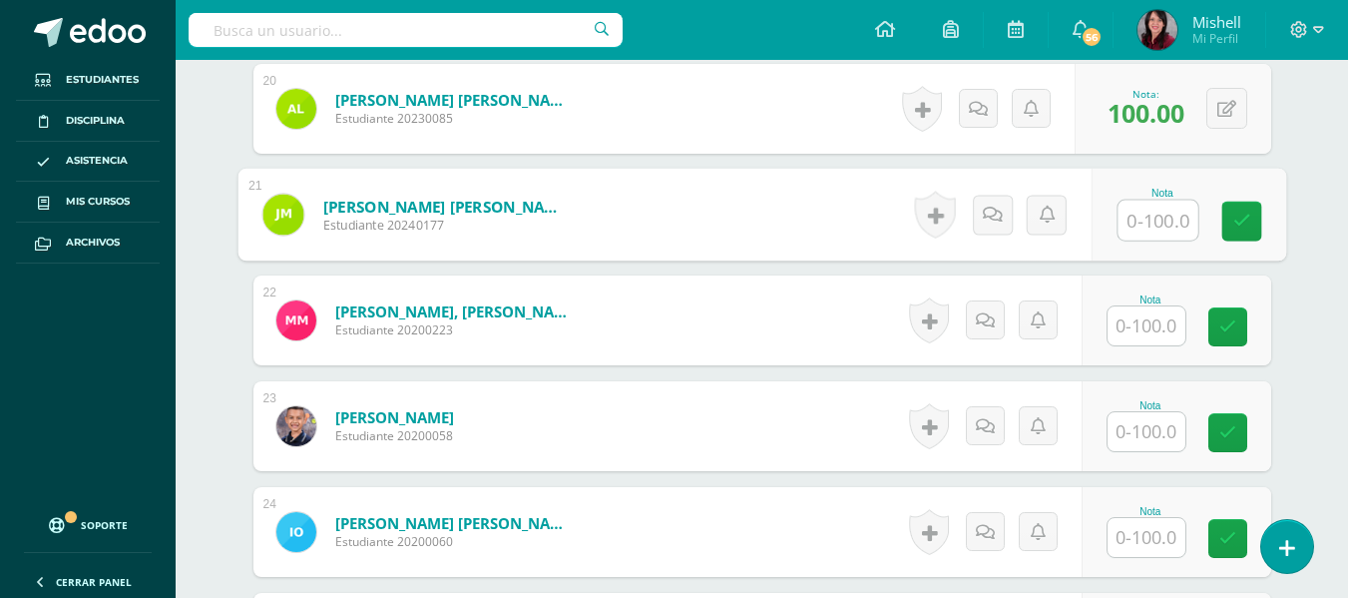
scroll to position [2648, 0]
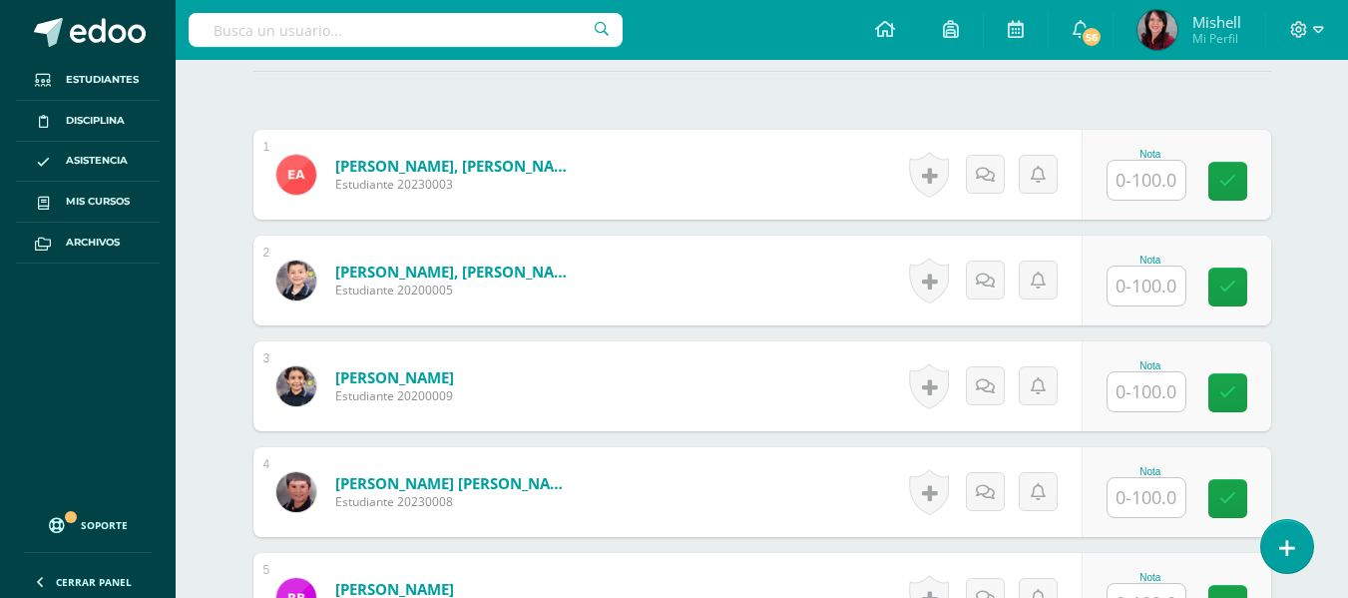
scroll to position [599, 0]
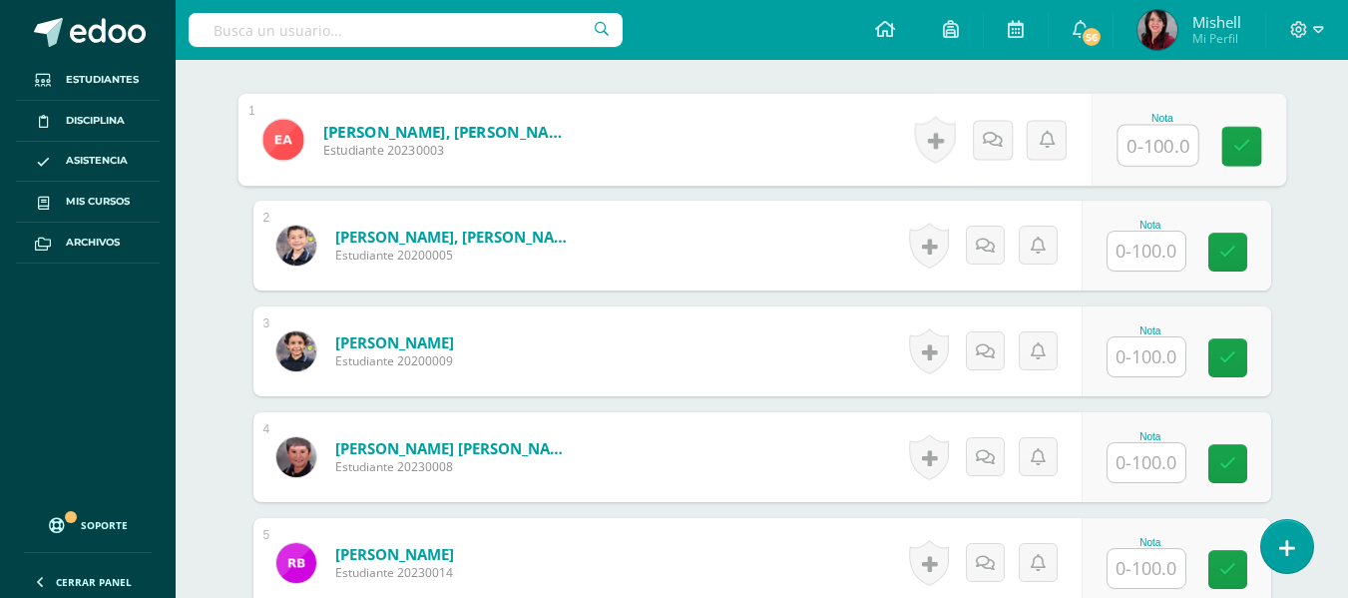
click at [1148, 148] on input "text" at bounding box center [1157, 146] width 80 height 40
type input "100"
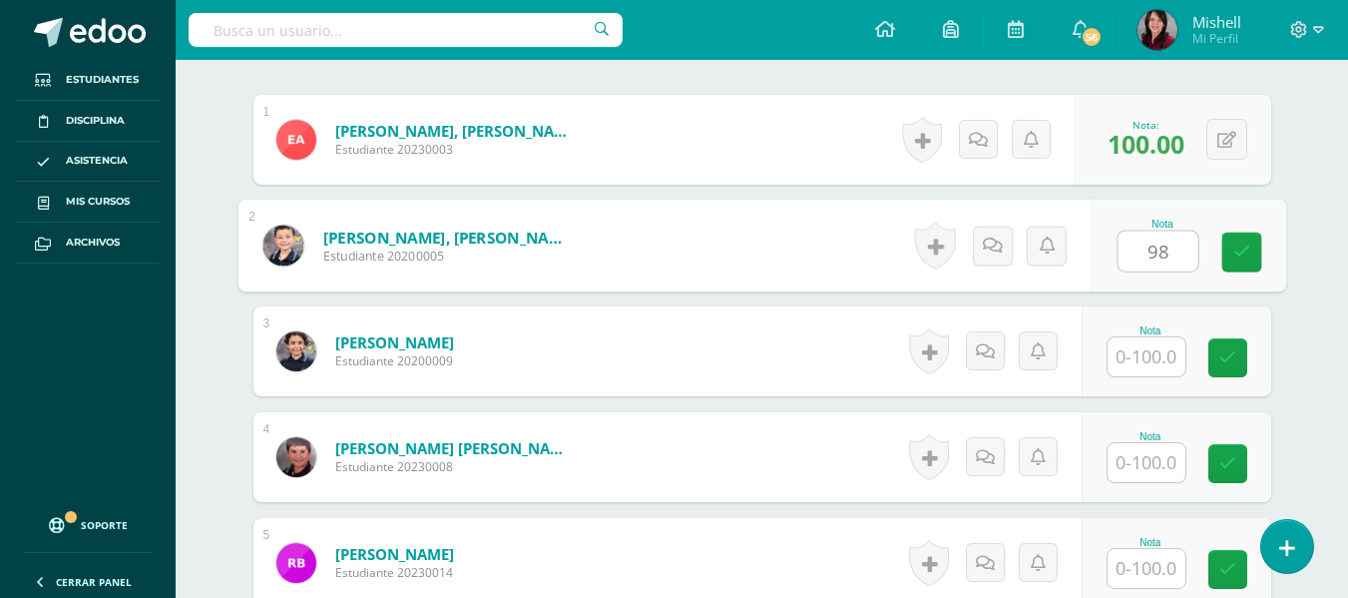
type input "98"
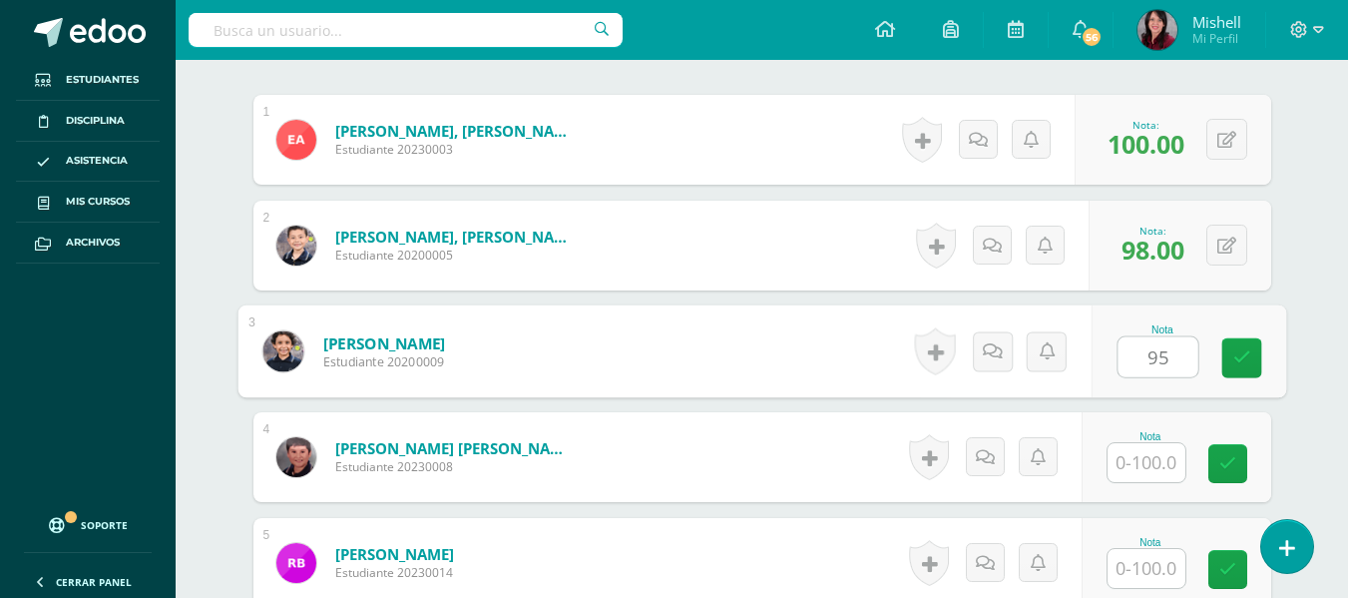
type input "95"
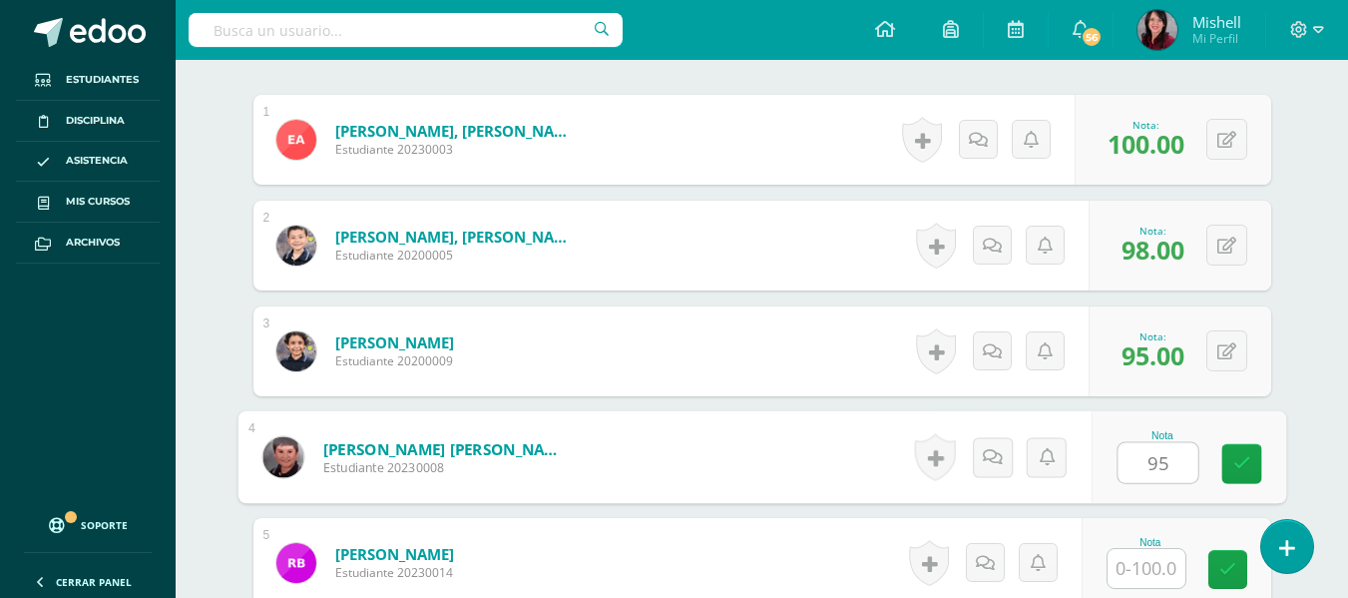
type input "95"
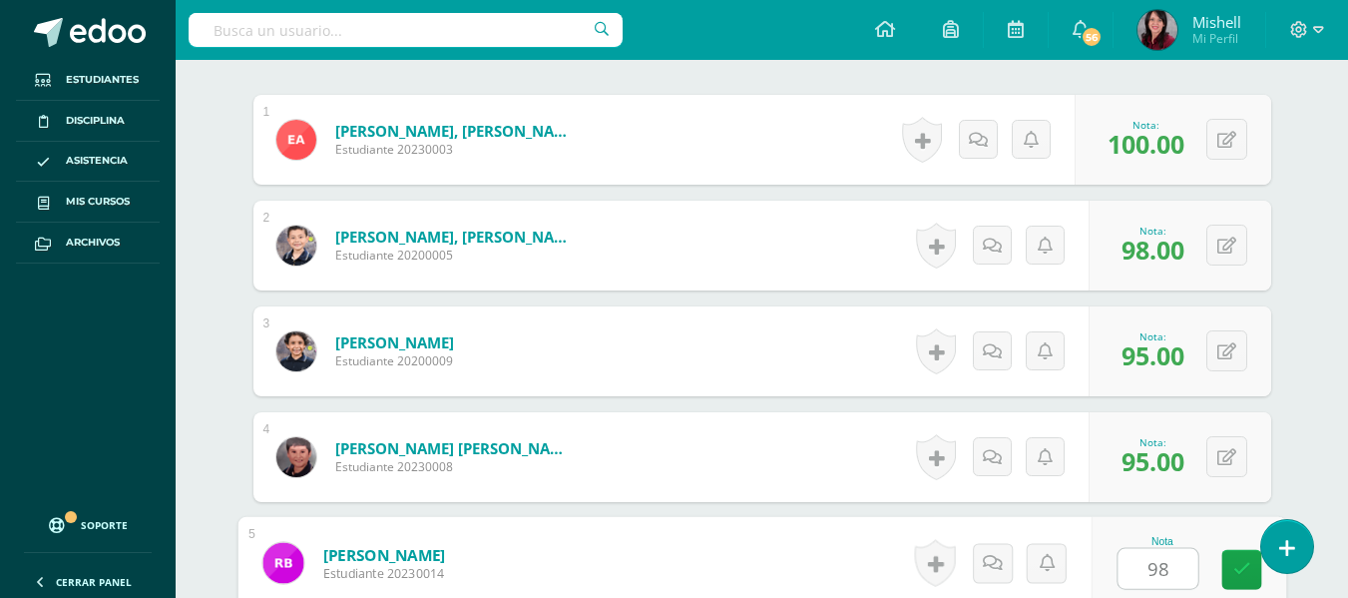
type input "98"
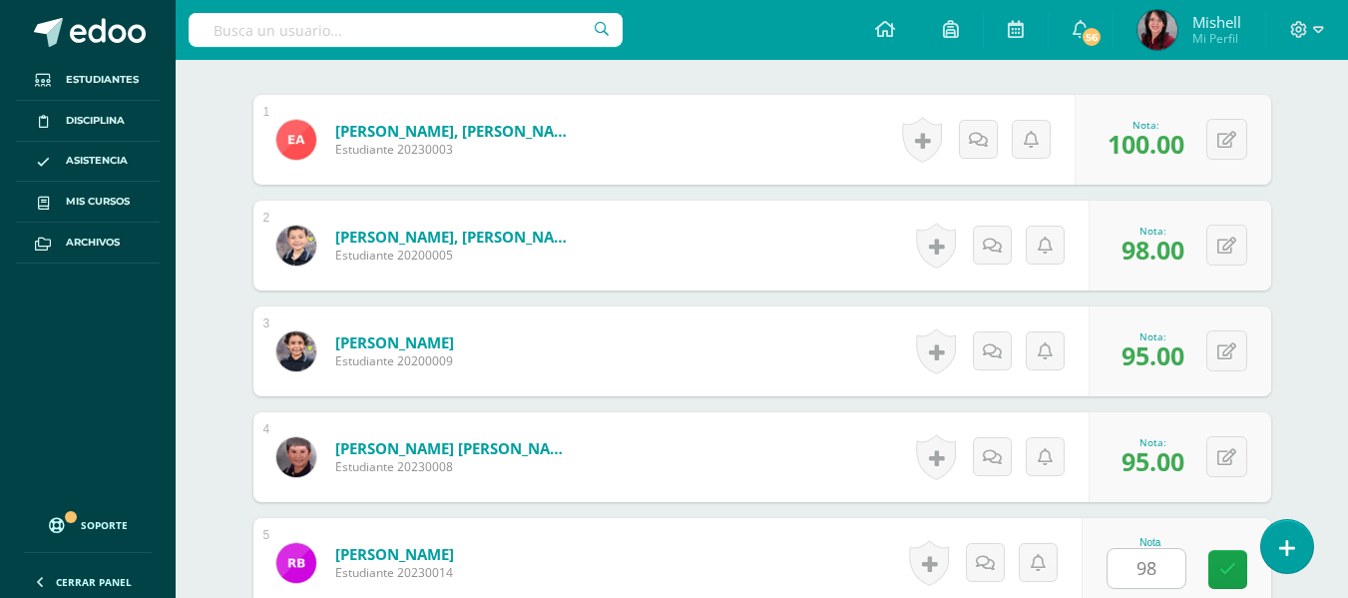
scroll to position [974, 0]
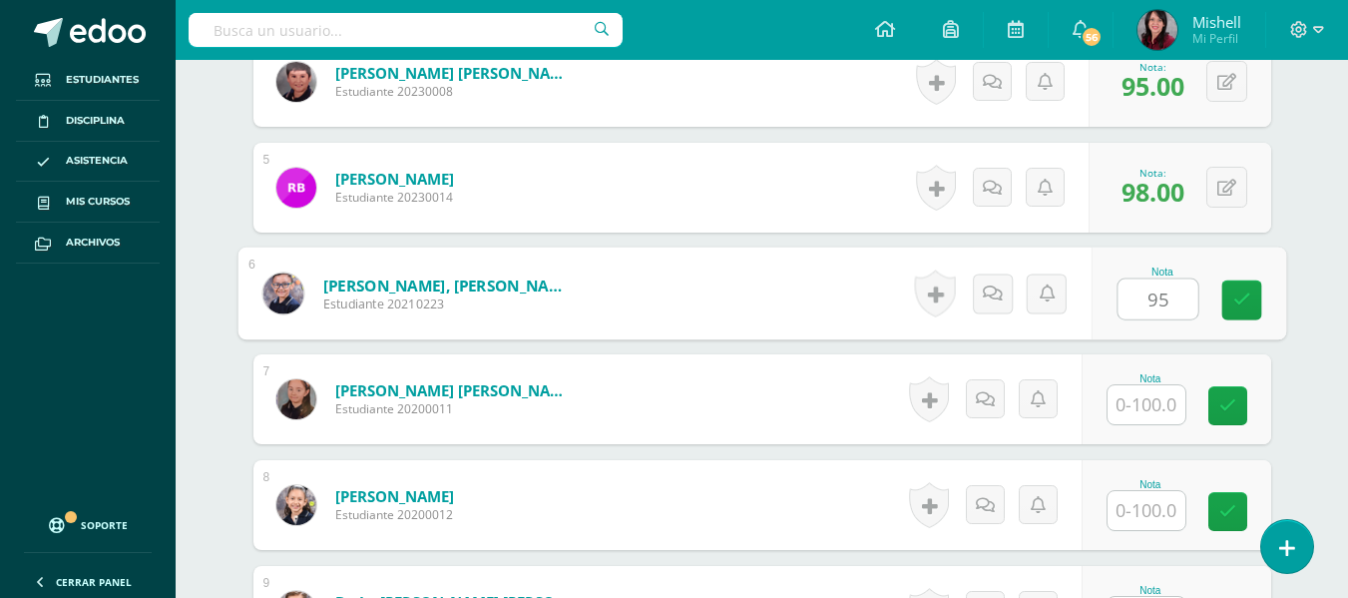
type input "95"
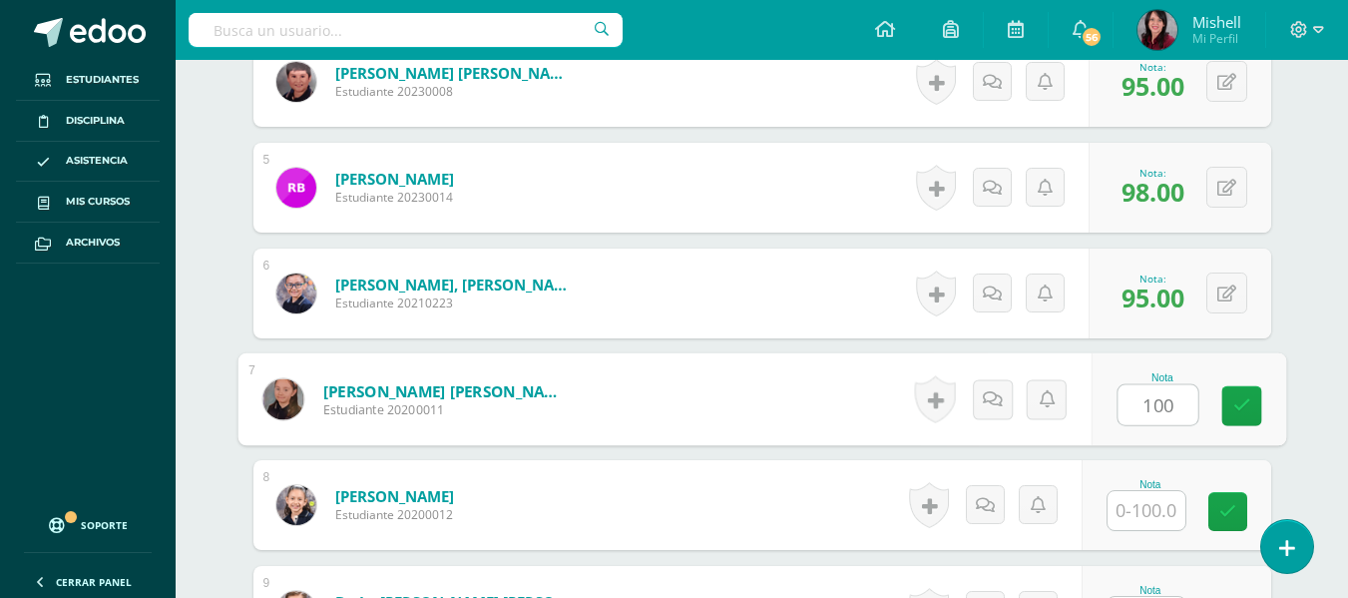
type input "100"
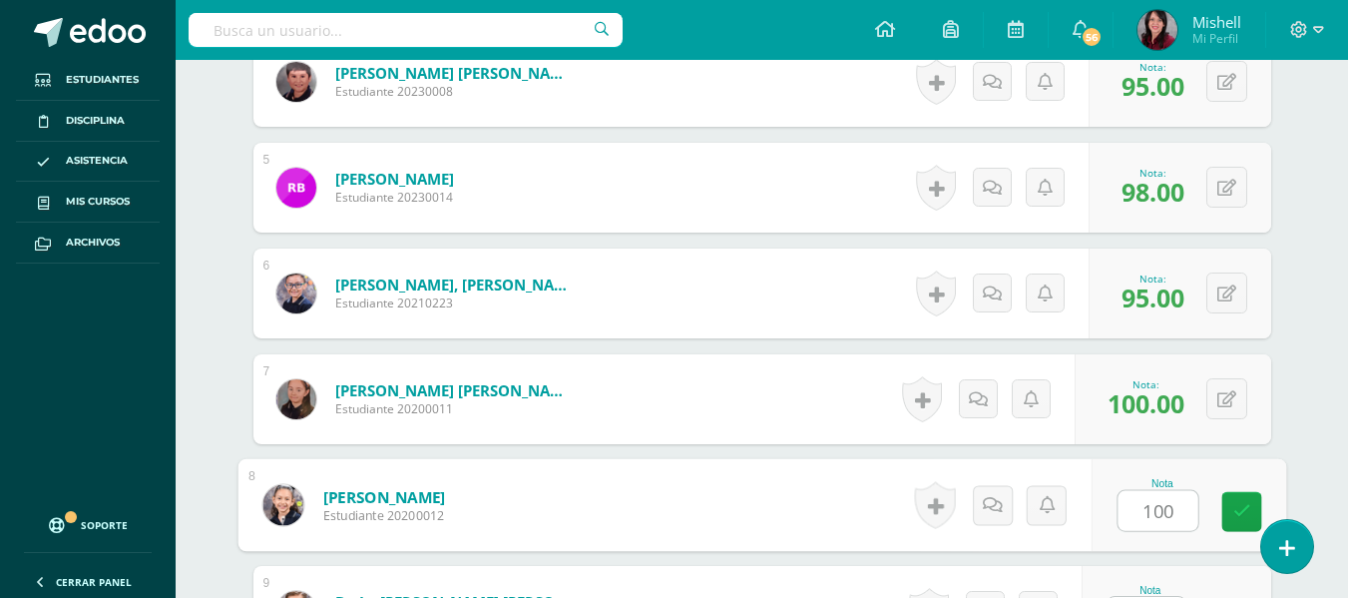
type input "100"
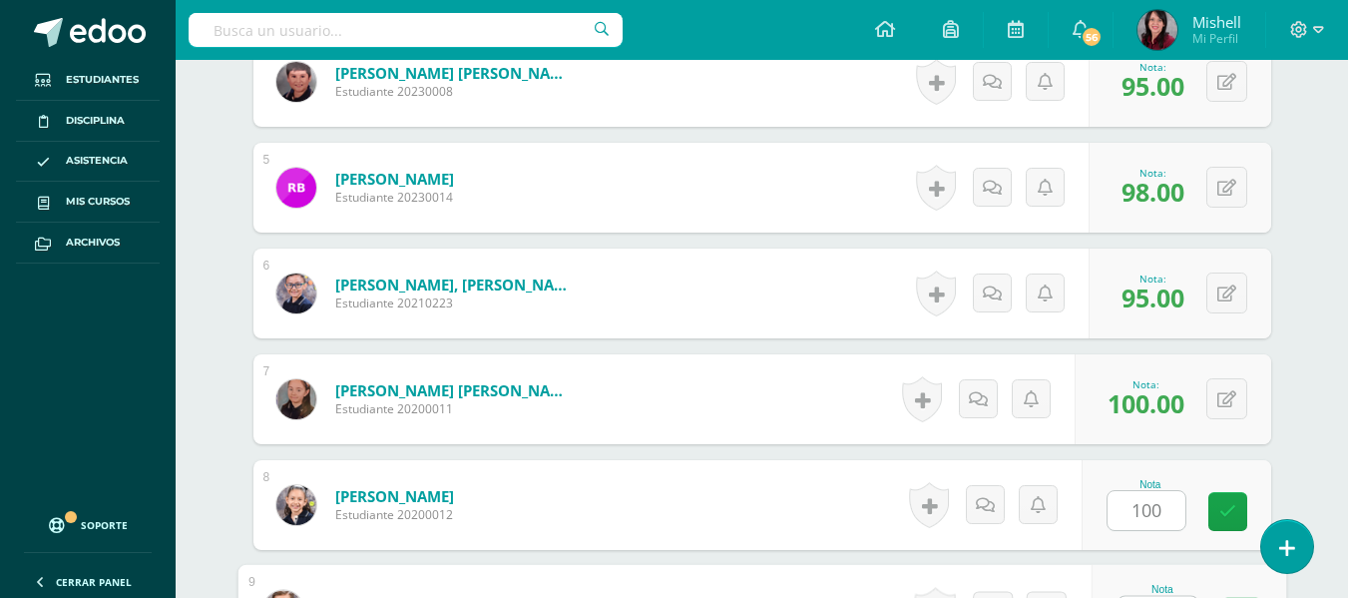
scroll to position [1012, 0]
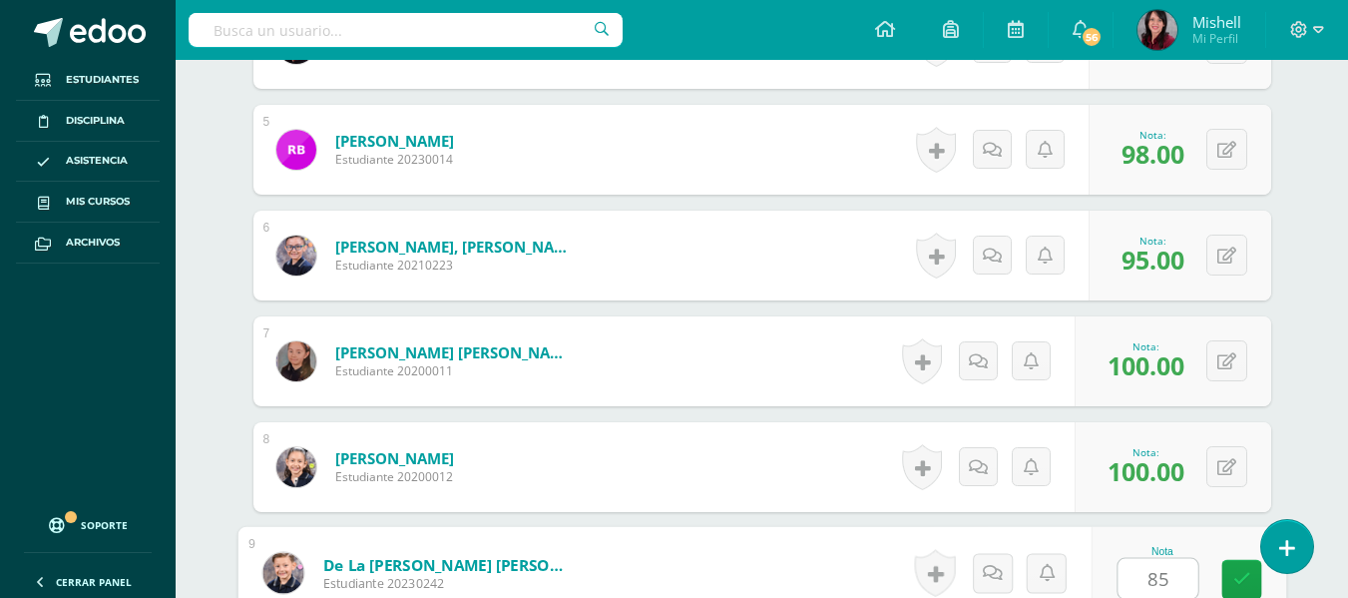
type input "85"
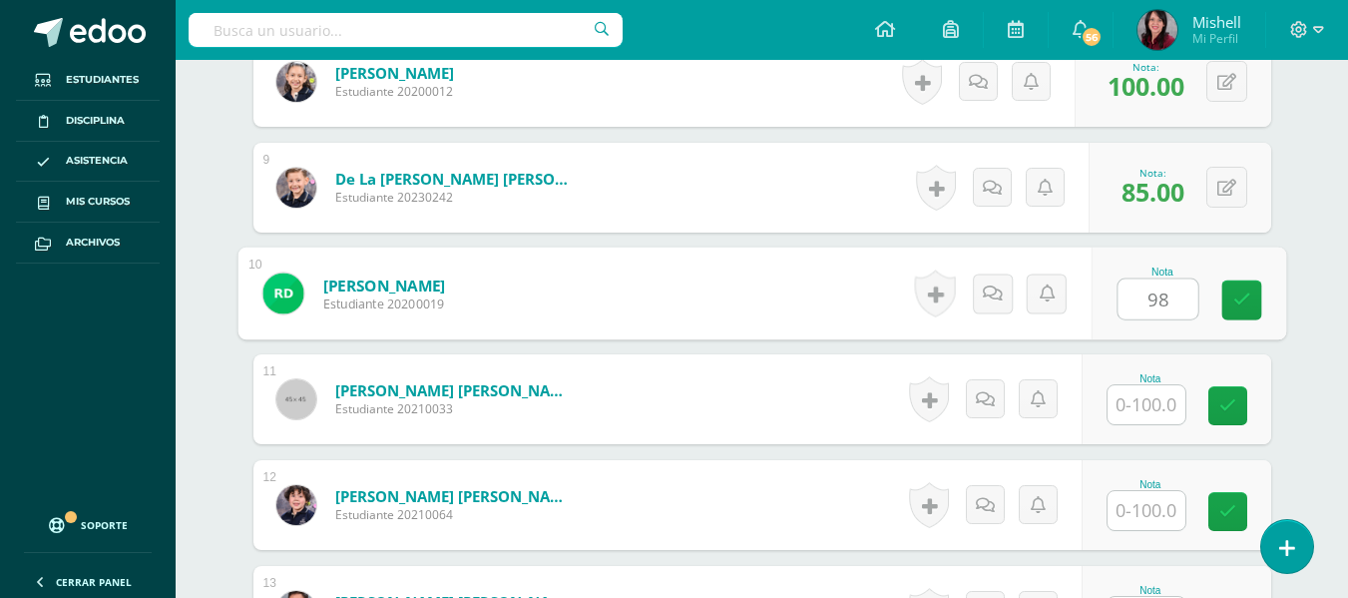
type input "98"
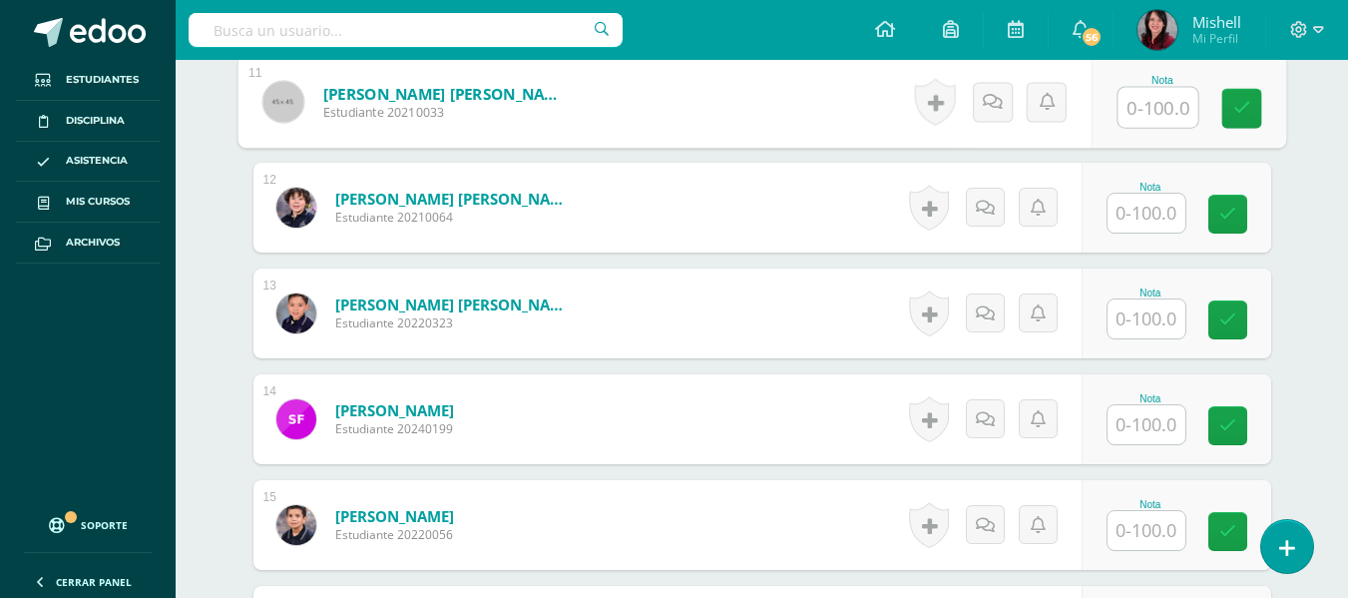
scroll to position [1685, 0]
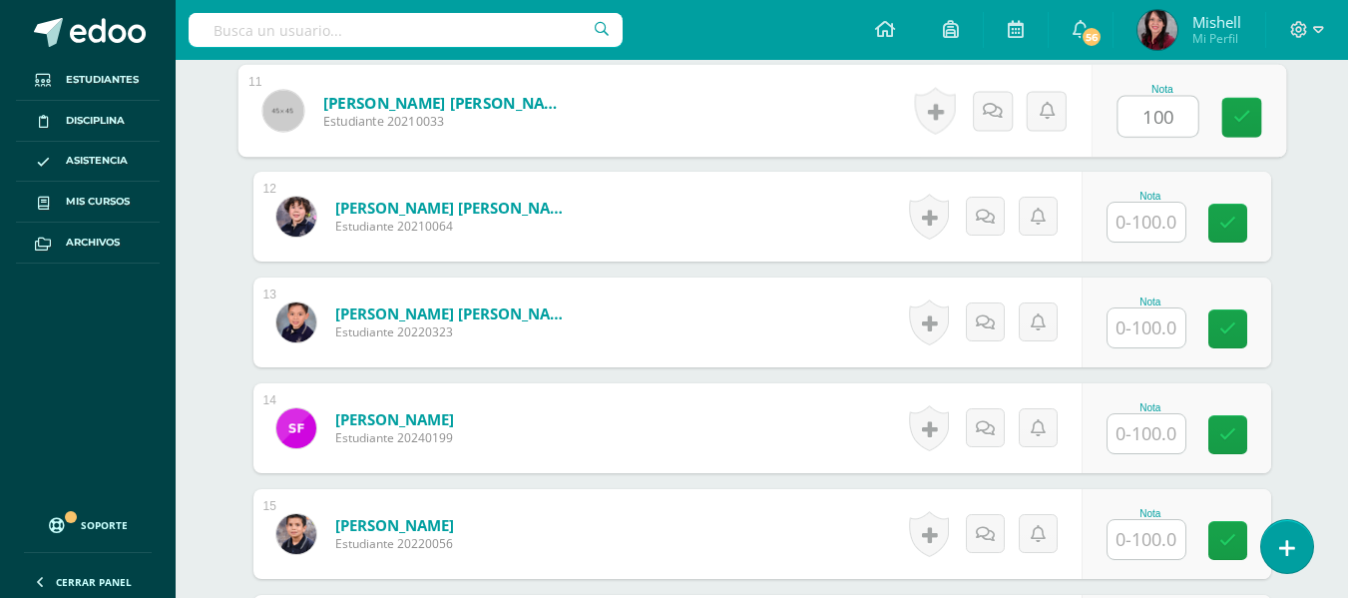
type input "100"
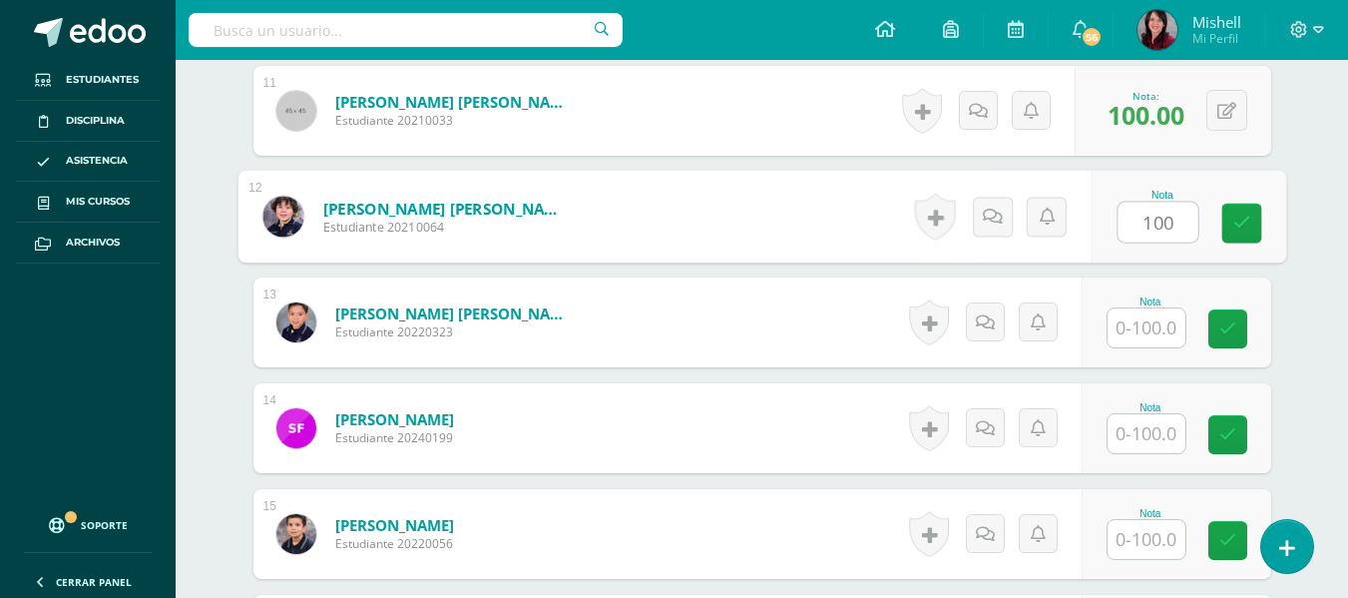
type input "100"
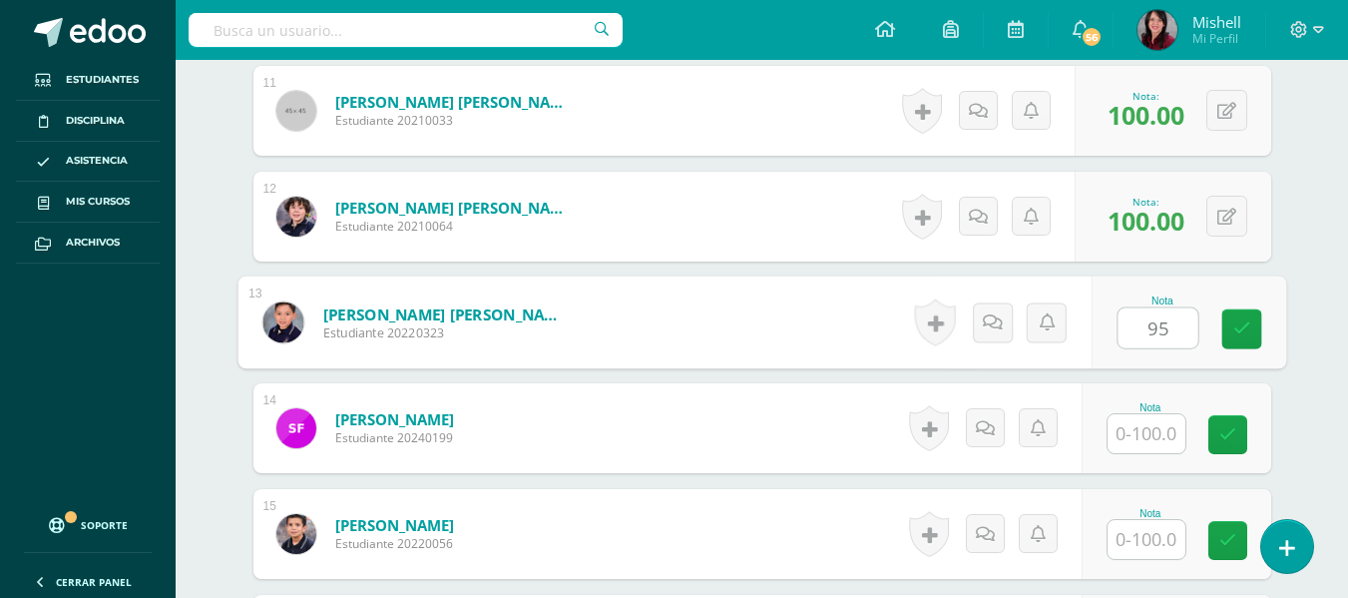
type input "95"
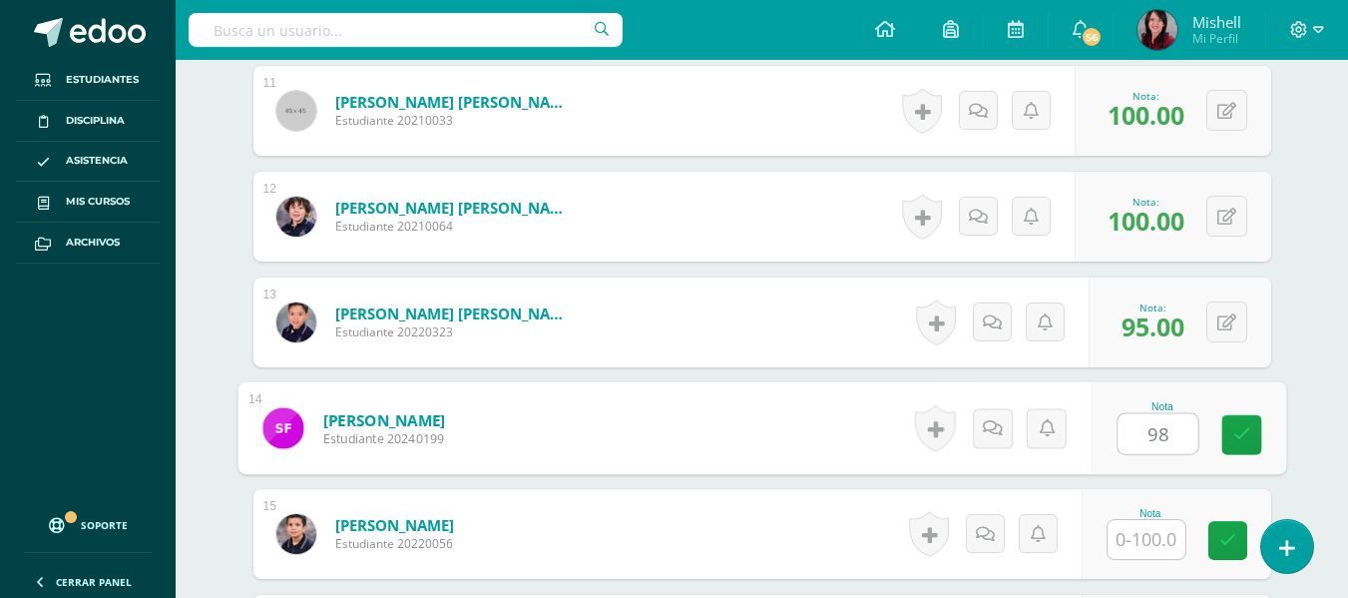
type input "98"
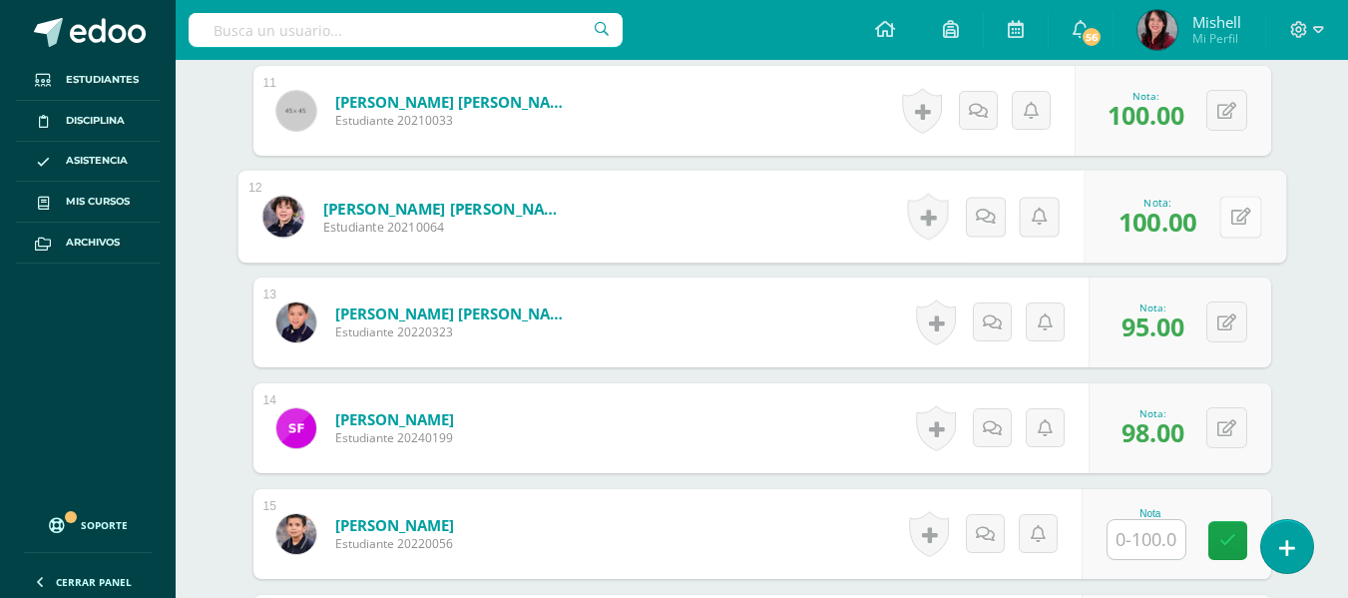
click at [1224, 214] on button at bounding box center [1240, 217] width 42 height 42
type input "95"
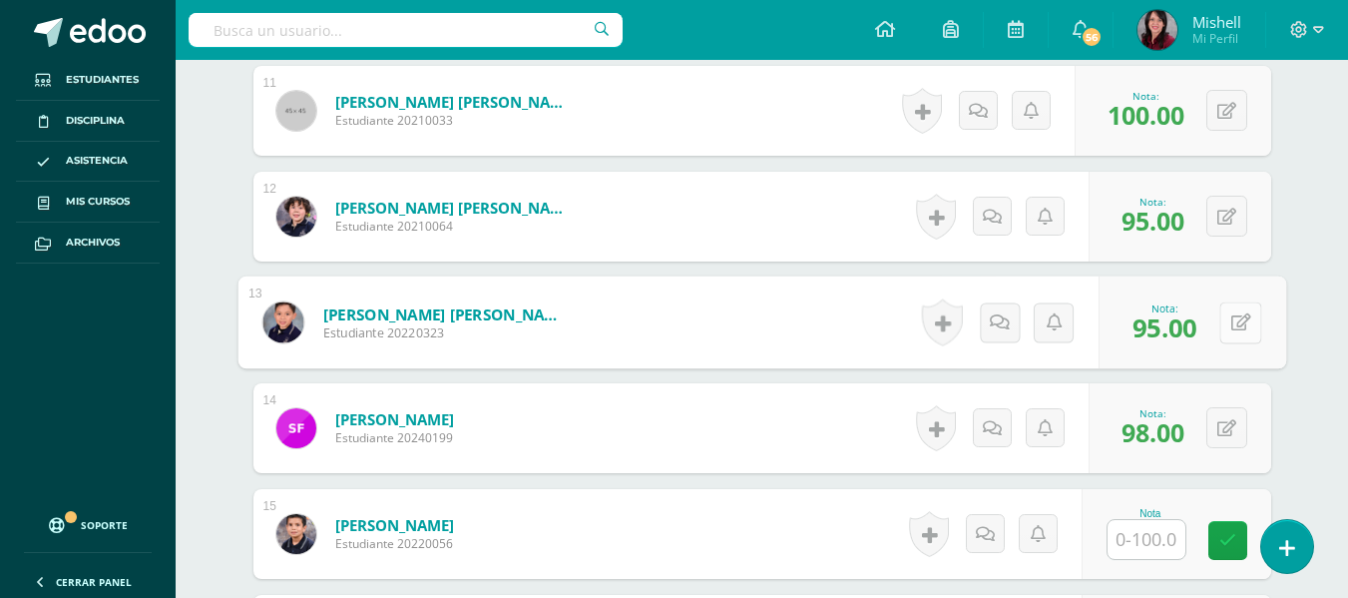
click at [1223, 316] on button at bounding box center [1240, 322] width 42 height 42
type input "90"
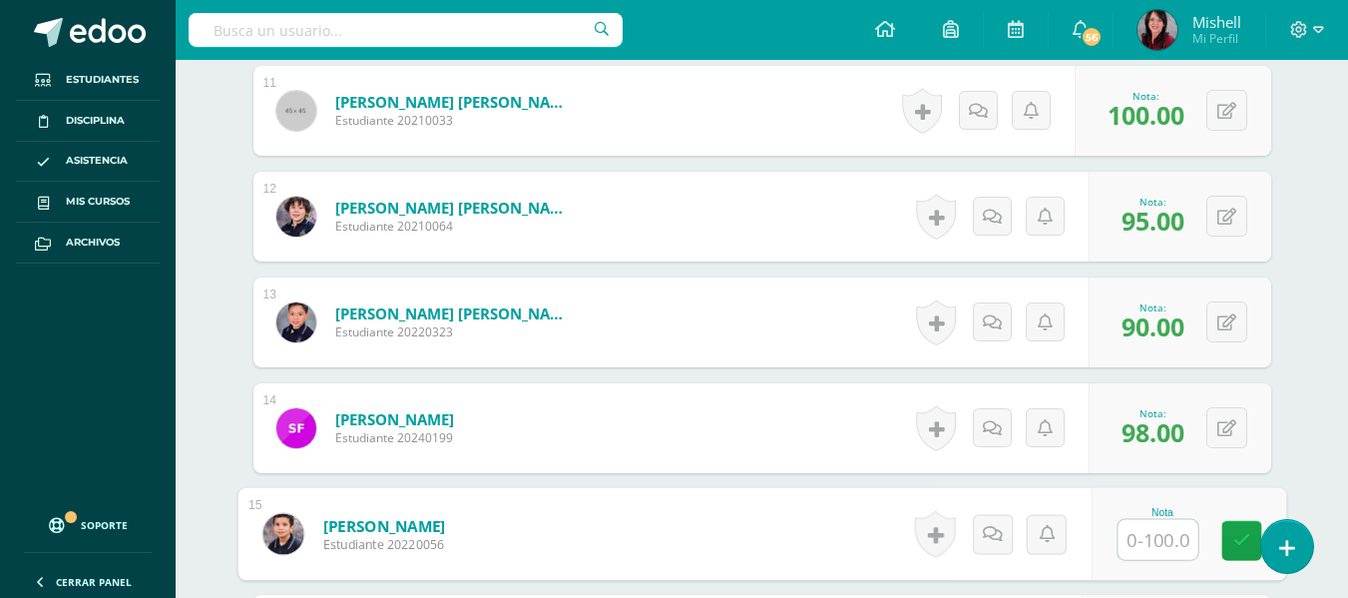
click at [1150, 542] on input "text" at bounding box center [1157, 540] width 80 height 40
type input "98"
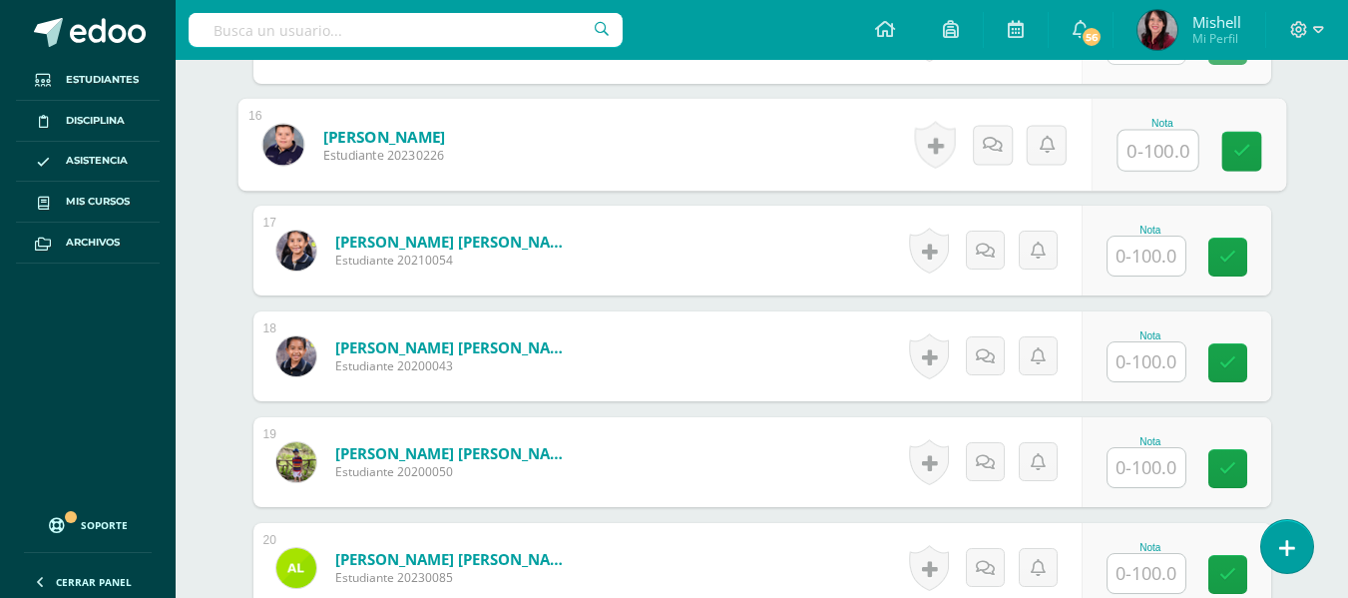
scroll to position [2224, 0]
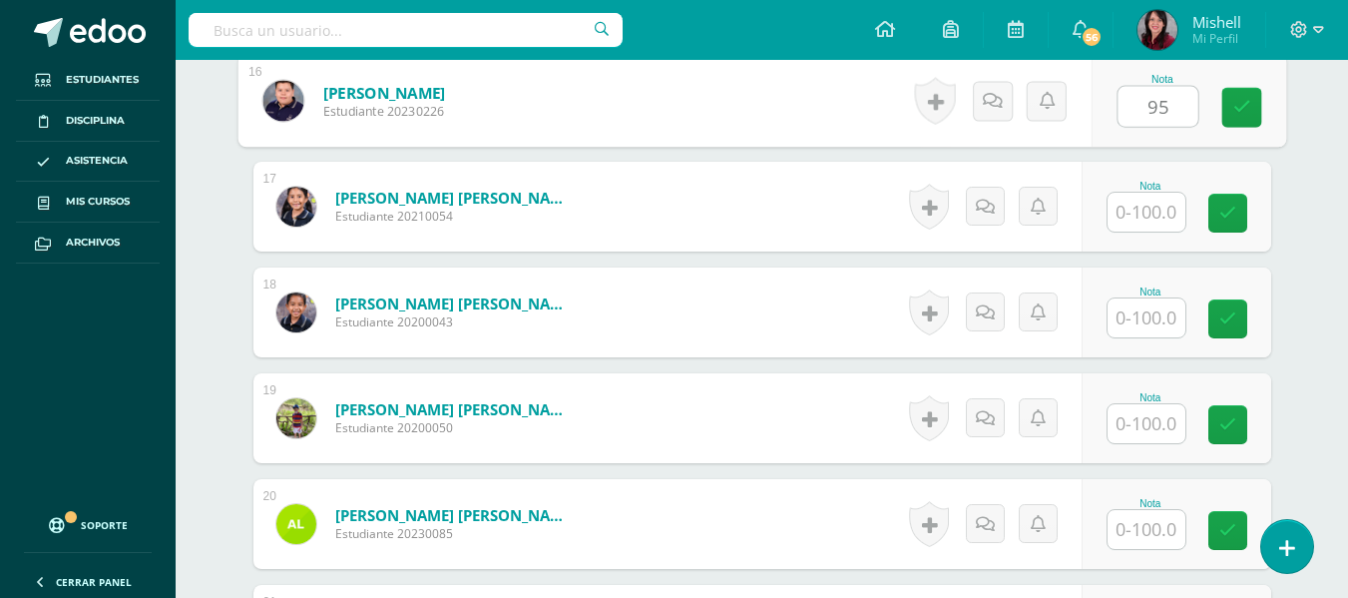
type input "95"
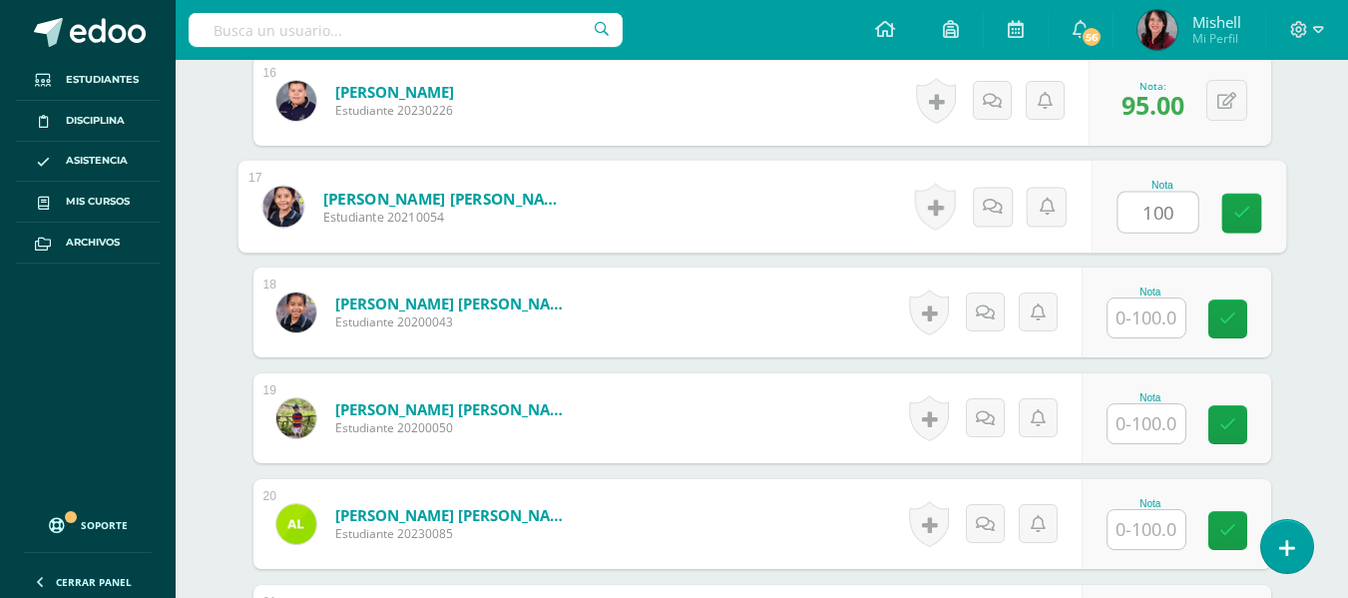
type input "100"
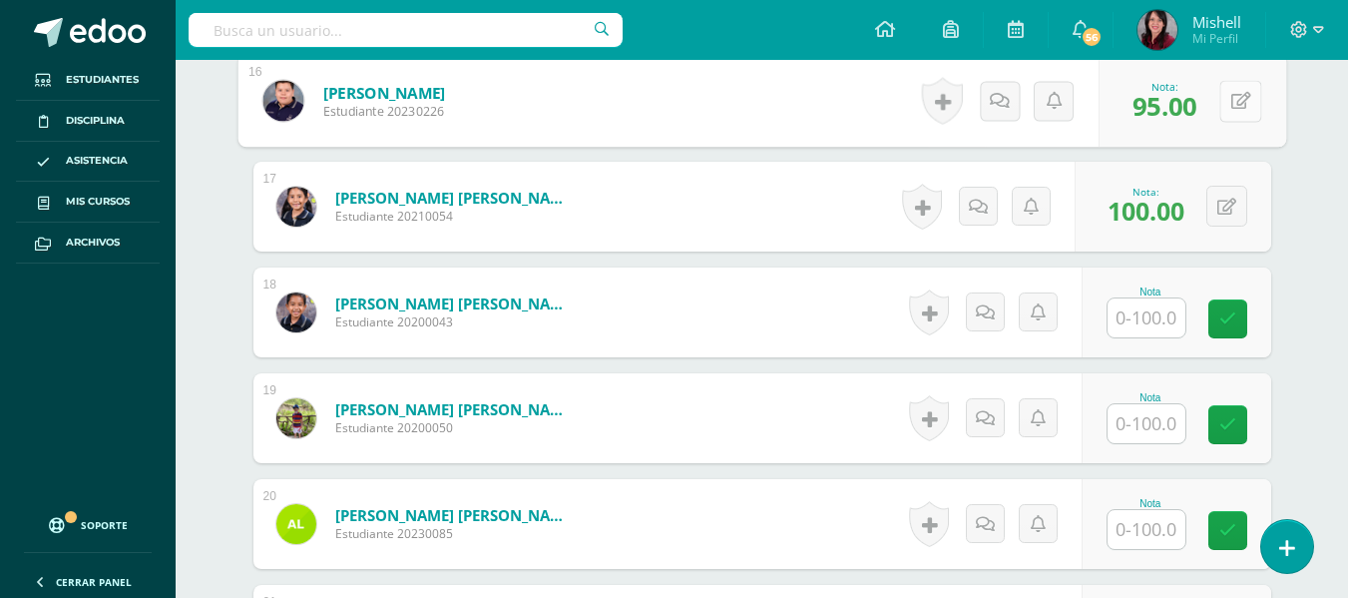
click at [1222, 105] on button at bounding box center [1240, 101] width 42 height 42
type input "100"
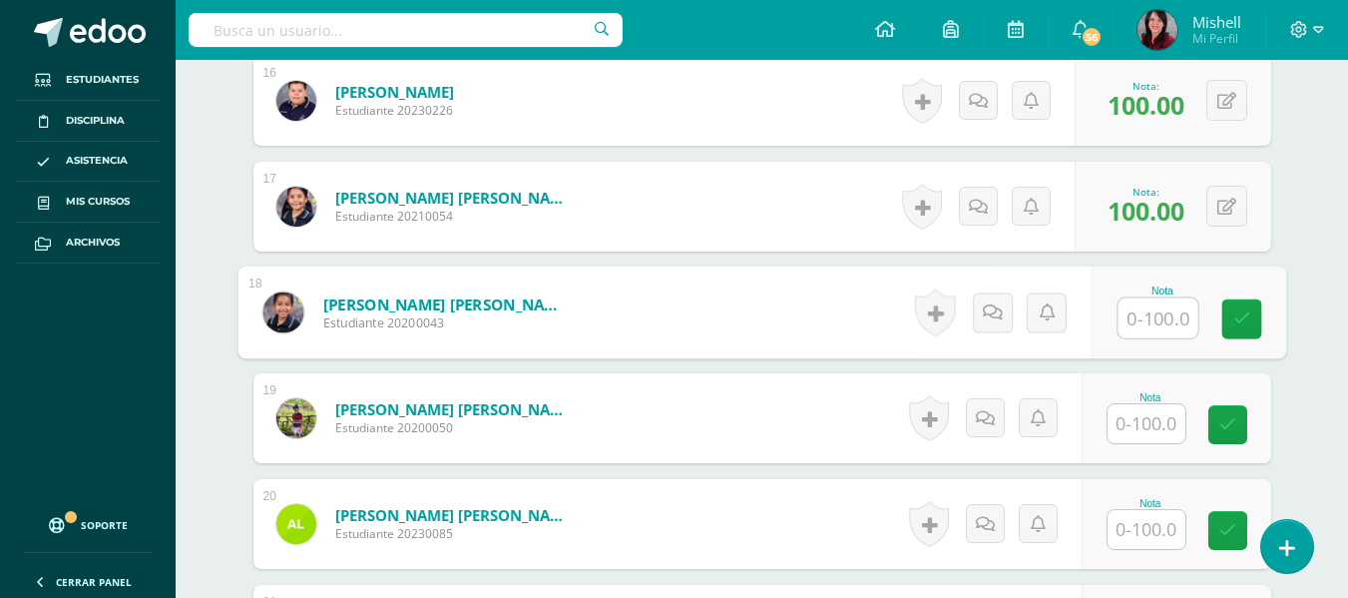
click at [1153, 314] on input "text" at bounding box center [1157, 318] width 80 height 40
type input "98"
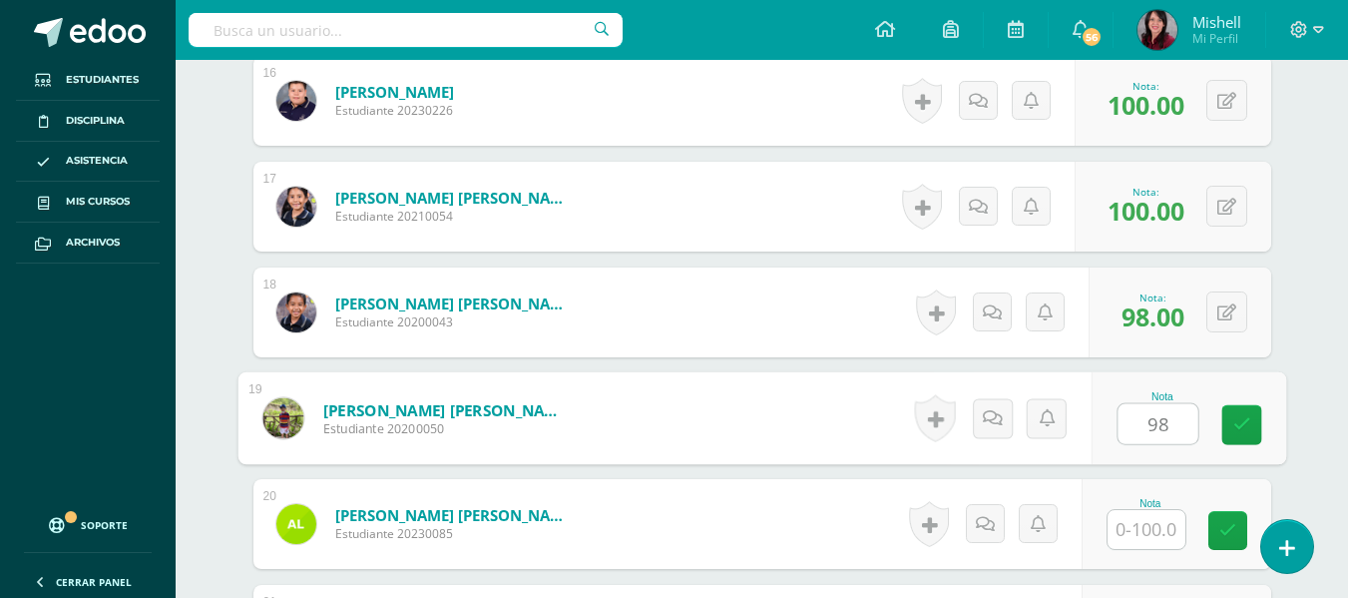
type input "98"
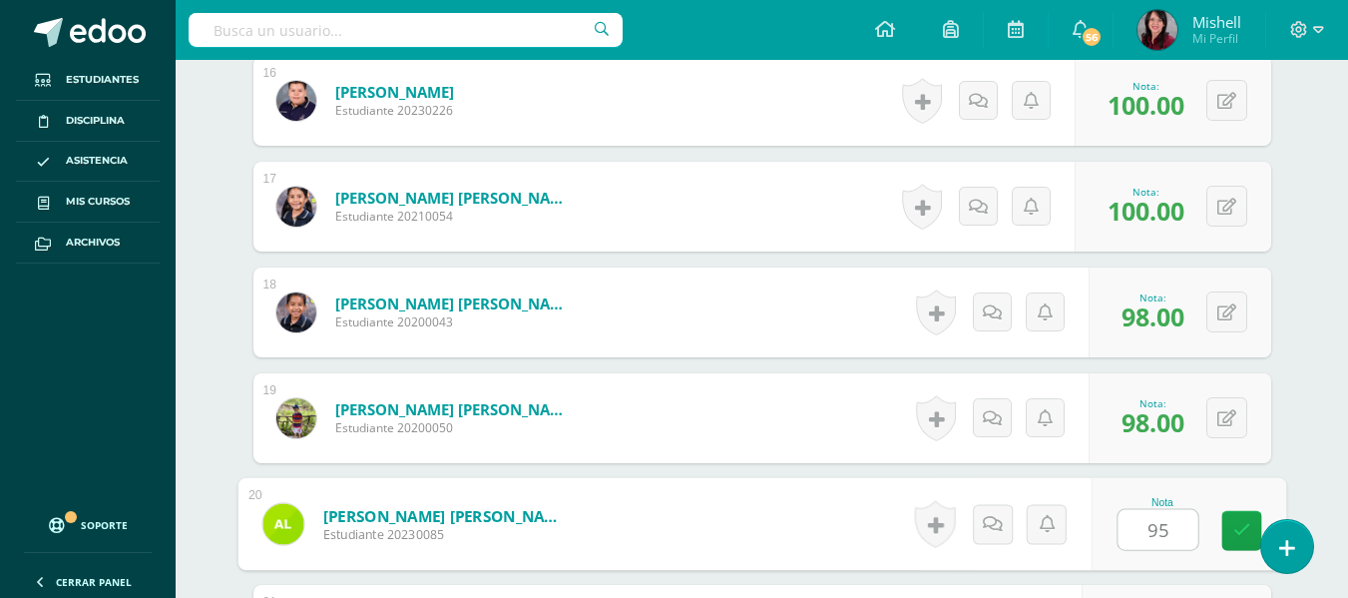
type input "95"
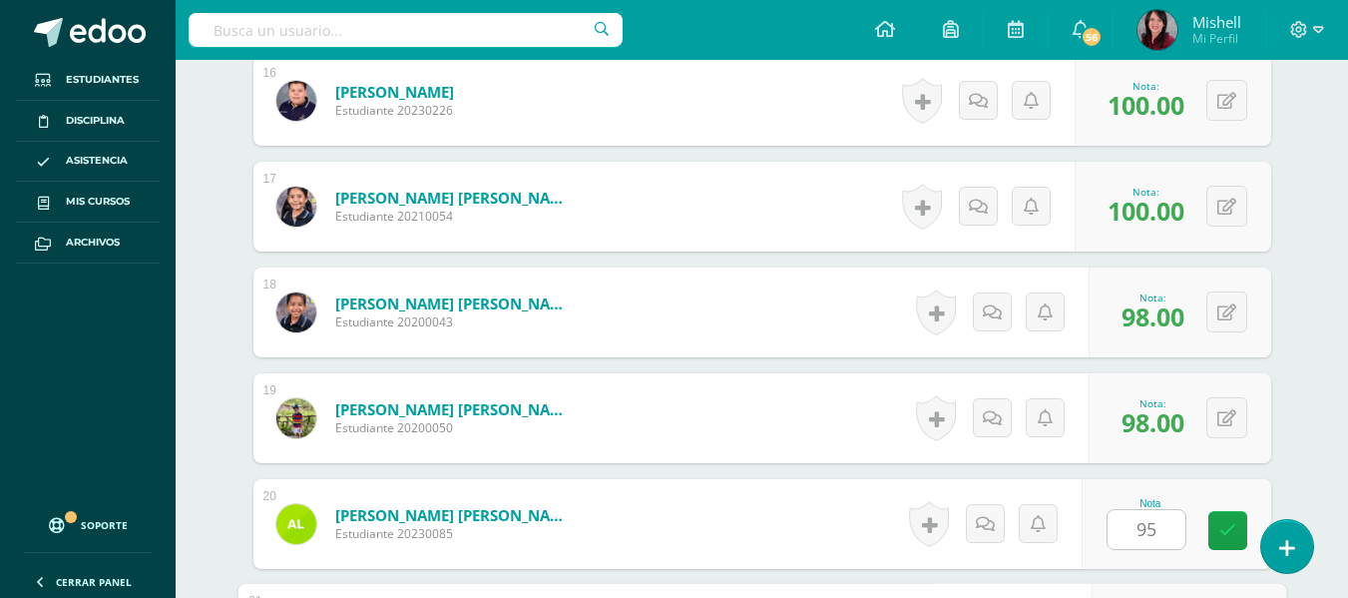
scroll to position [2560, 0]
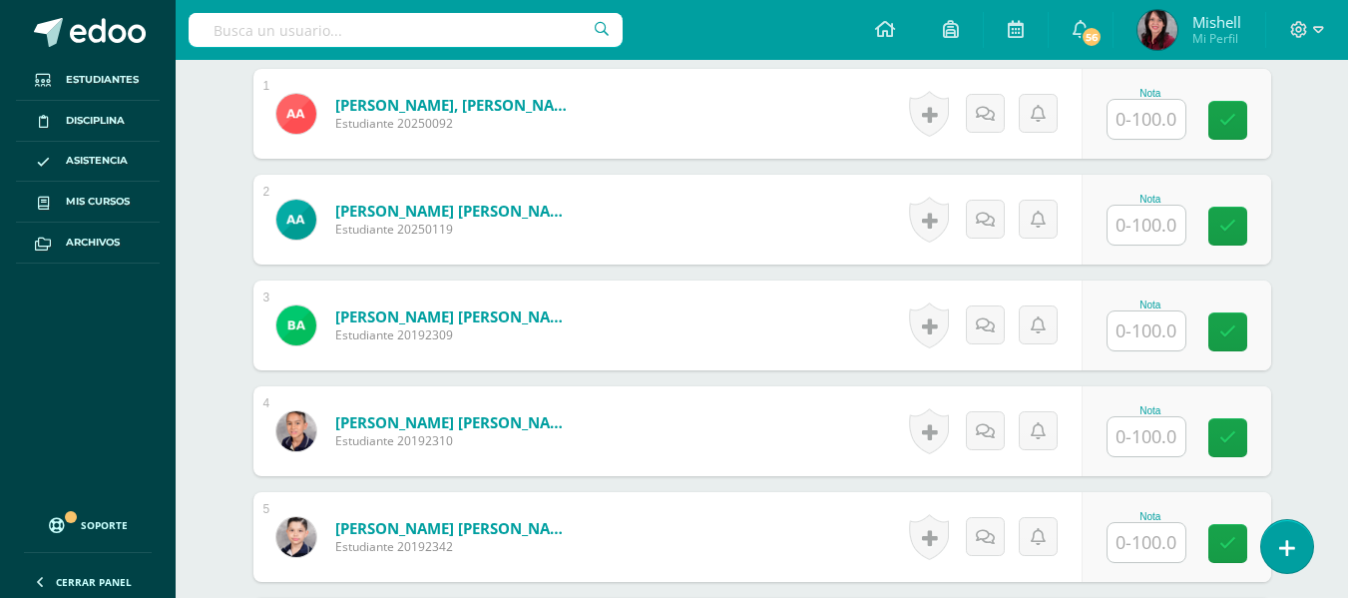
scroll to position [632, 0]
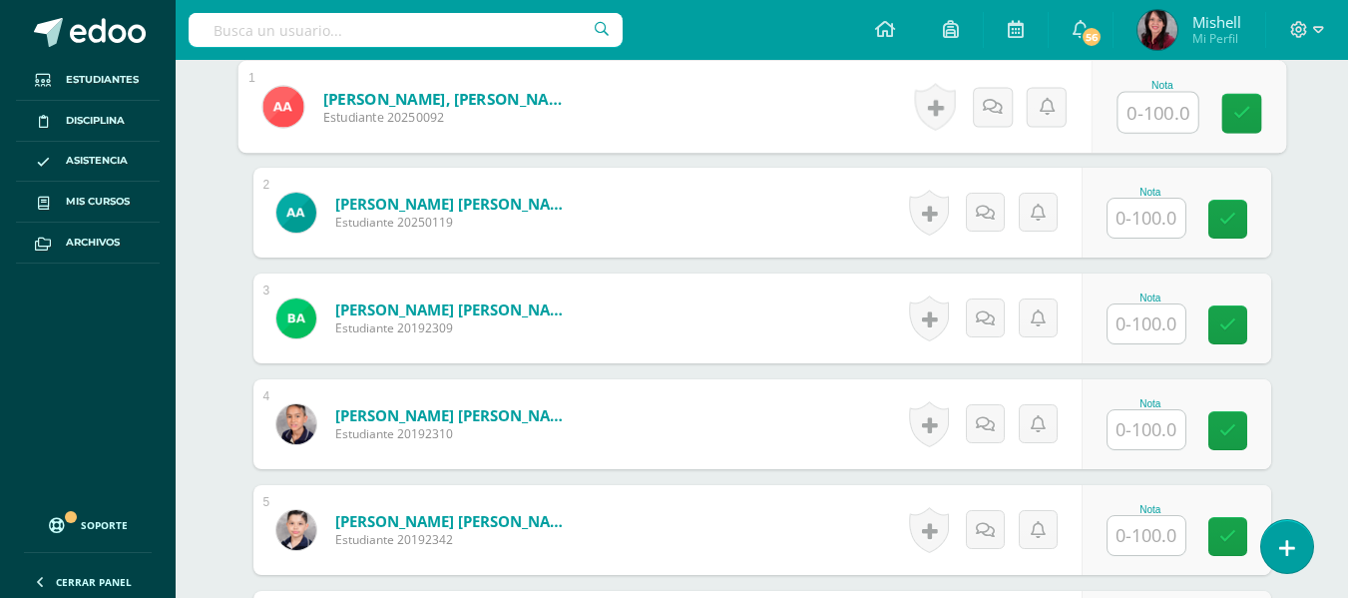
click at [1151, 111] on input "text" at bounding box center [1157, 113] width 80 height 40
type input "98"
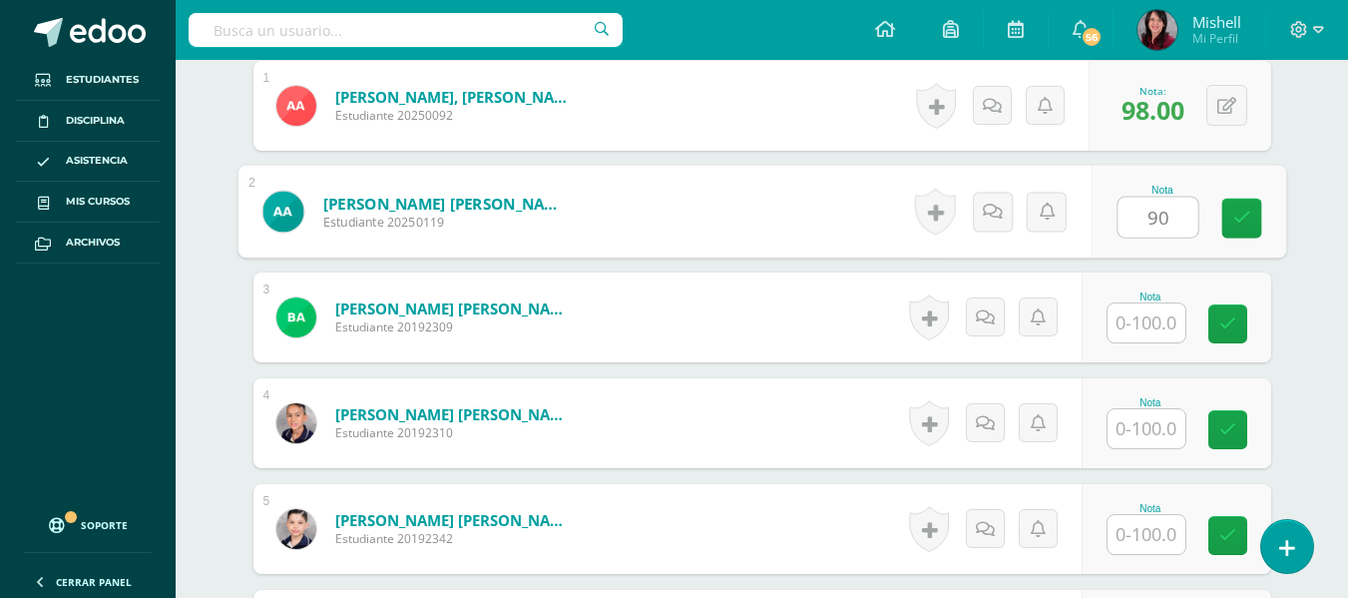
type input "90"
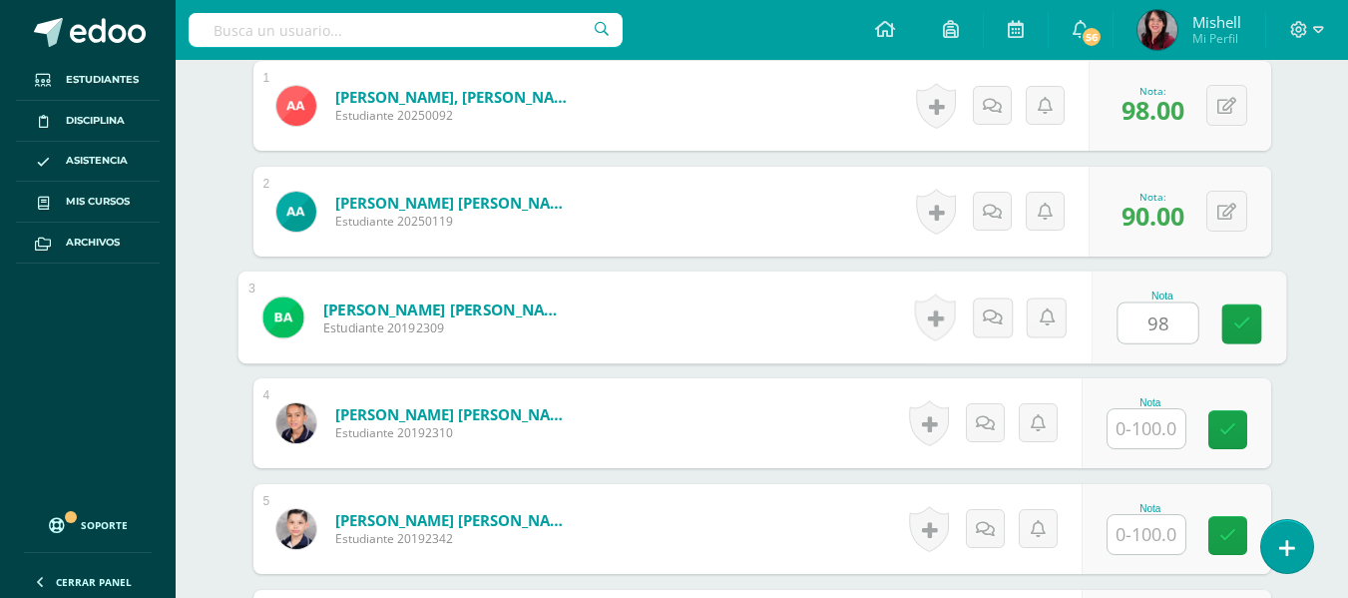
type input "98"
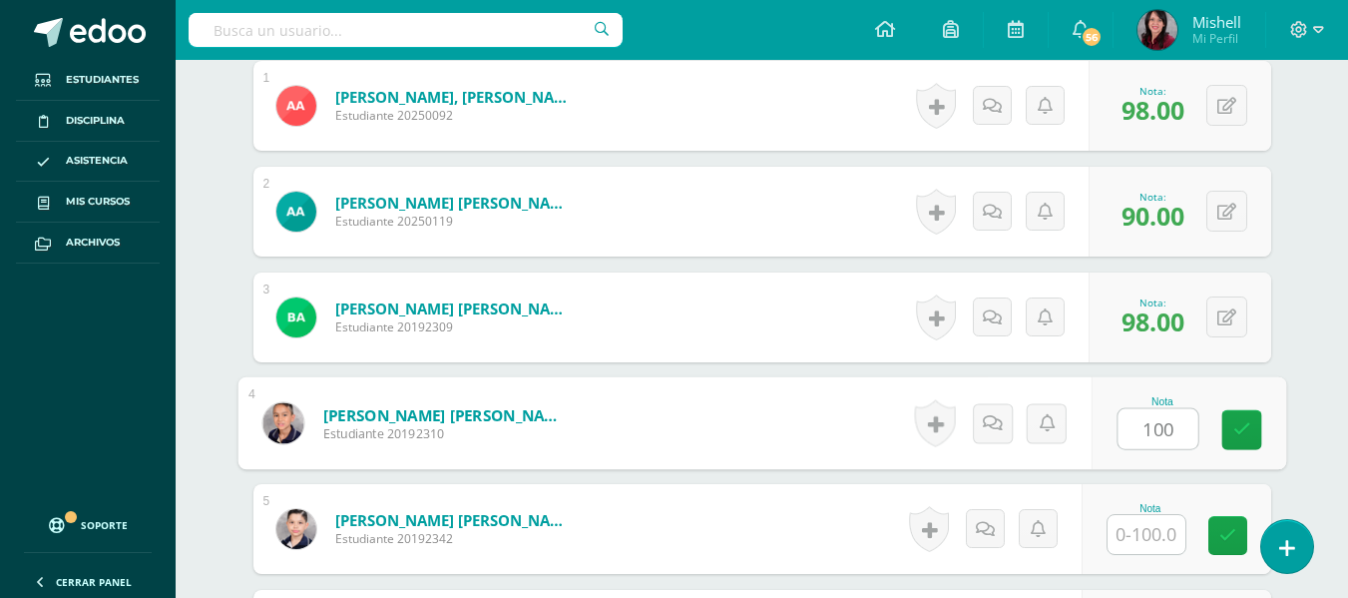
type input "100"
type input "}"
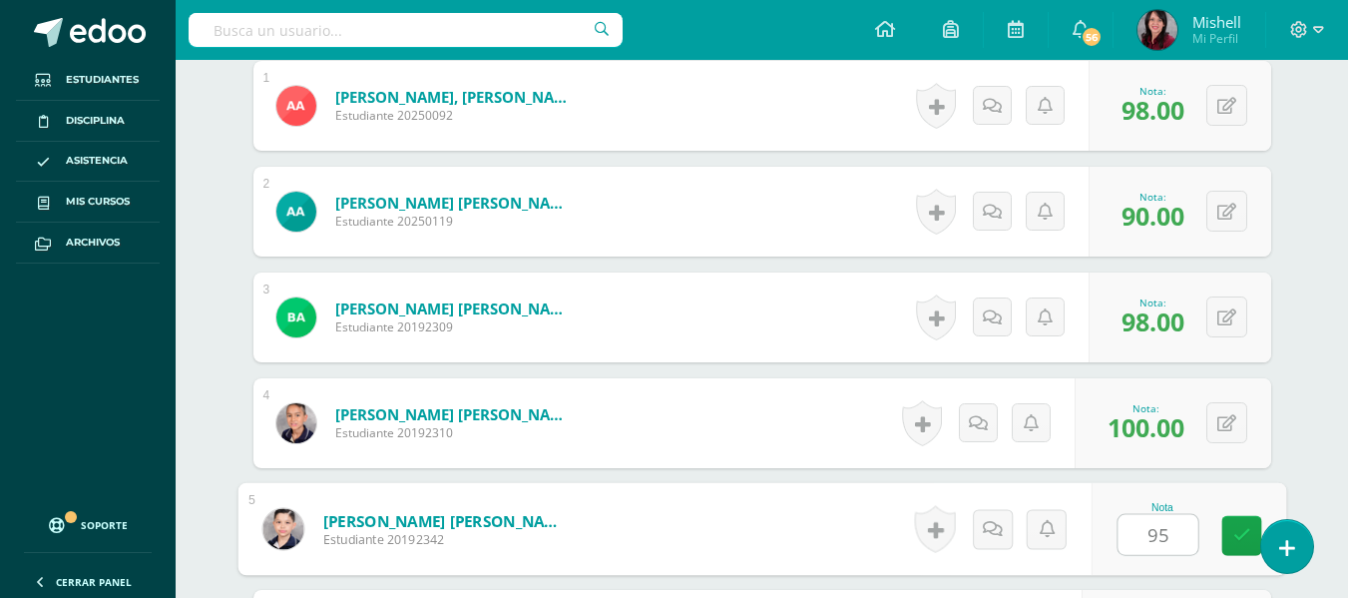
type input "95"
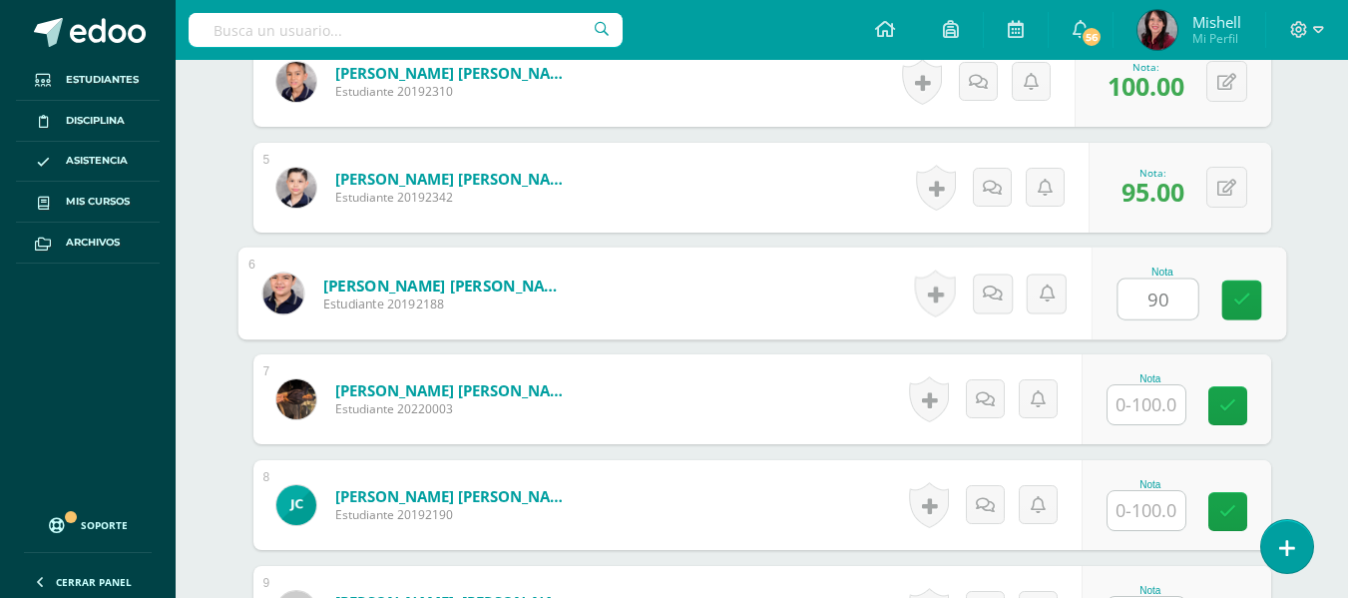
type input "90"
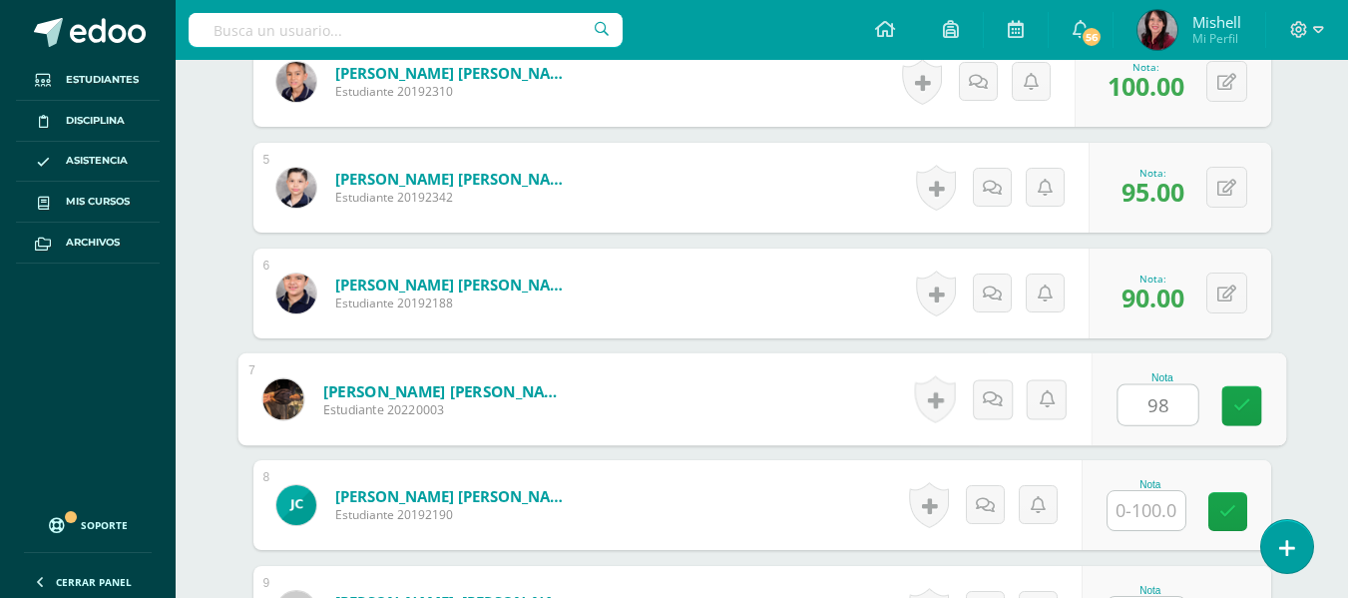
type input "98"
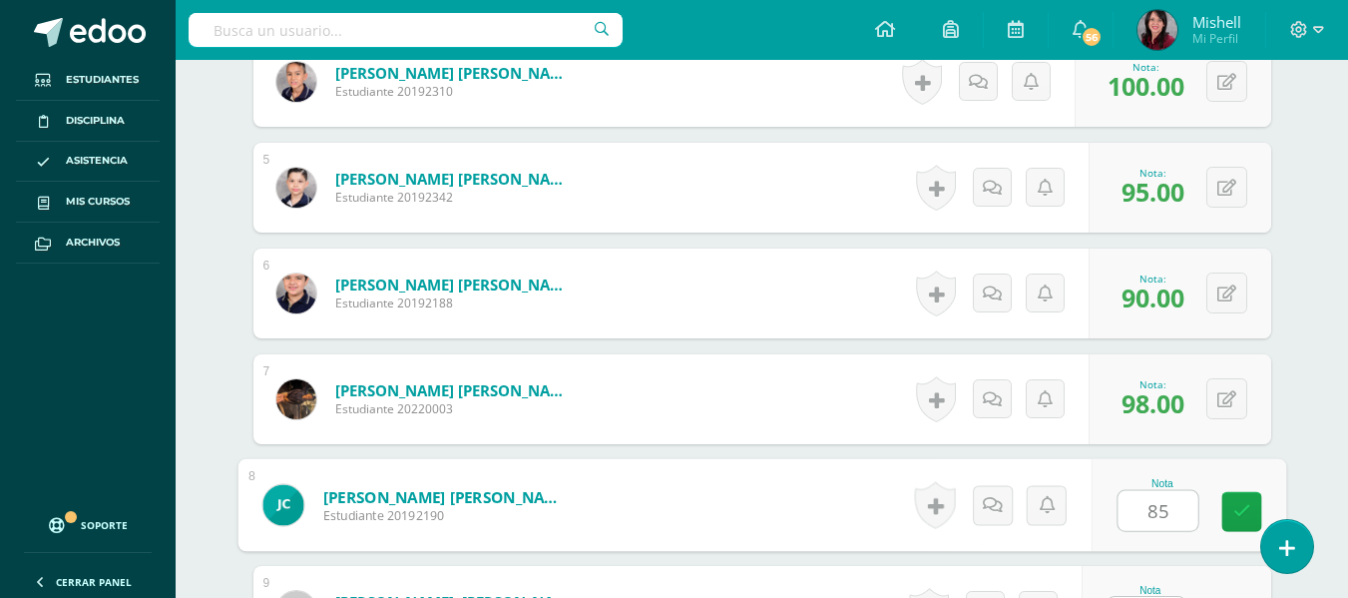
type input "85"
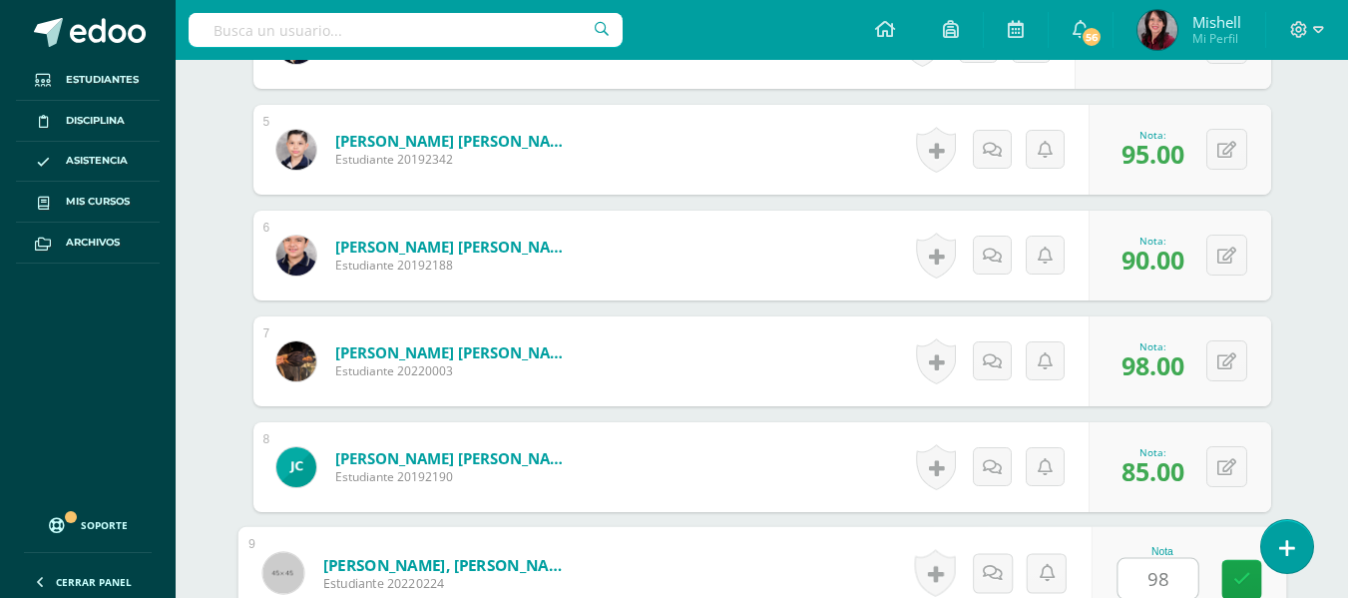
type input "98"
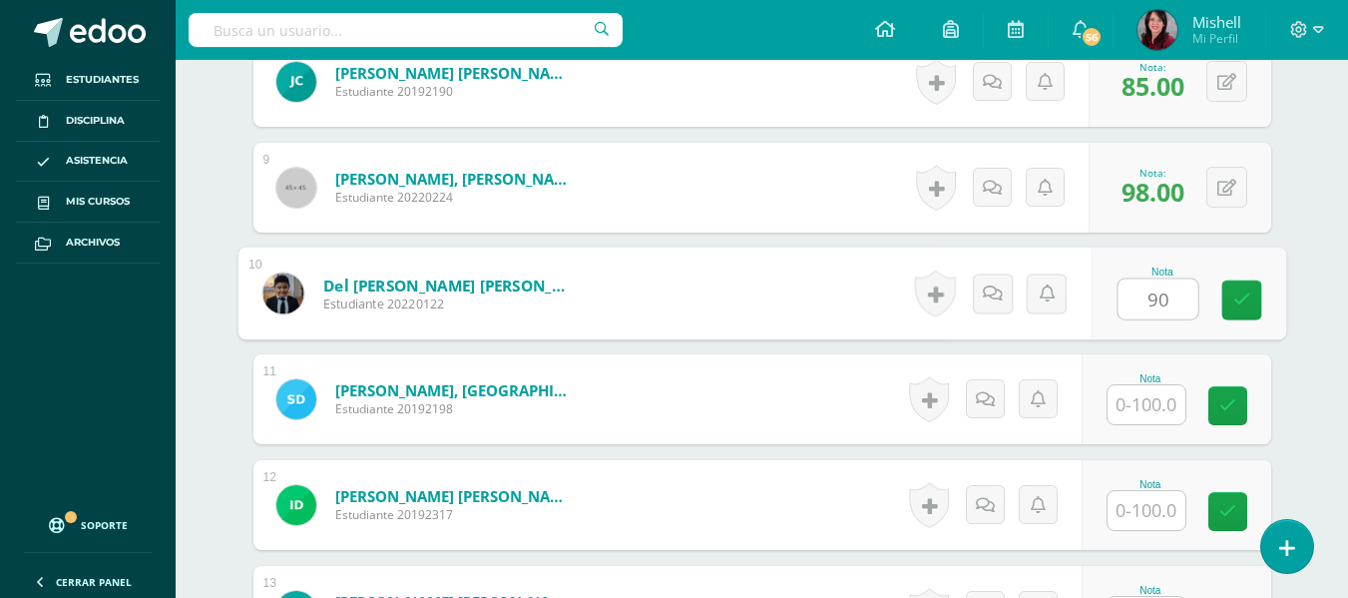
type input "90"
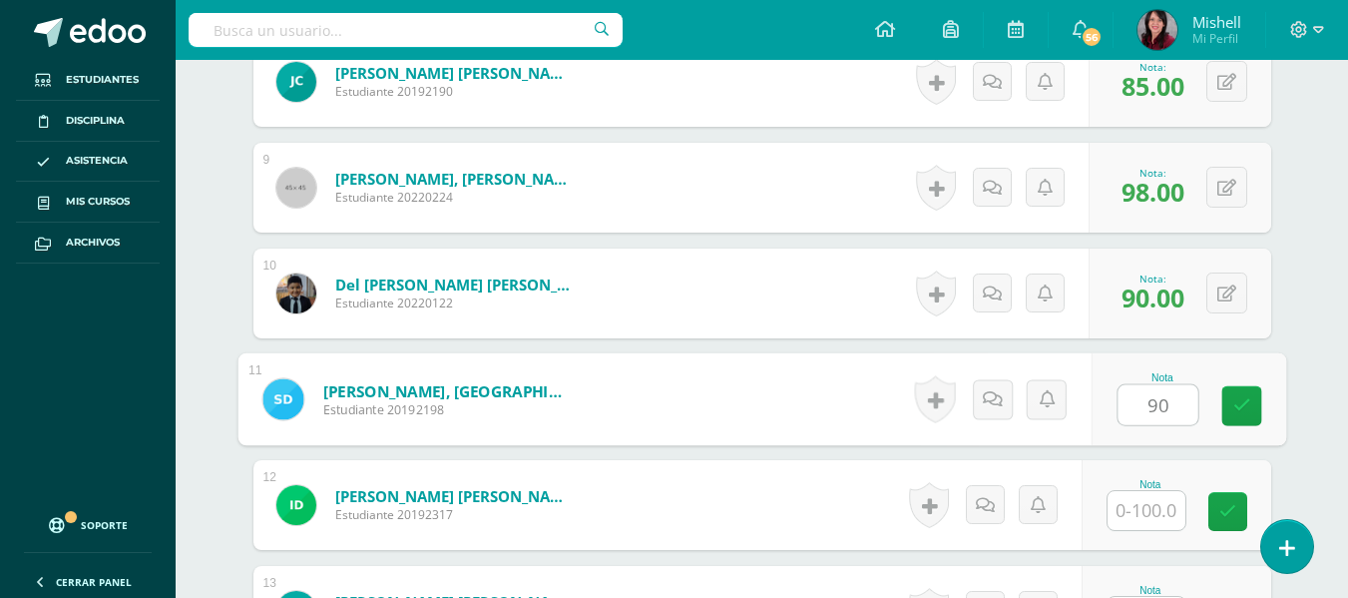
type input "90"
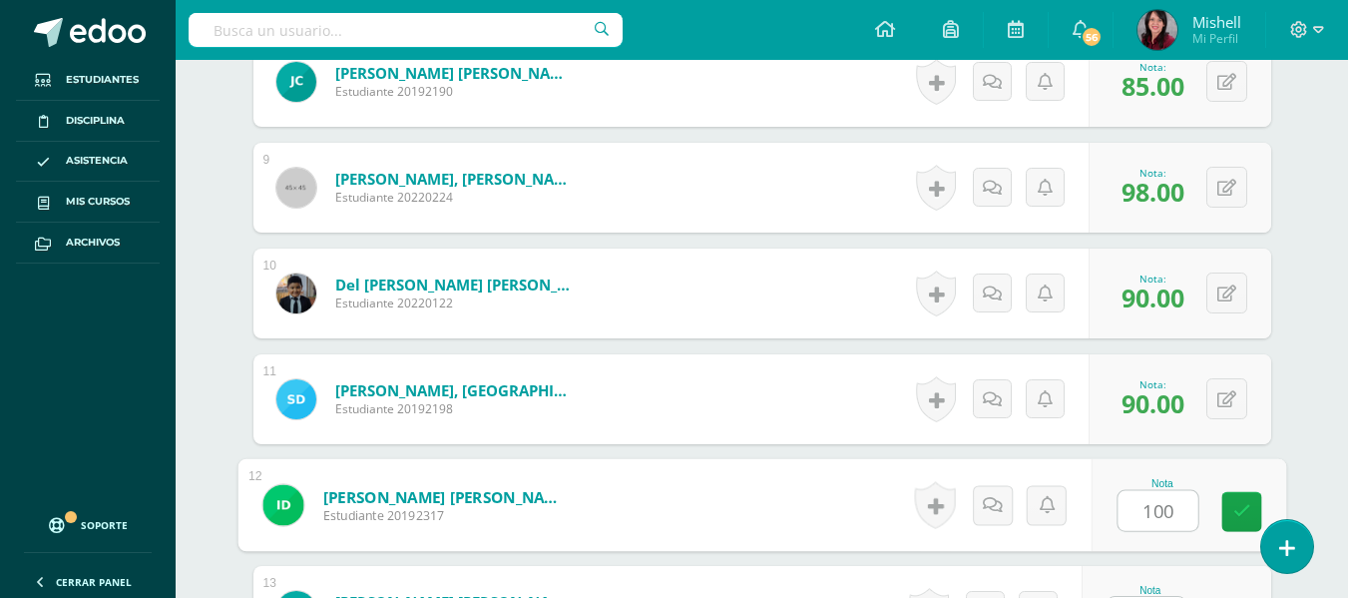
type input "100"
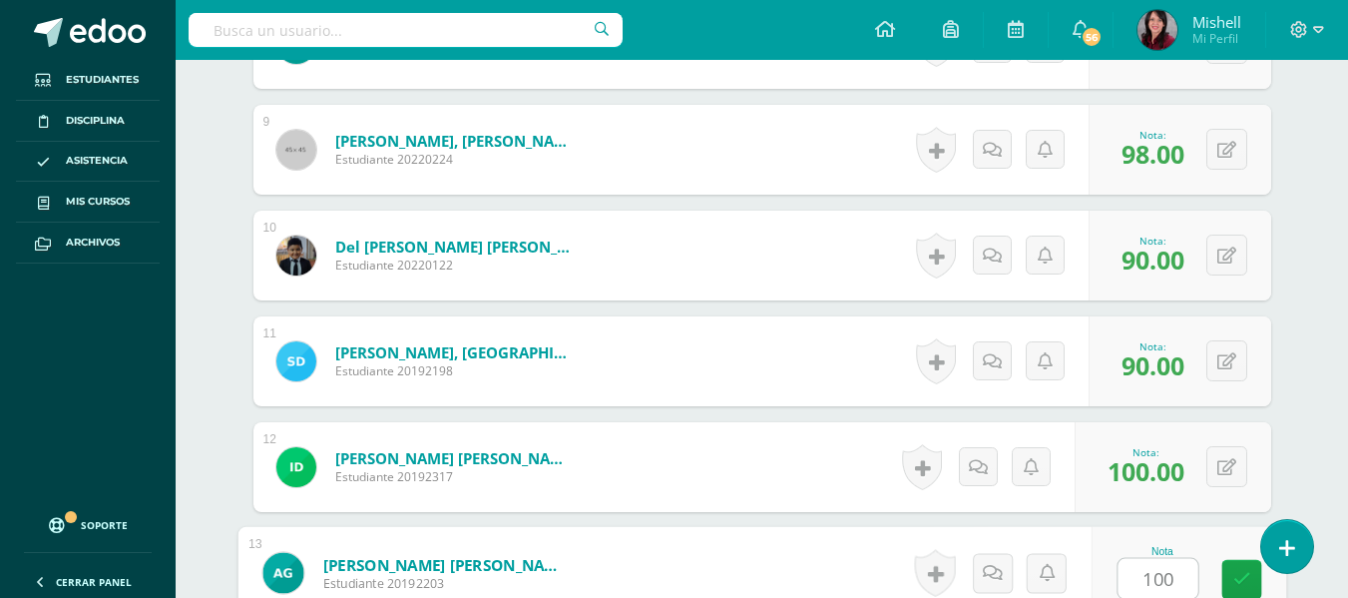
type input "100"
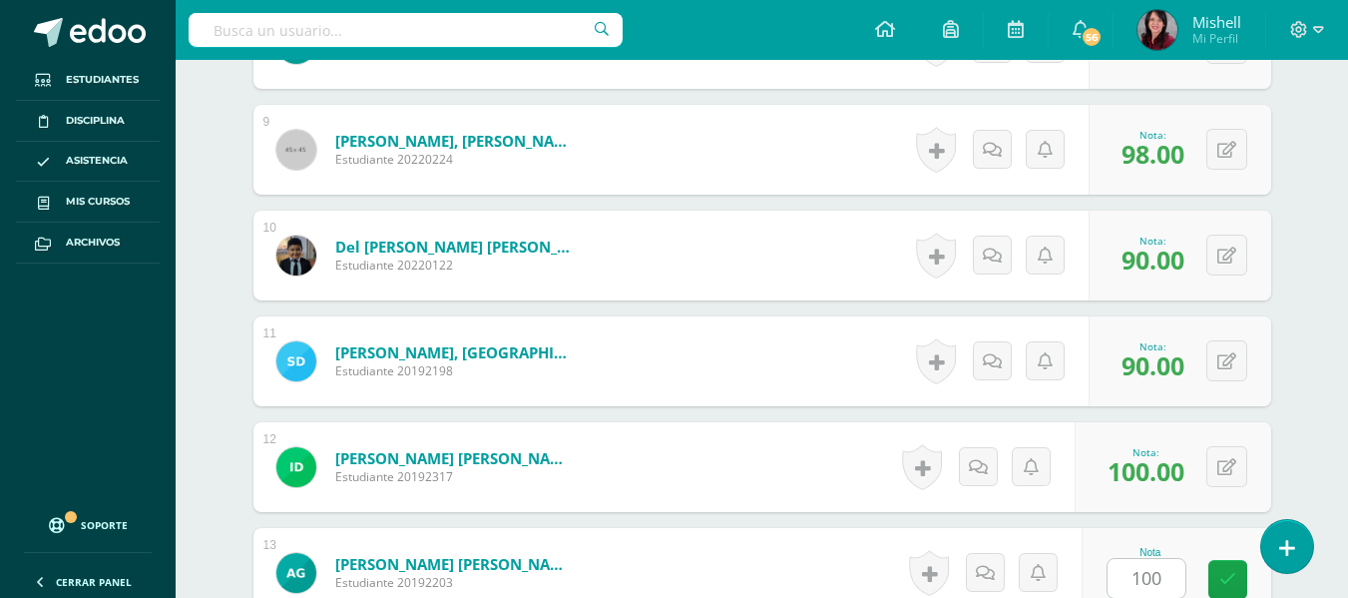
scroll to position [1820, 0]
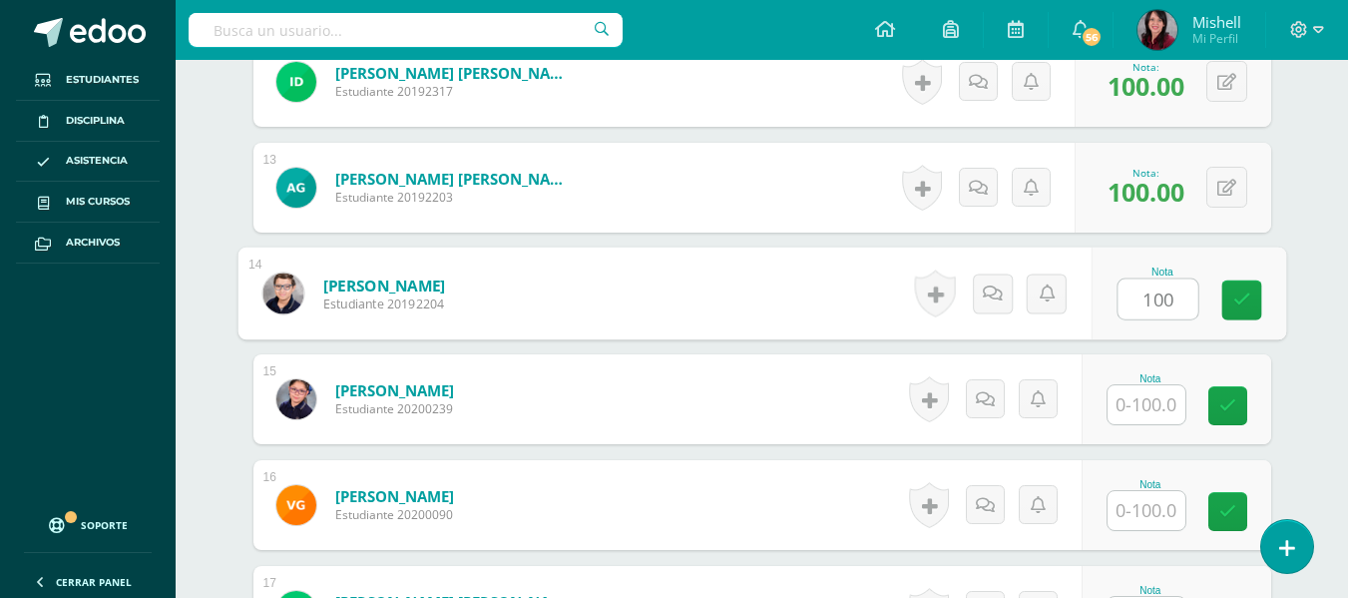
type input "100"
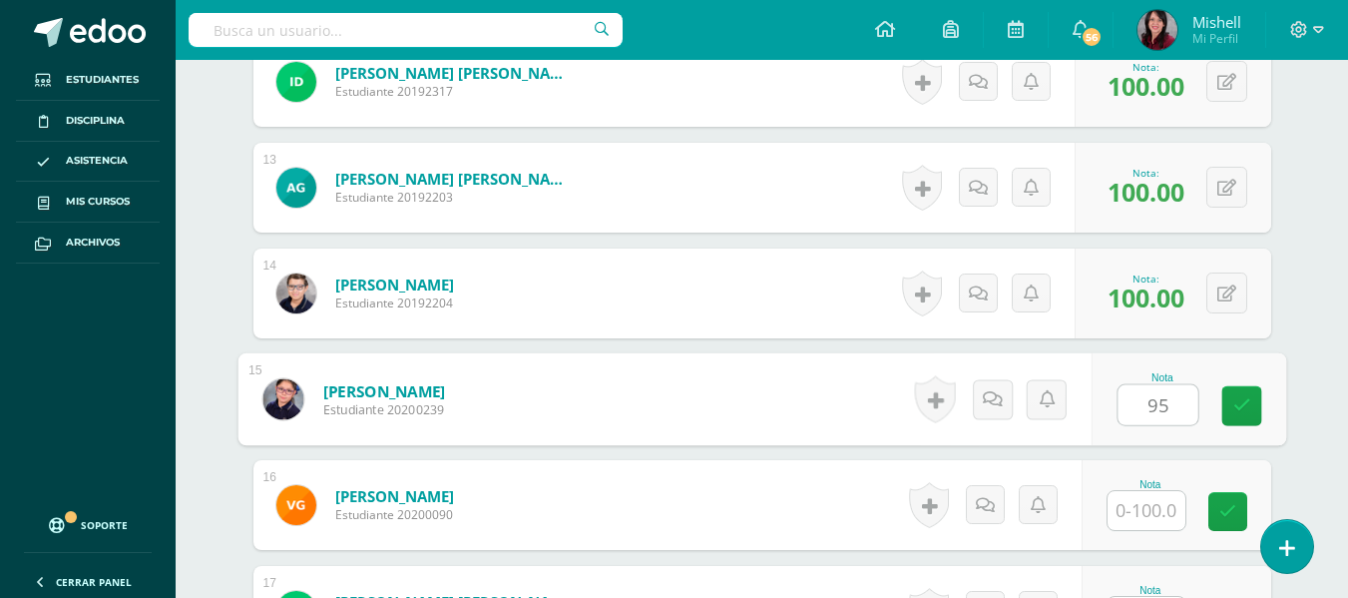
type input "95"
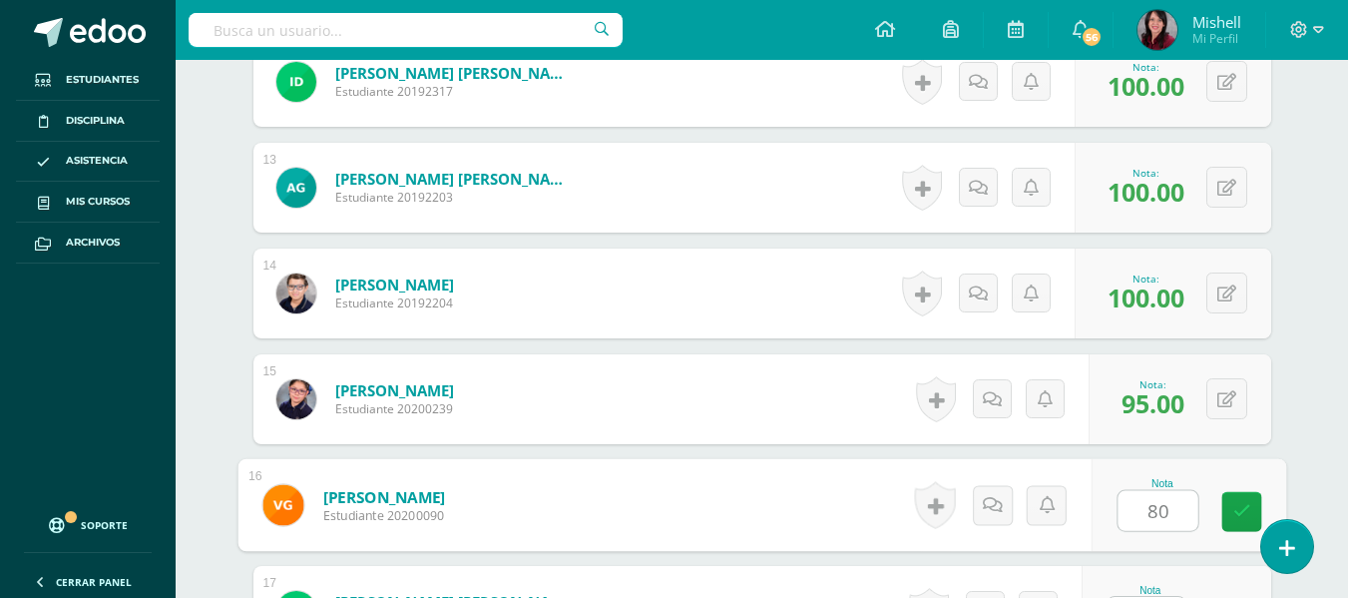
type input "80"
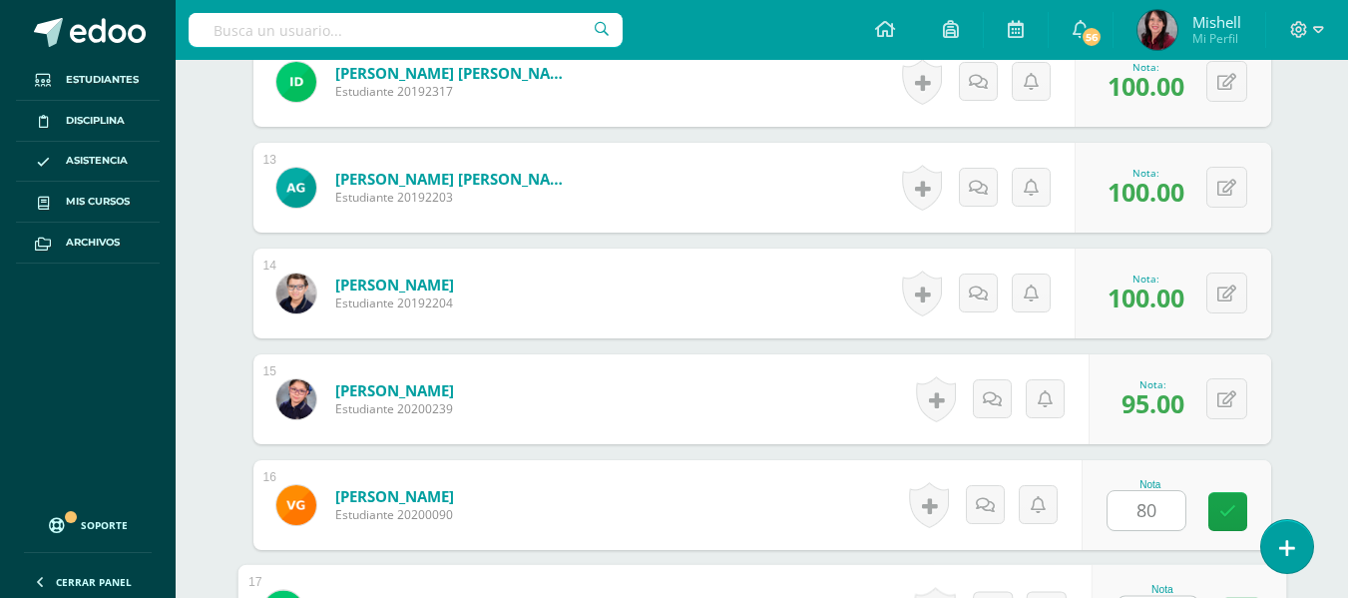
scroll to position [1858, 0]
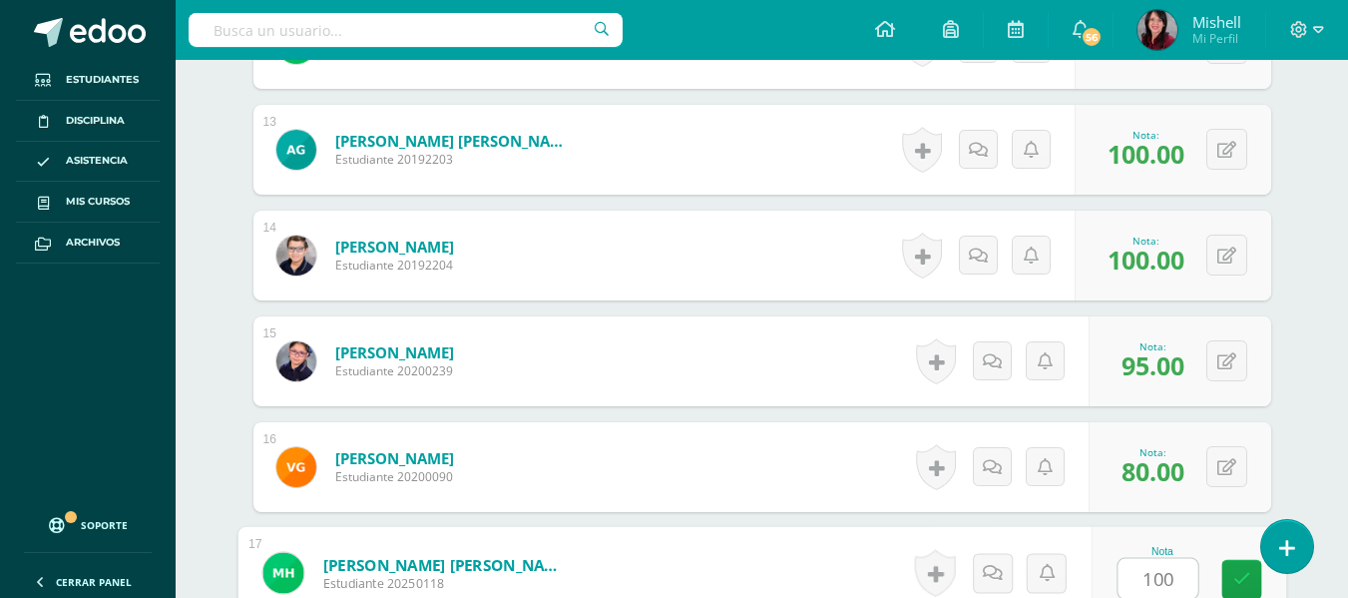
type input "100"
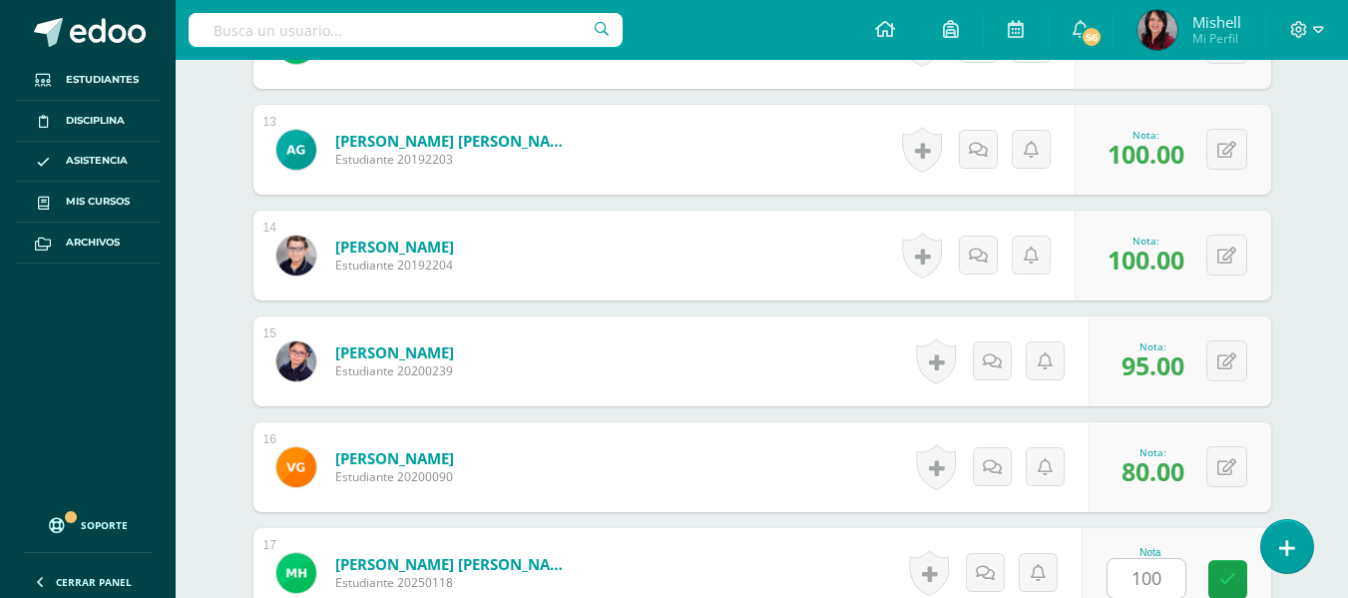
scroll to position [2243, 0]
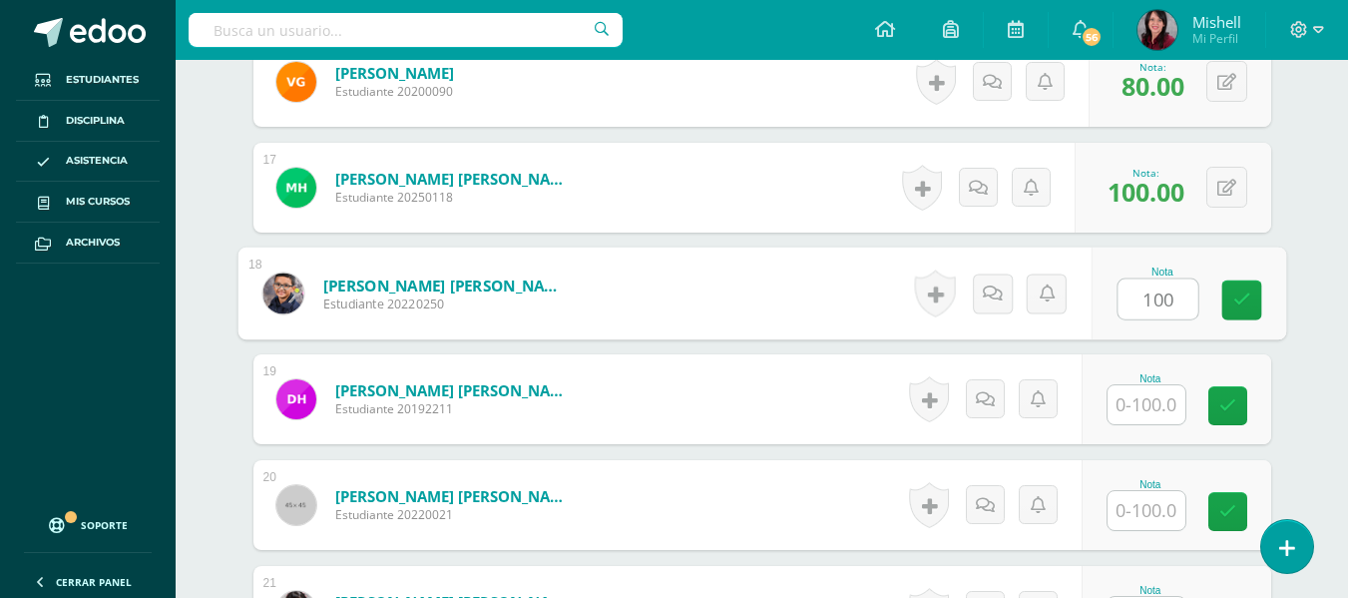
type input "100"
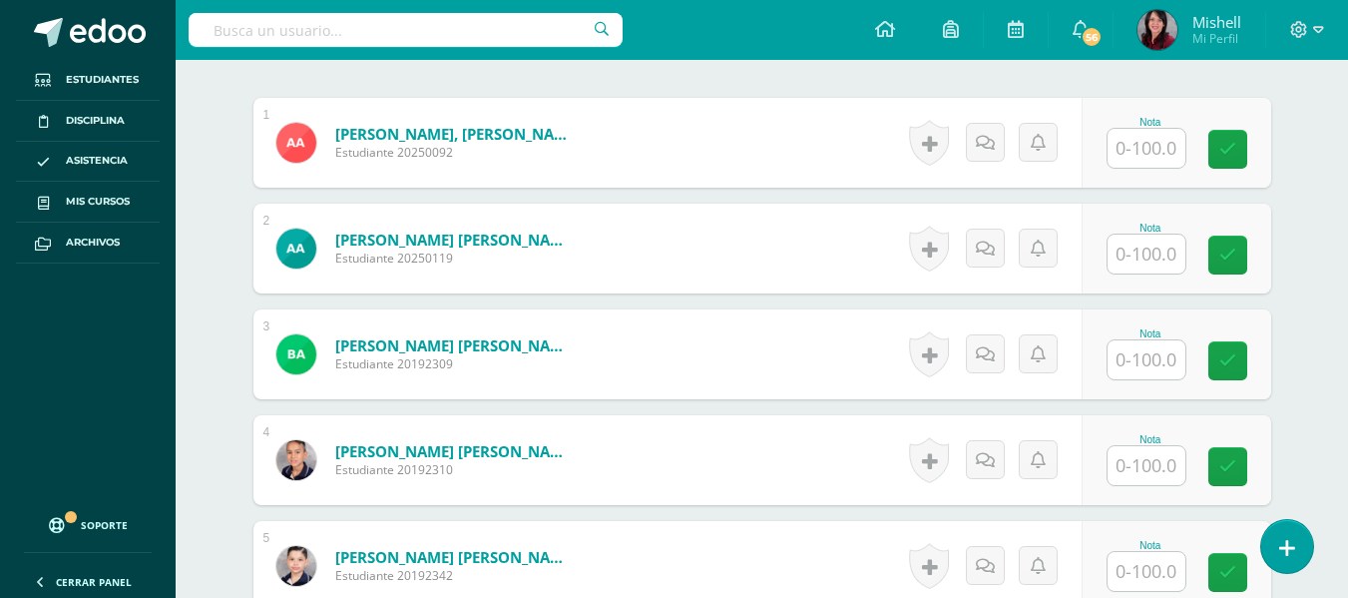
scroll to position [610, 0]
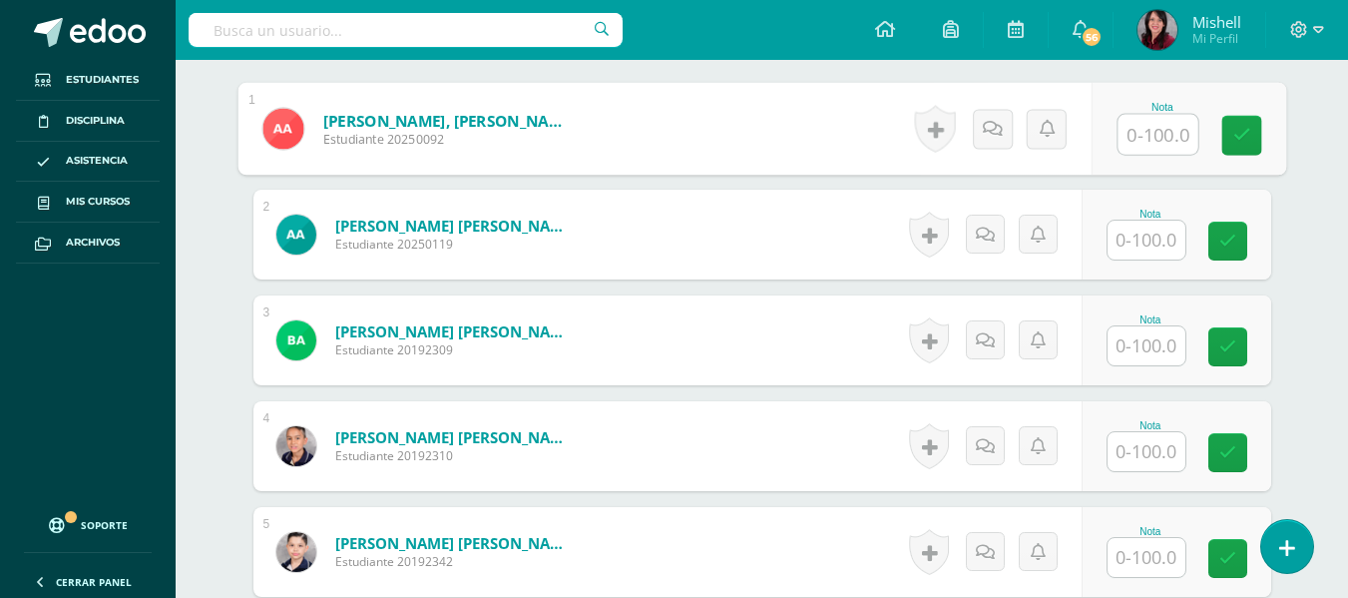
click at [1147, 131] on input "text" at bounding box center [1157, 135] width 80 height 40
type input "100"
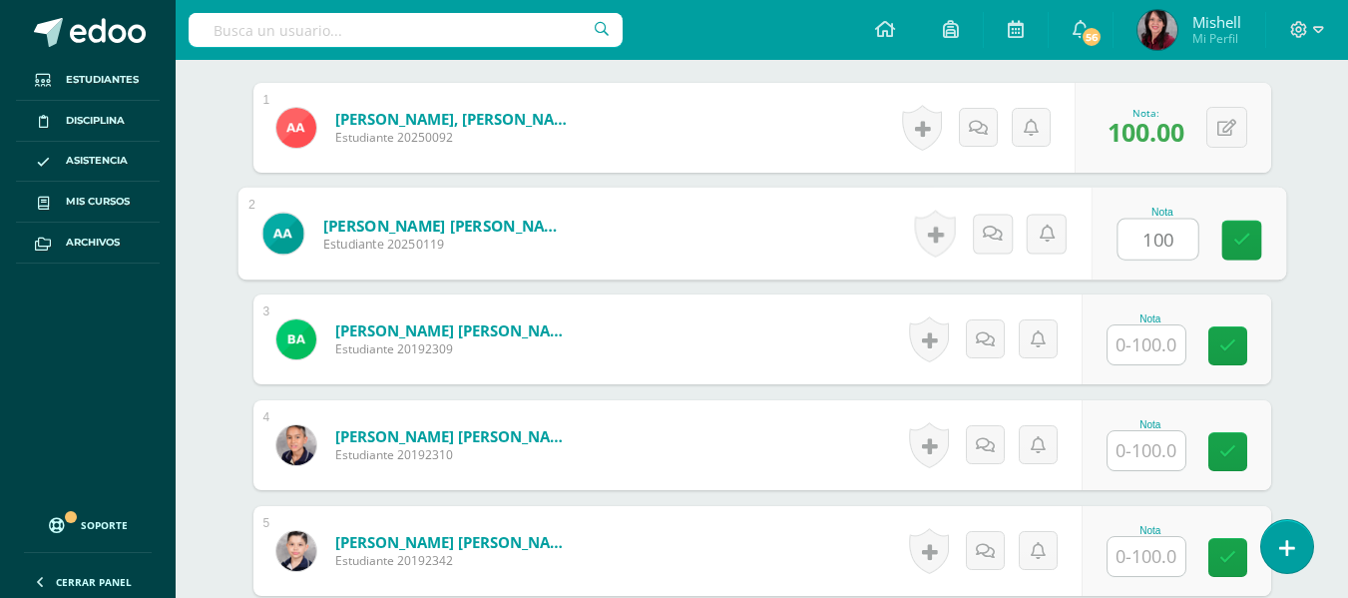
type input "100"
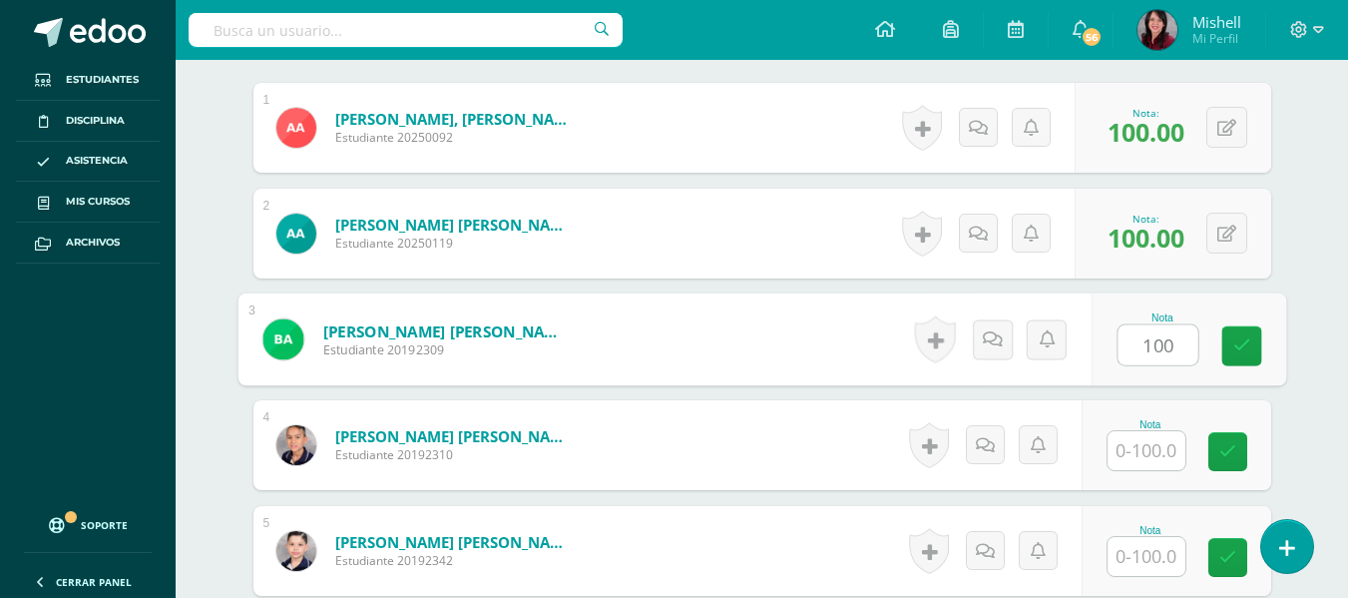
type input "100"
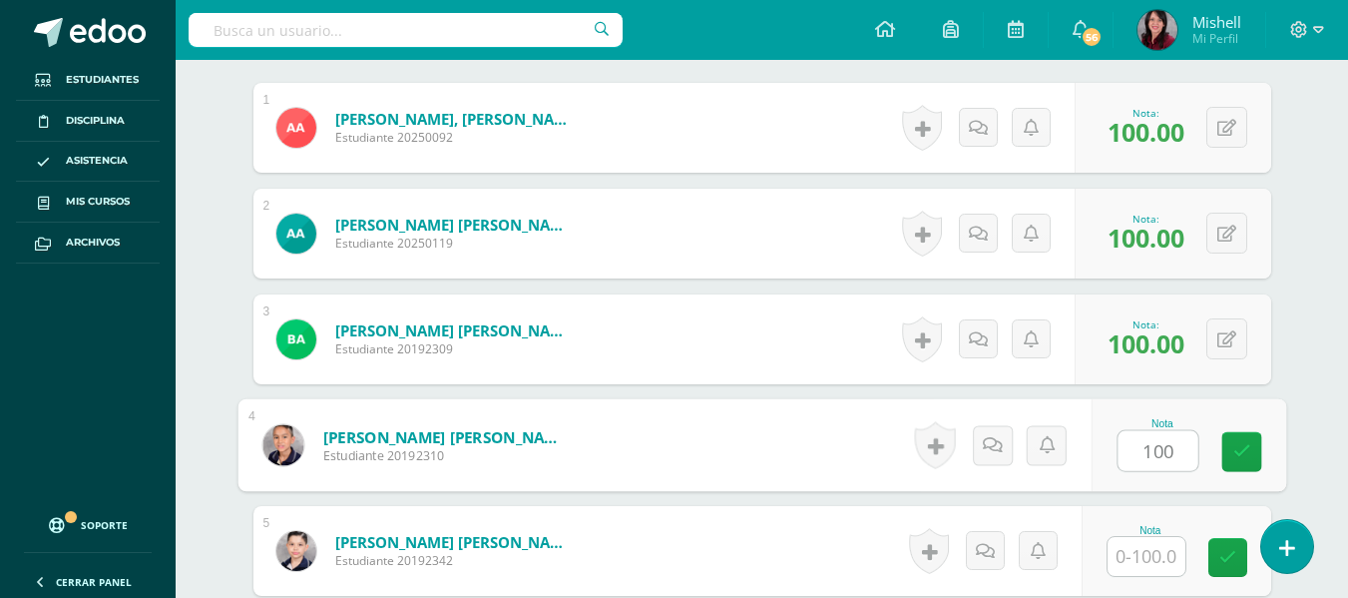
type input "100"
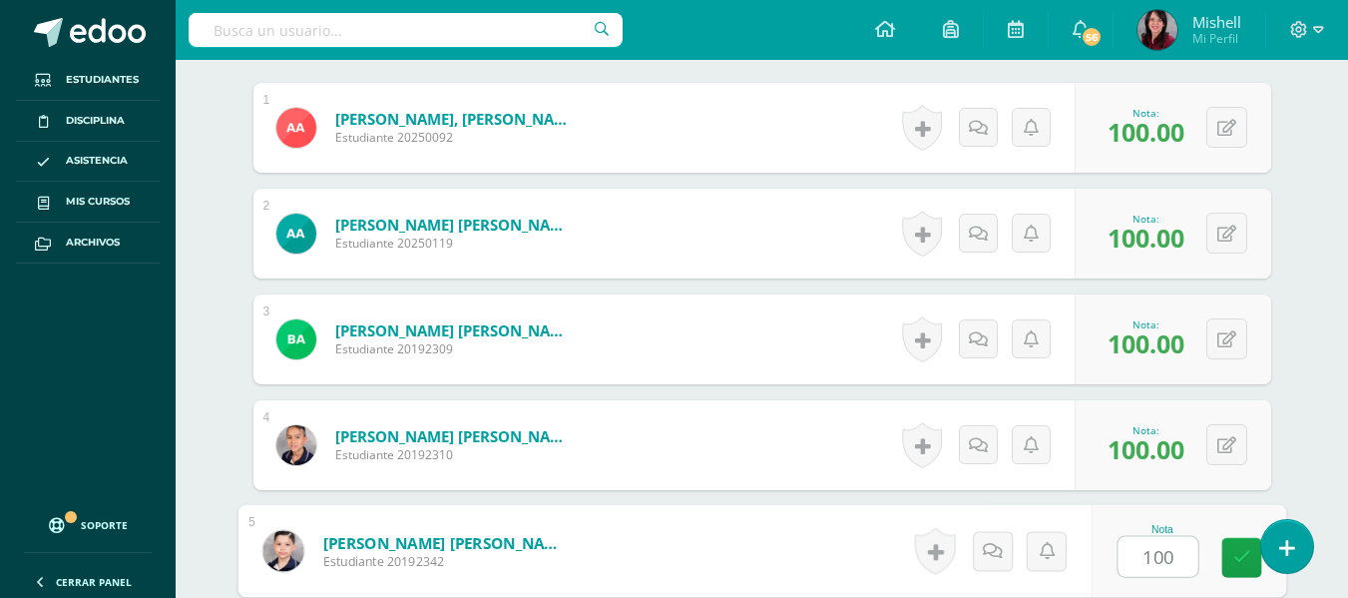
type input "100"
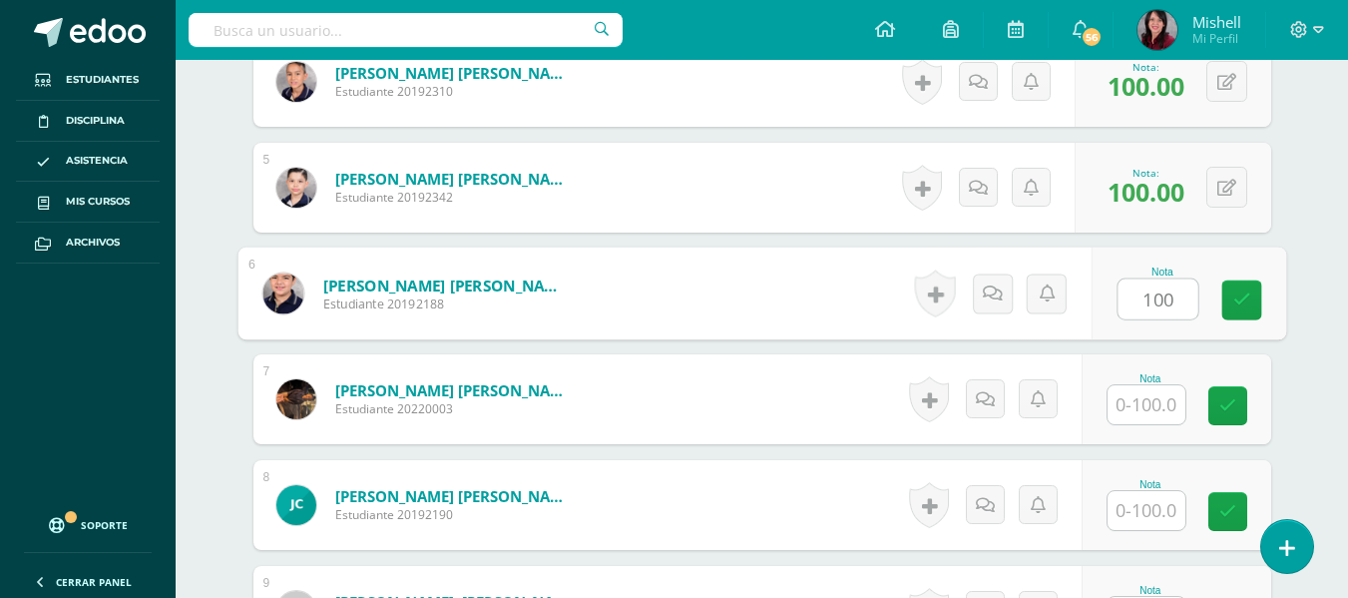
type input "100"
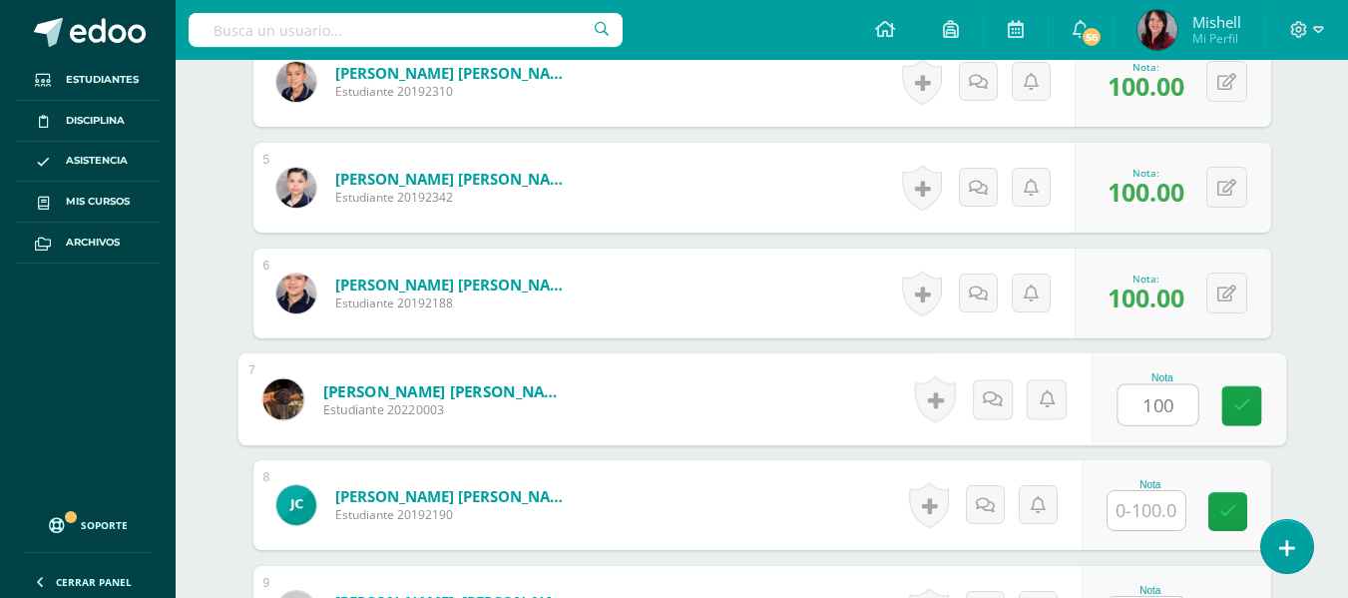
type input "100"
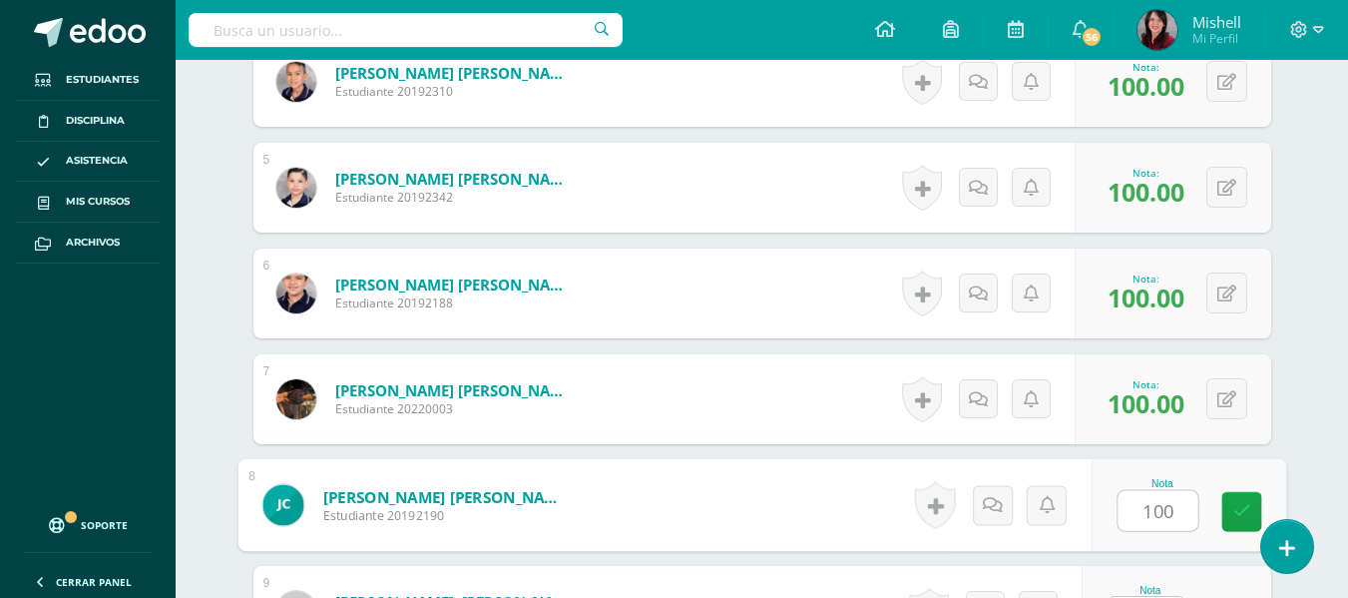
type input "100"
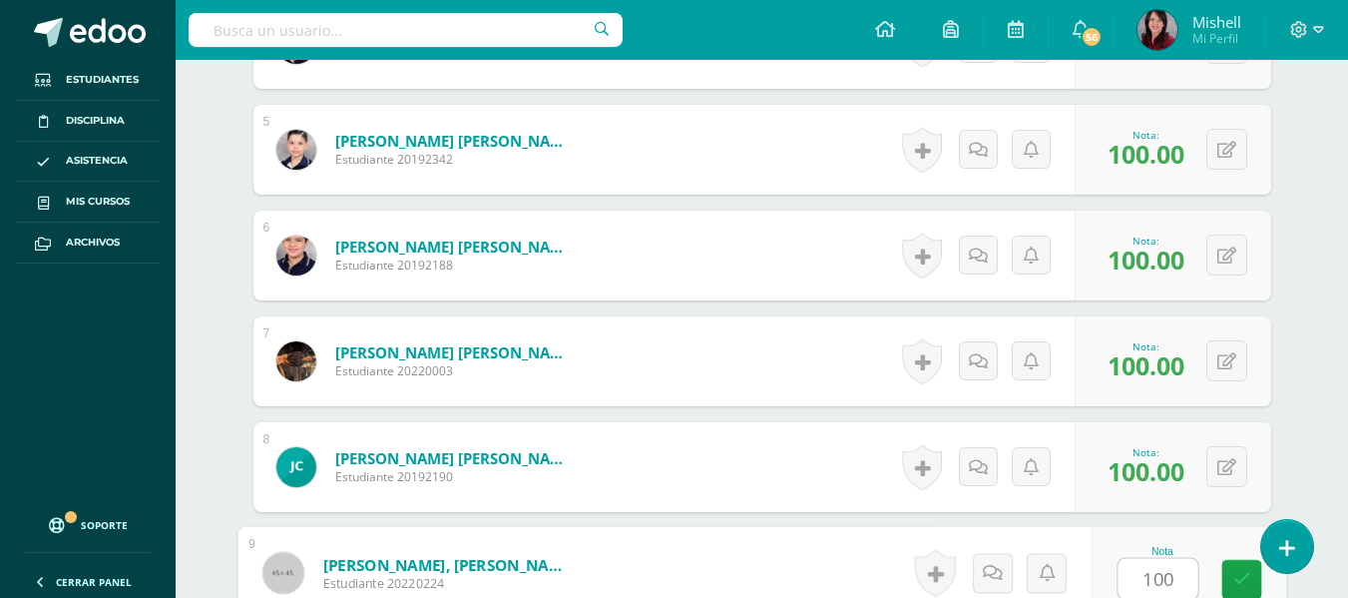
type input "100"
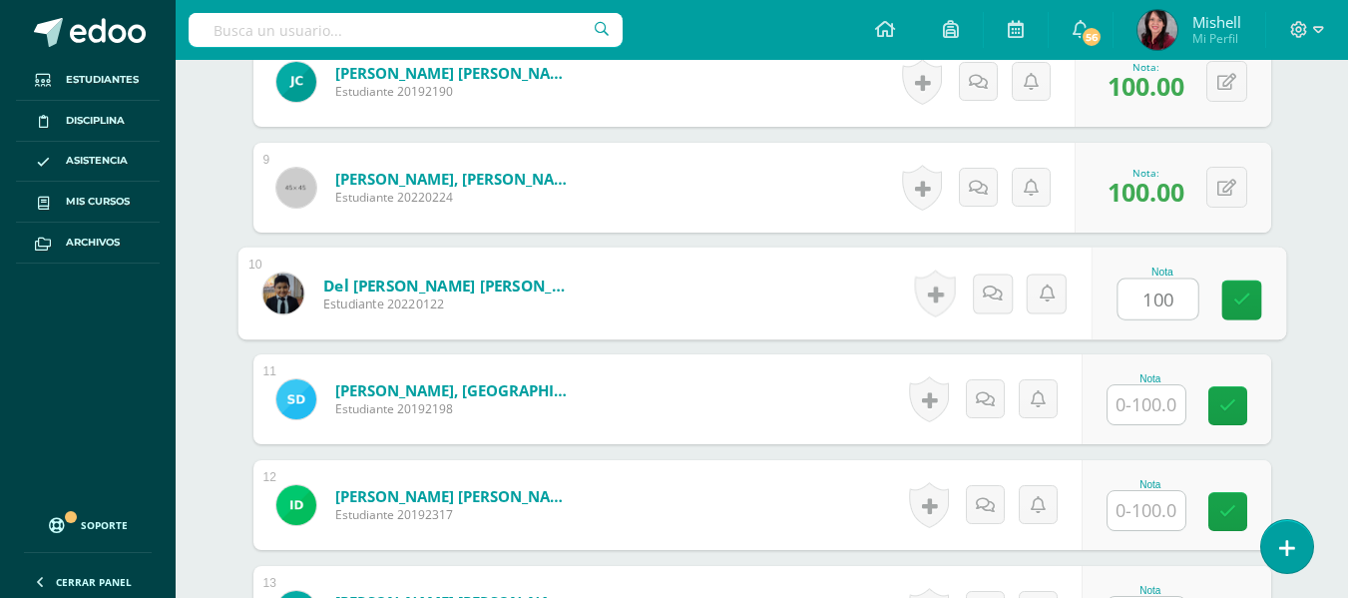
type input "100"
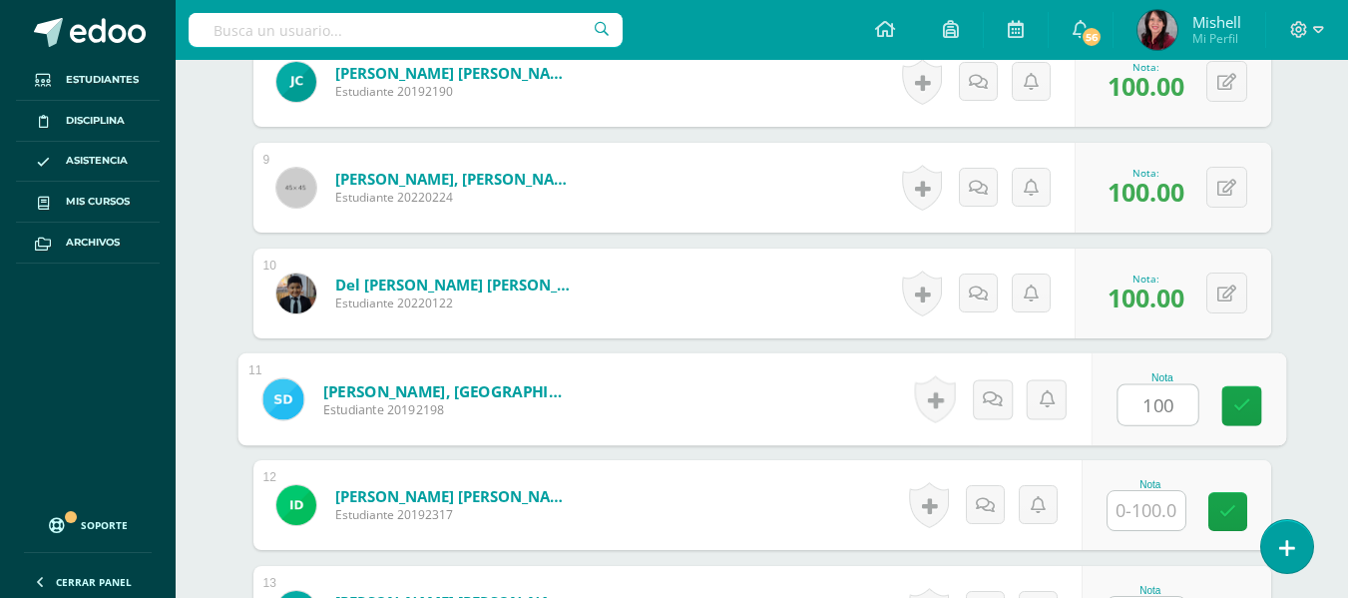
type input "100"
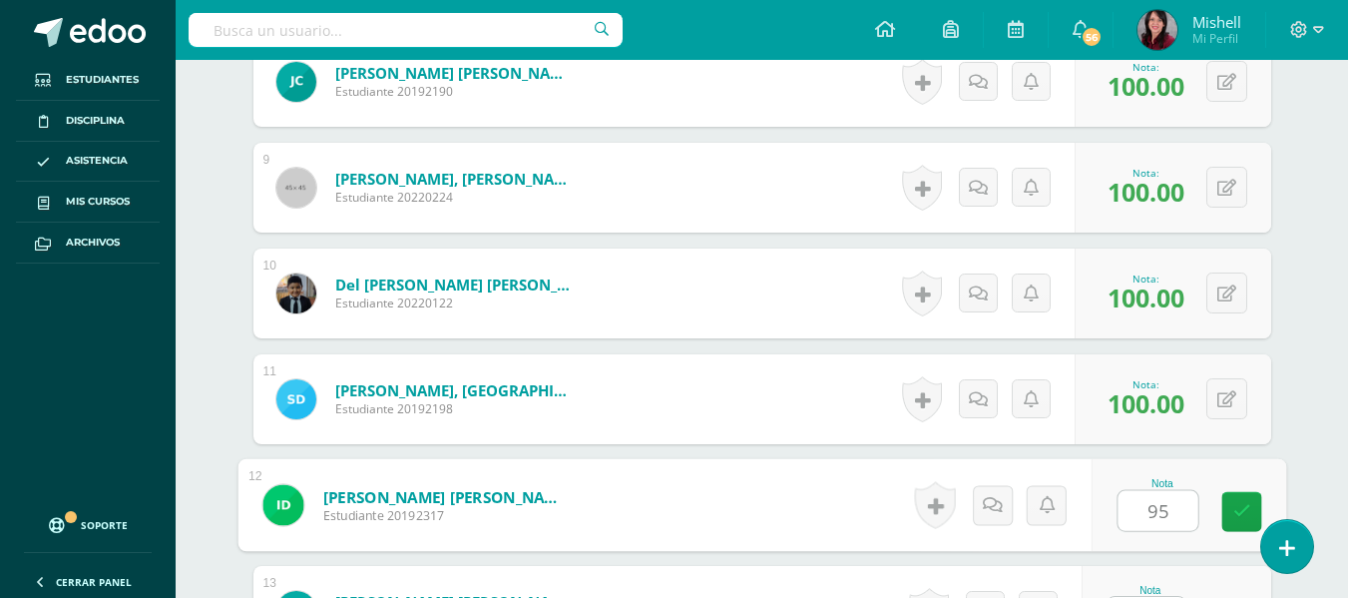
type input "95"
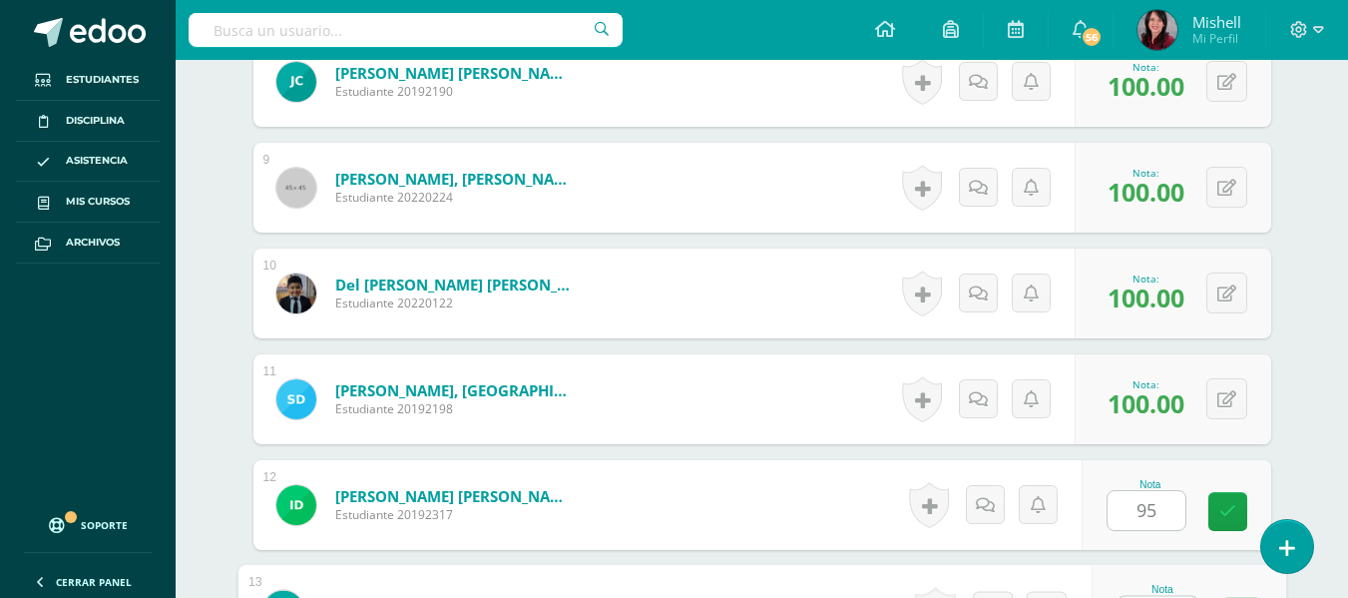
scroll to position [1435, 0]
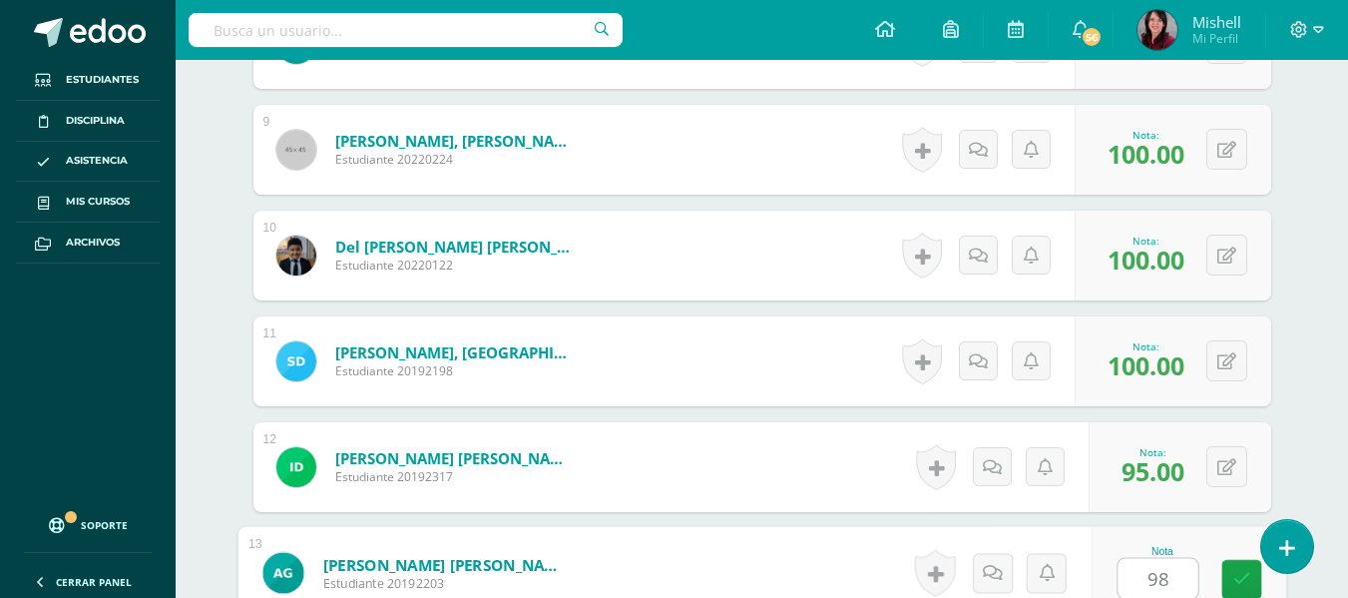
type input "98"
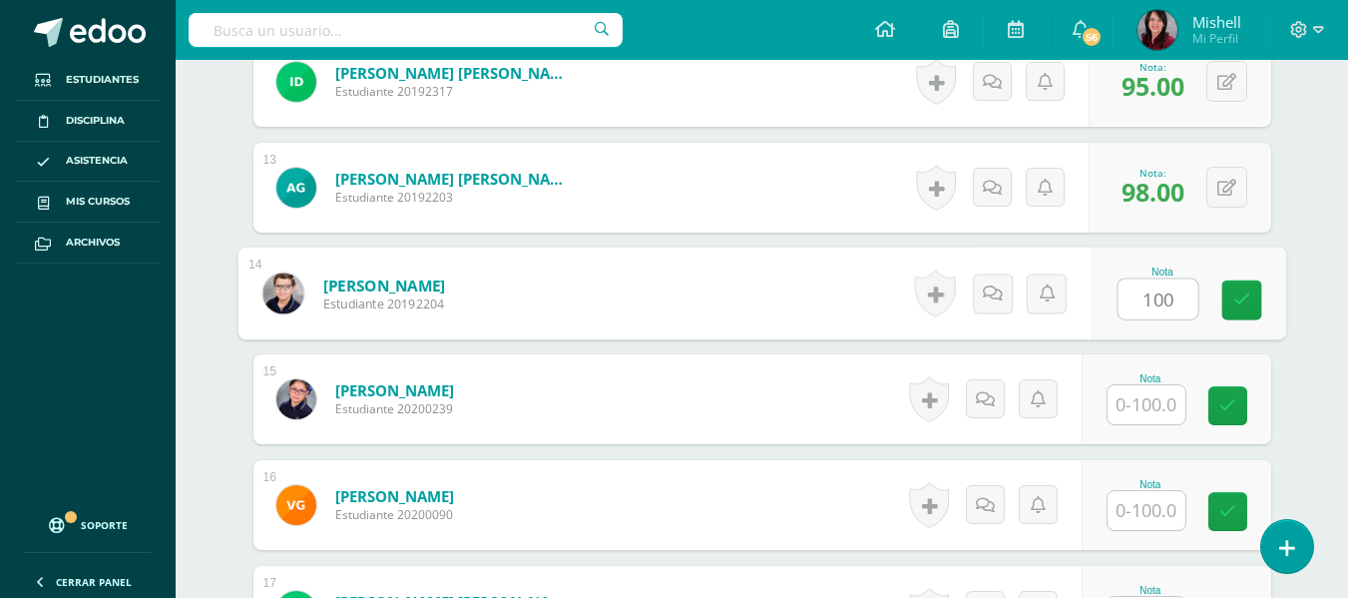
type input "100"
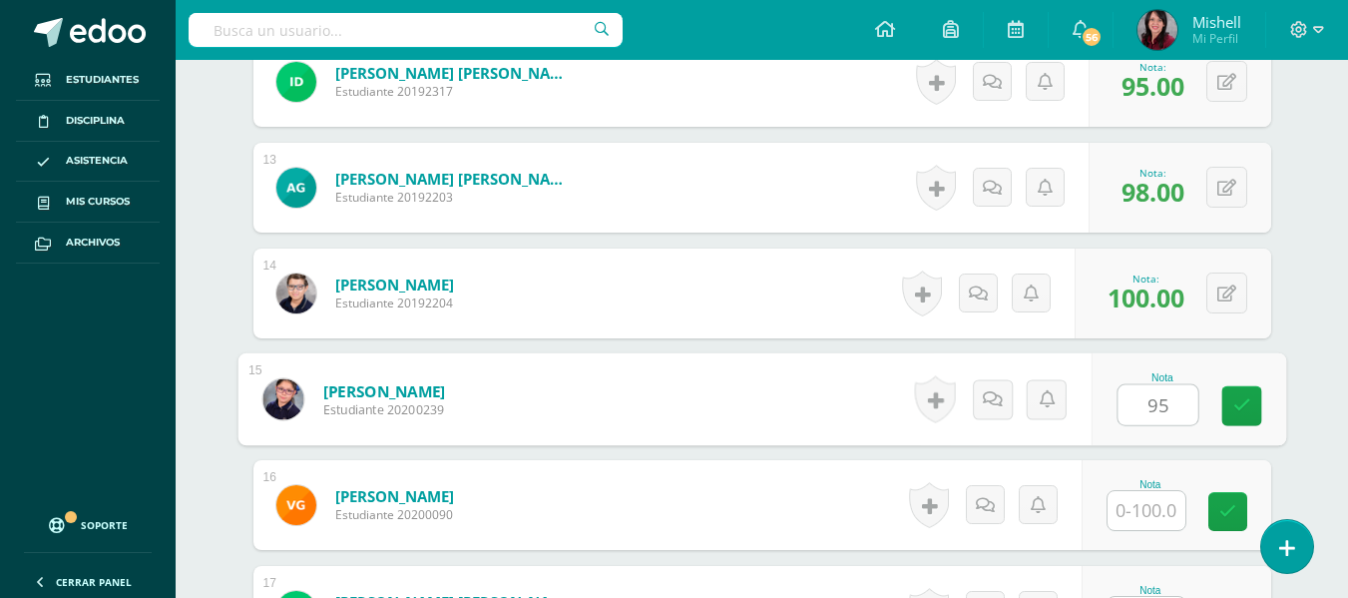
type input "95"
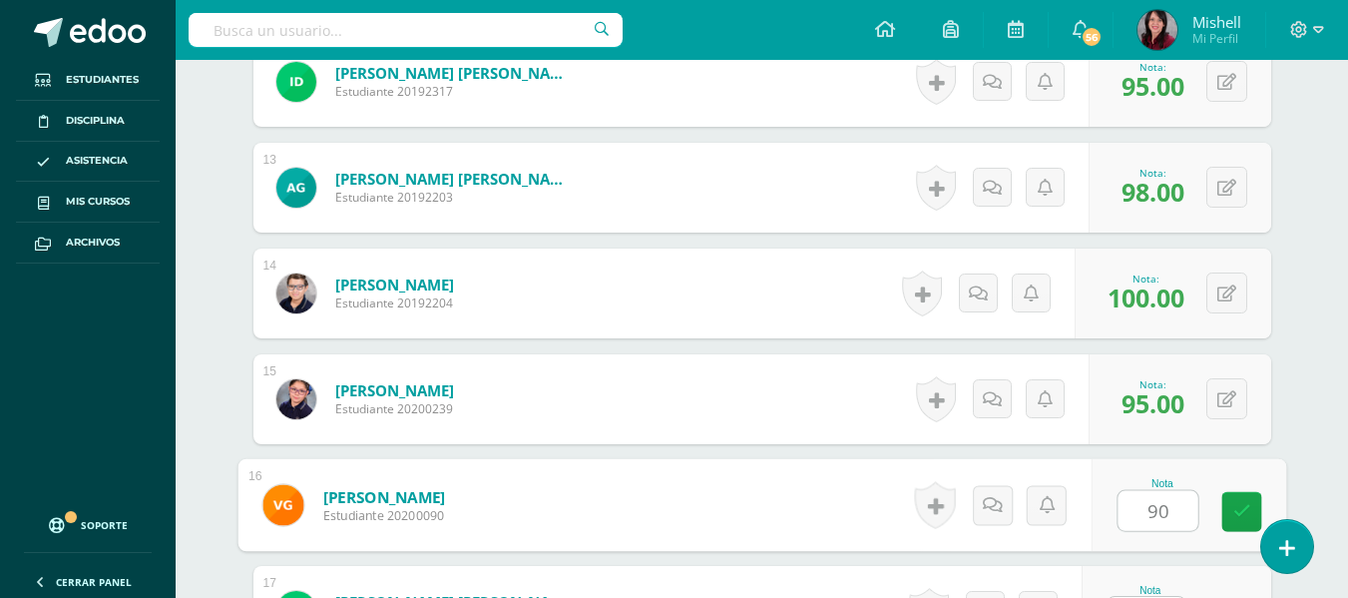
type input "90"
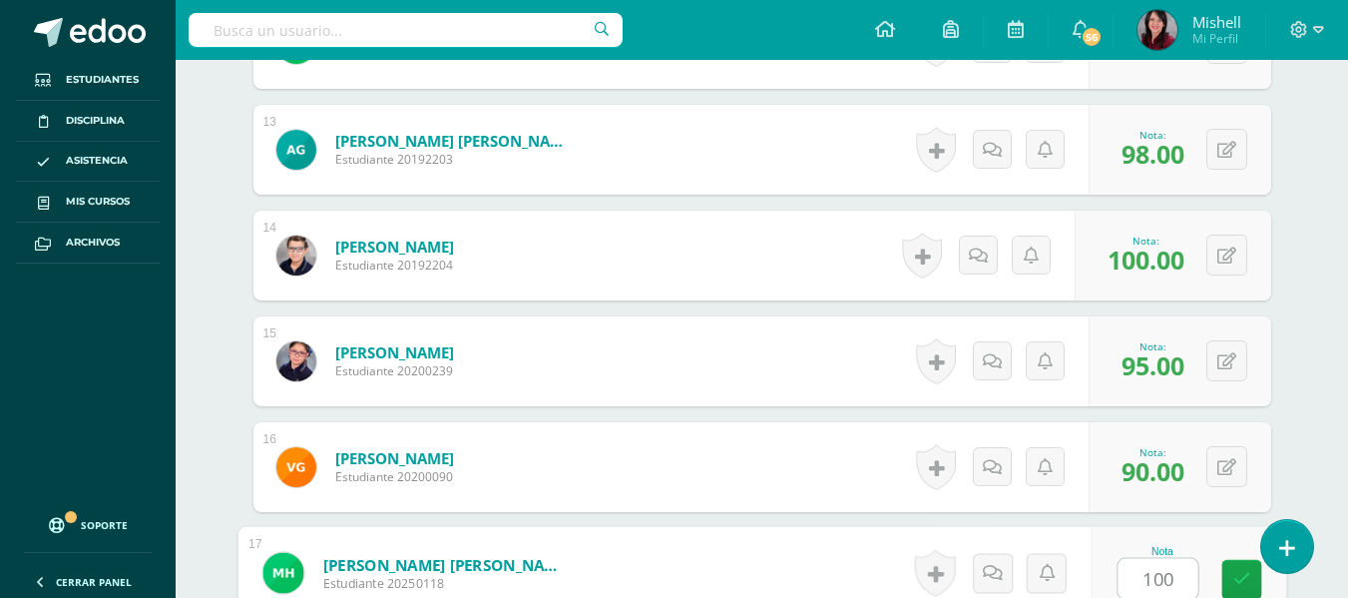
type input "100"
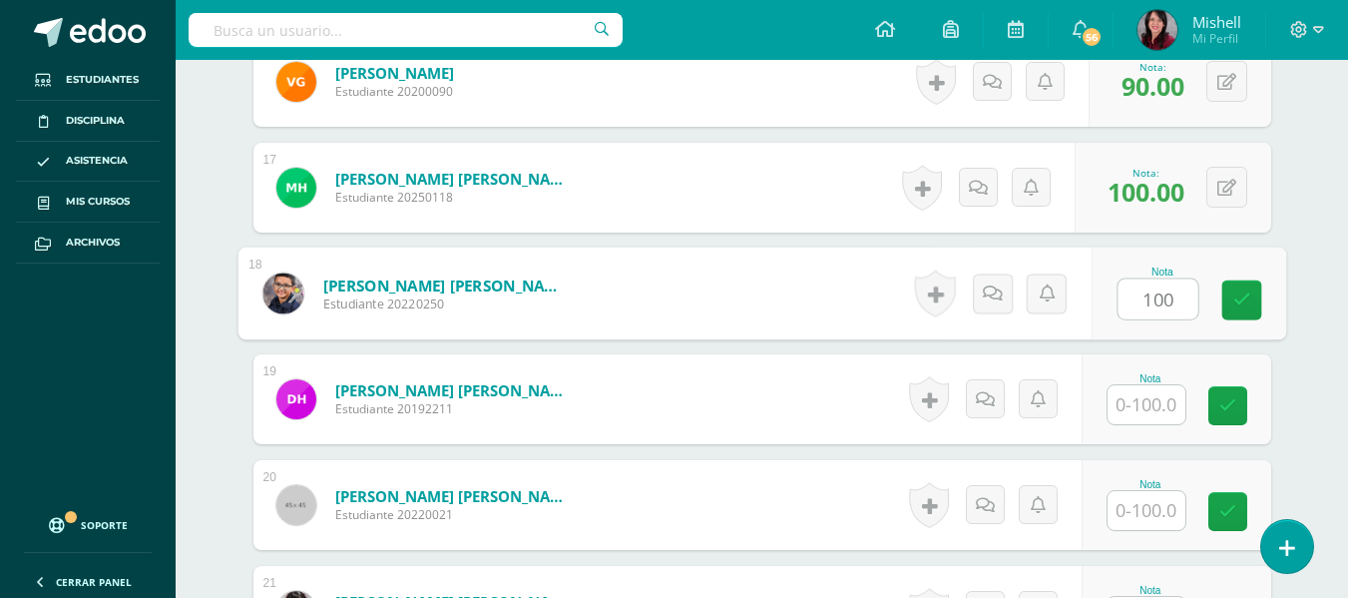
type input "100"
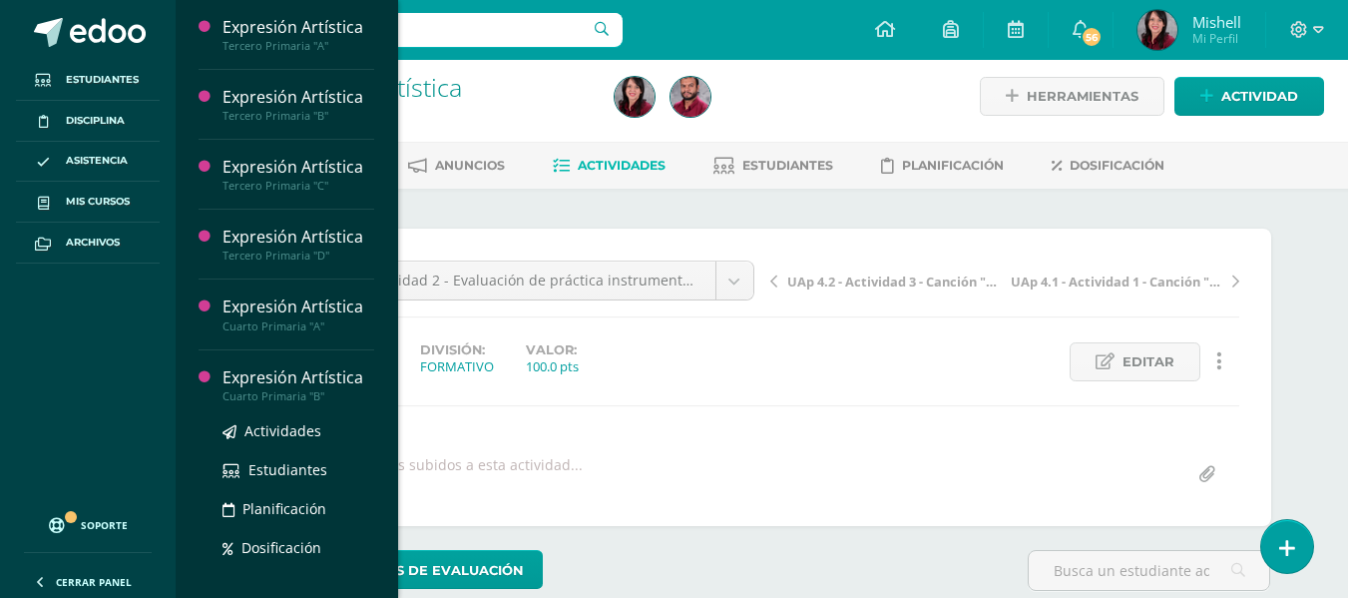
scroll to position [10, 0]
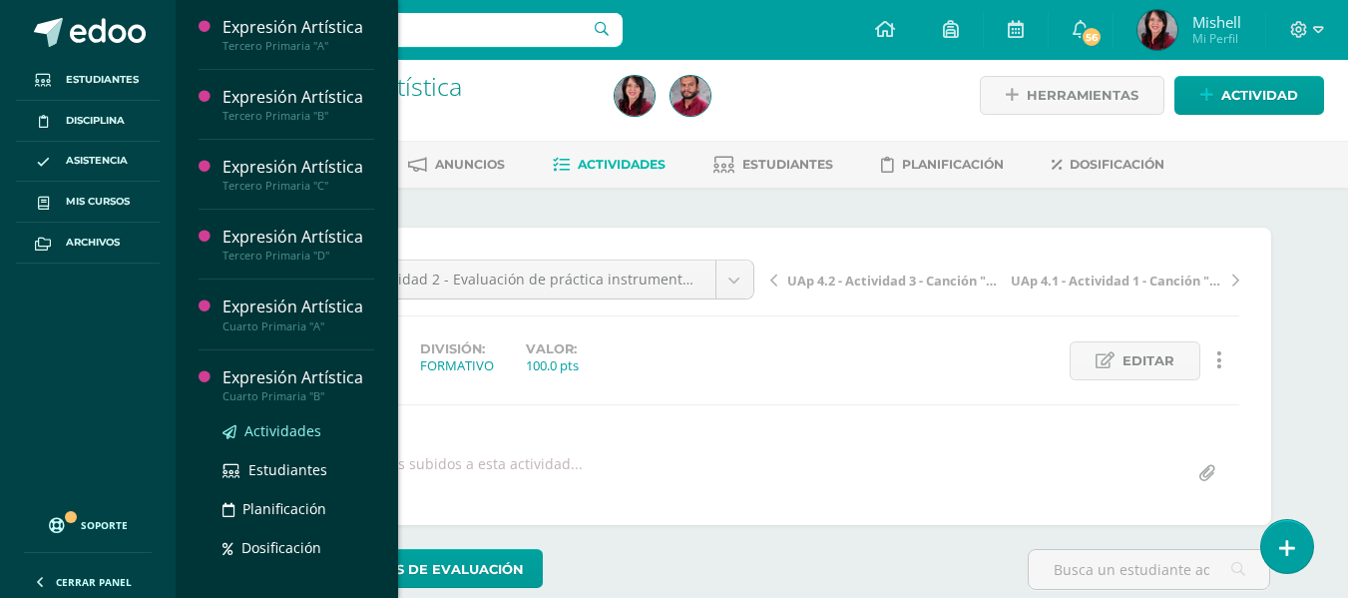
click at [275, 426] on span "Actividades" at bounding box center [282, 430] width 77 height 19
